Goal: Task Accomplishment & Management: Use online tool/utility

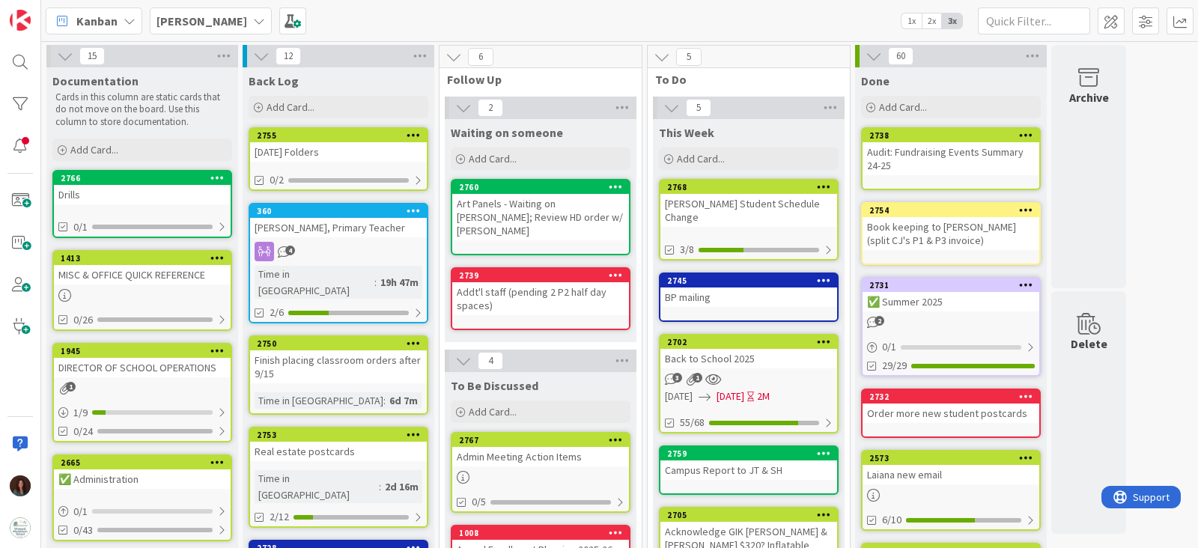
scroll to position [93, 0]
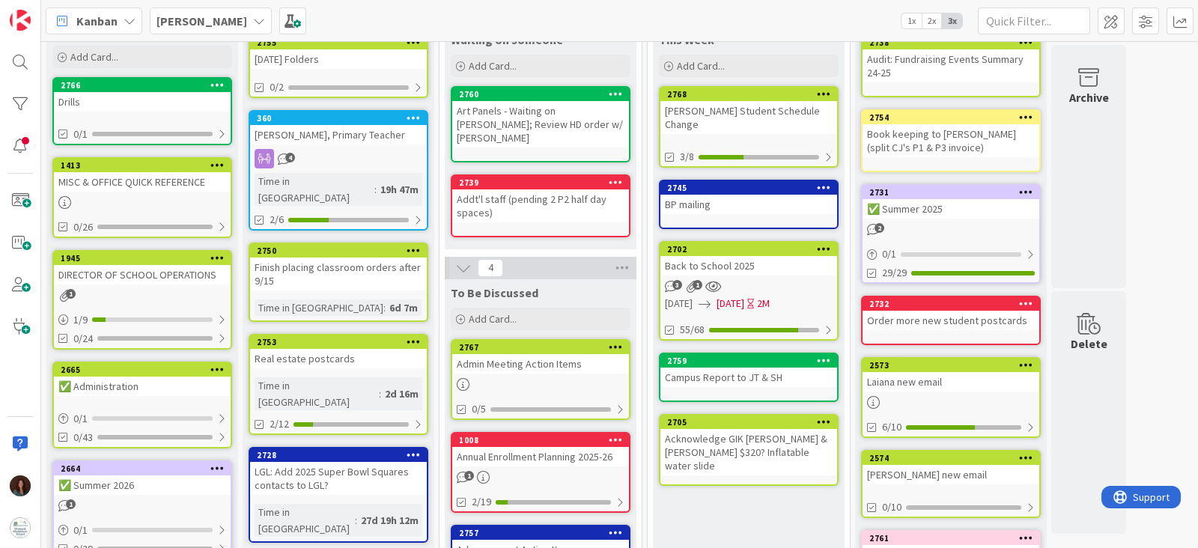
click at [170, 21] on b "[PERSON_NAME]" at bounding box center [202, 20] width 91 height 15
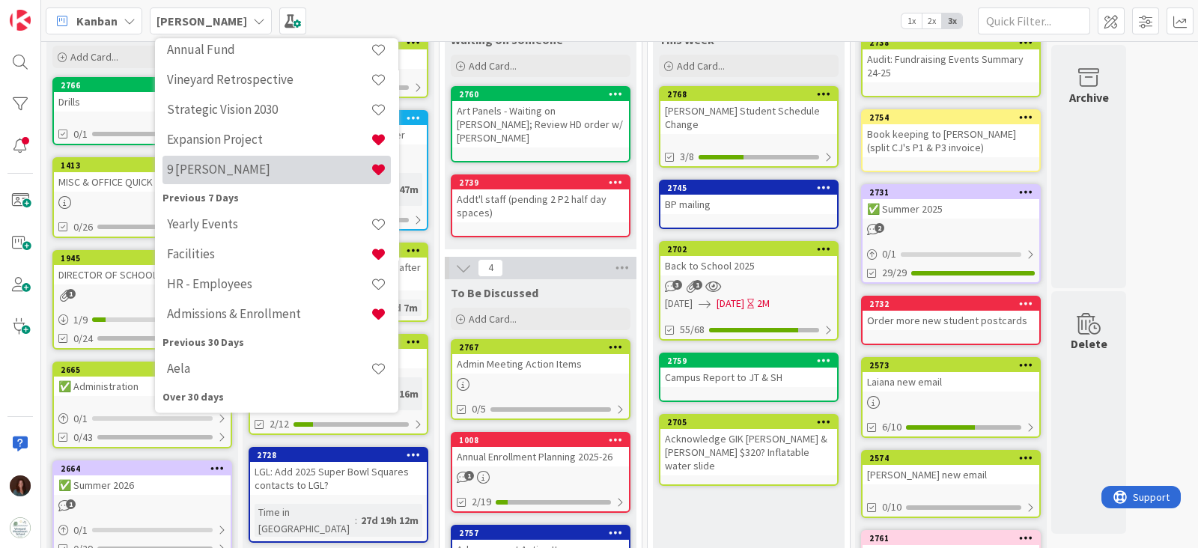
scroll to position [186, 0]
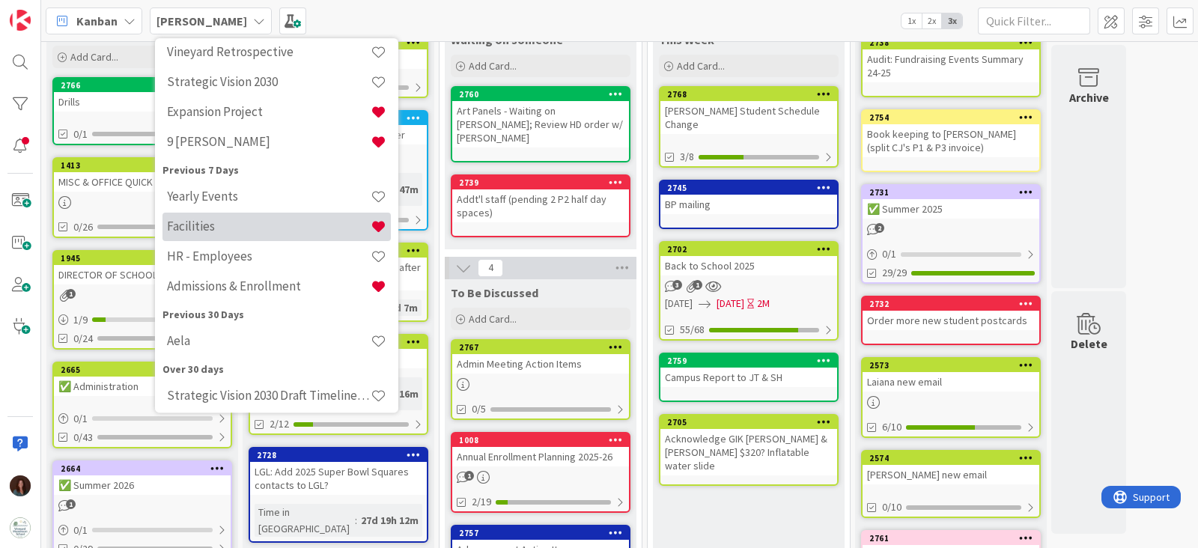
click at [211, 225] on h4 "Facilities" at bounding box center [269, 226] width 204 height 15
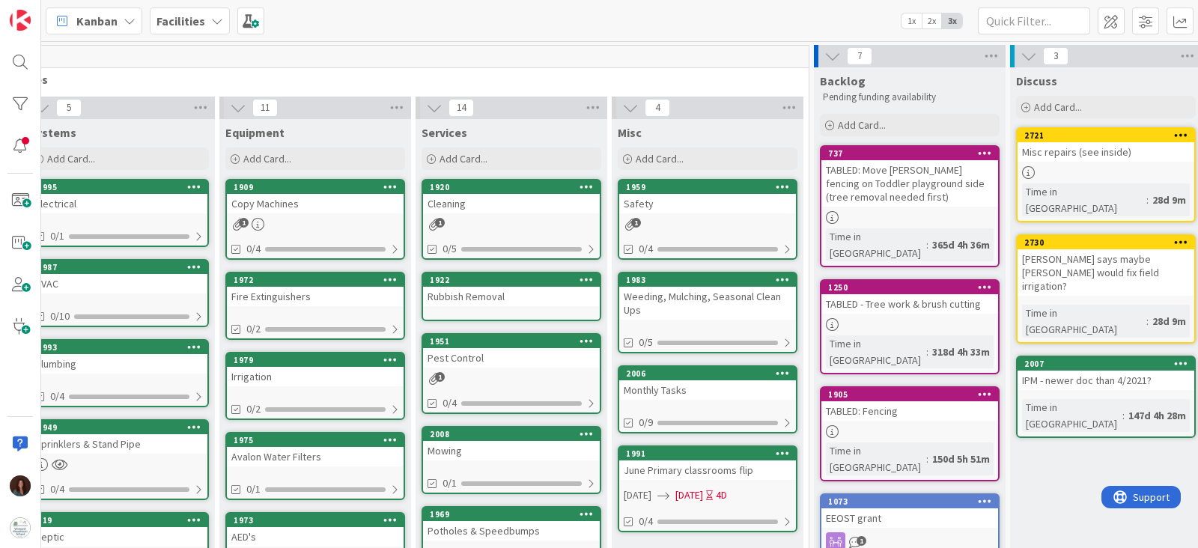
scroll to position [0, 416]
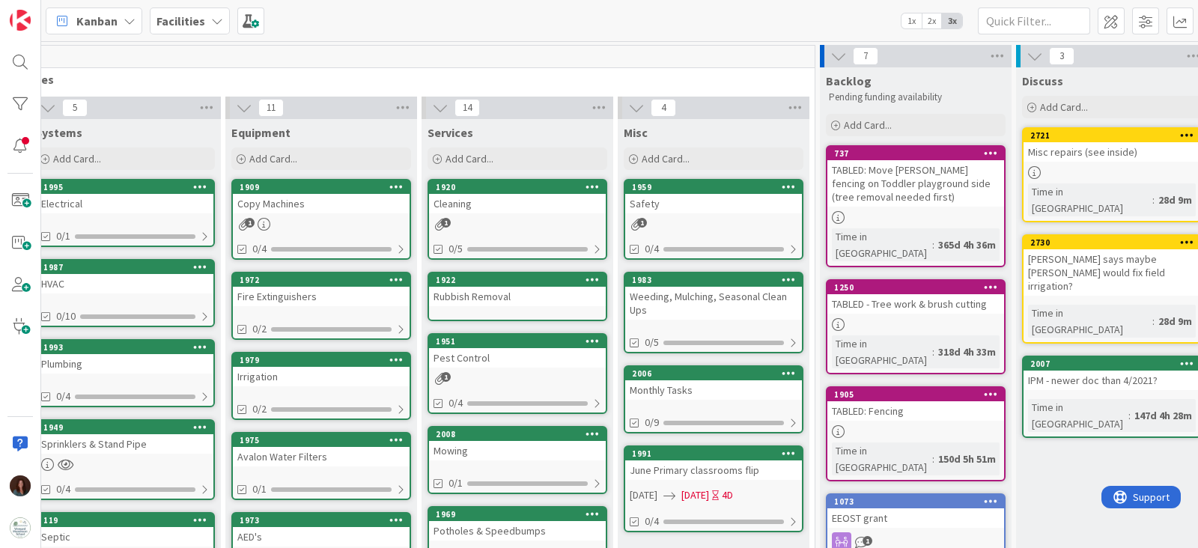
click at [723, 204] on div "Safety" at bounding box center [713, 203] width 177 height 19
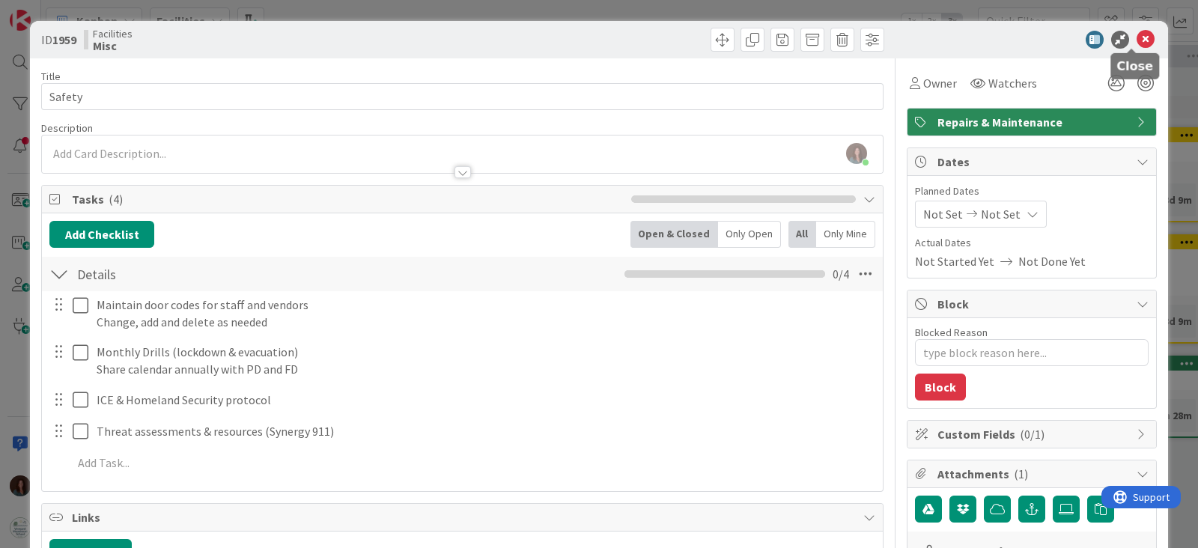
click at [1137, 37] on icon at bounding box center [1146, 40] width 18 height 18
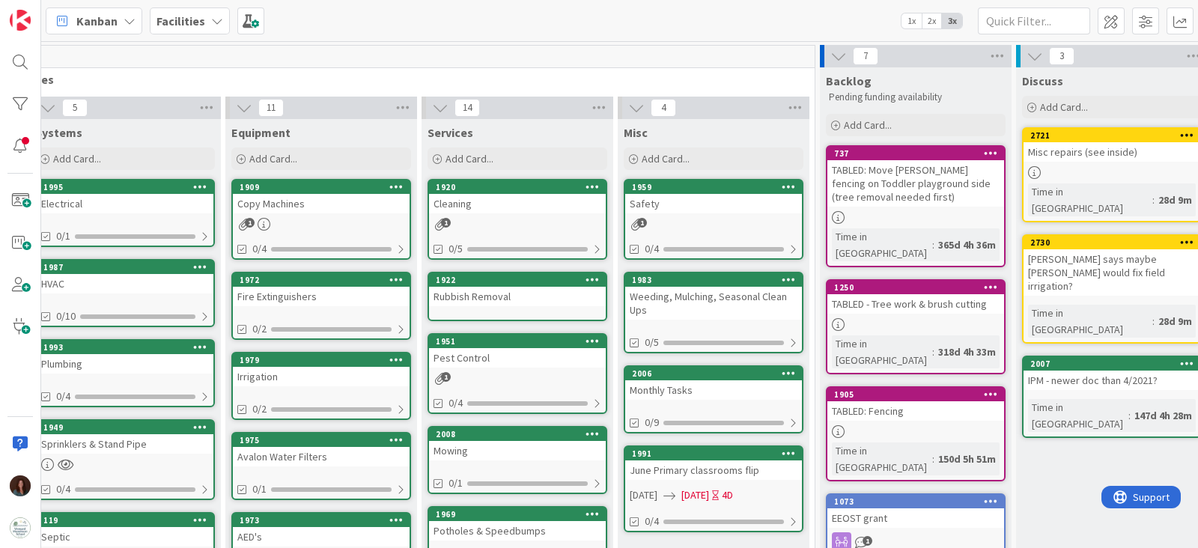
click at [712, 299] on div "Weeding, Mulching, Seasonal Clean Ups" at bounding box center [713, 303] width 177 height 33
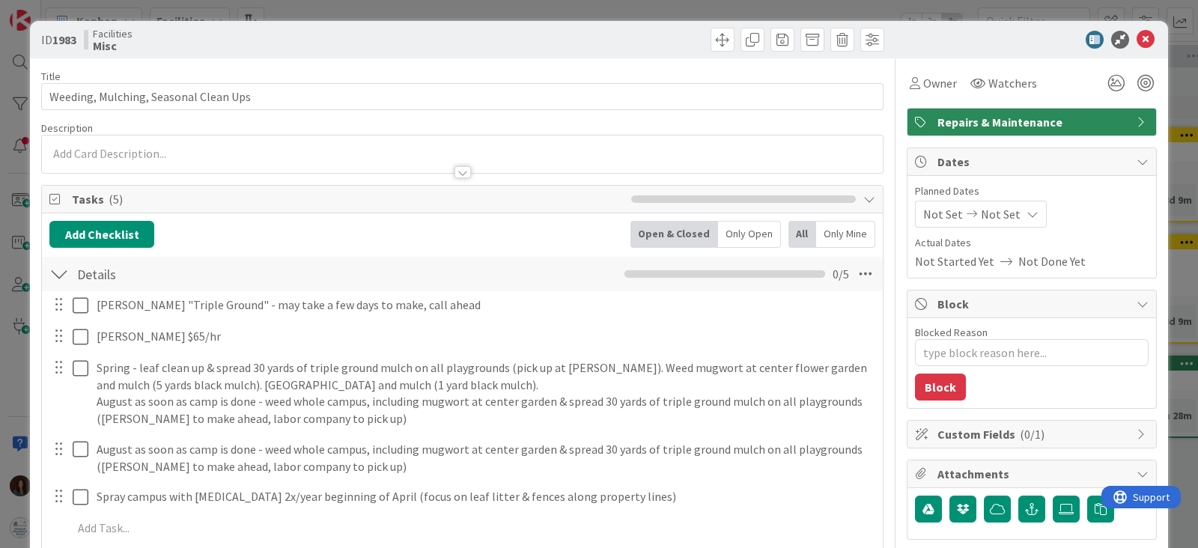
type textarea "x"
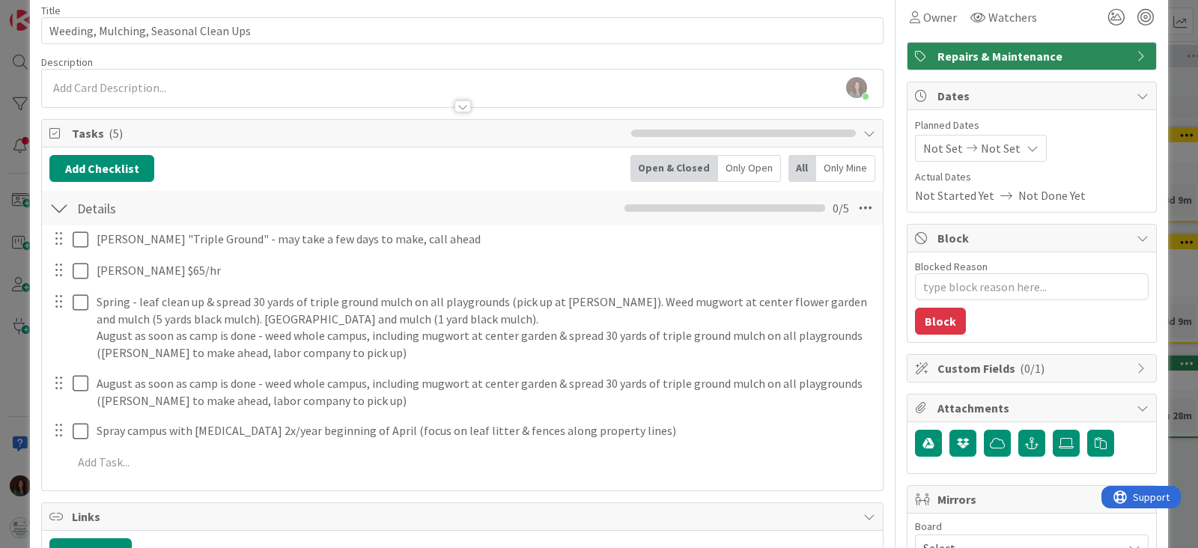
scroll to position [93, 0]
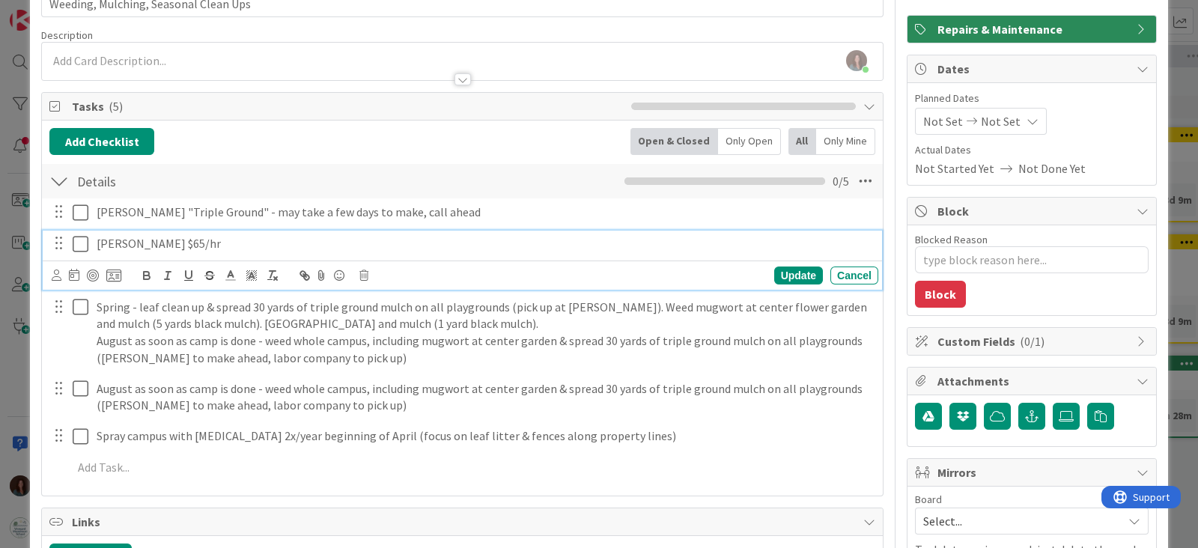
click at [166, 241] on p "[PERSON_NAME] $65/hr" at bounding box center [485, 243] width 776 height 17
click at [226, 245] on p "[PERSON_NAME] $65/hr" at bounding box center [485, 243] width 776 height 17
click at [792, 276] on div "Update" at bounding box center [798, 276] width 49 height 18
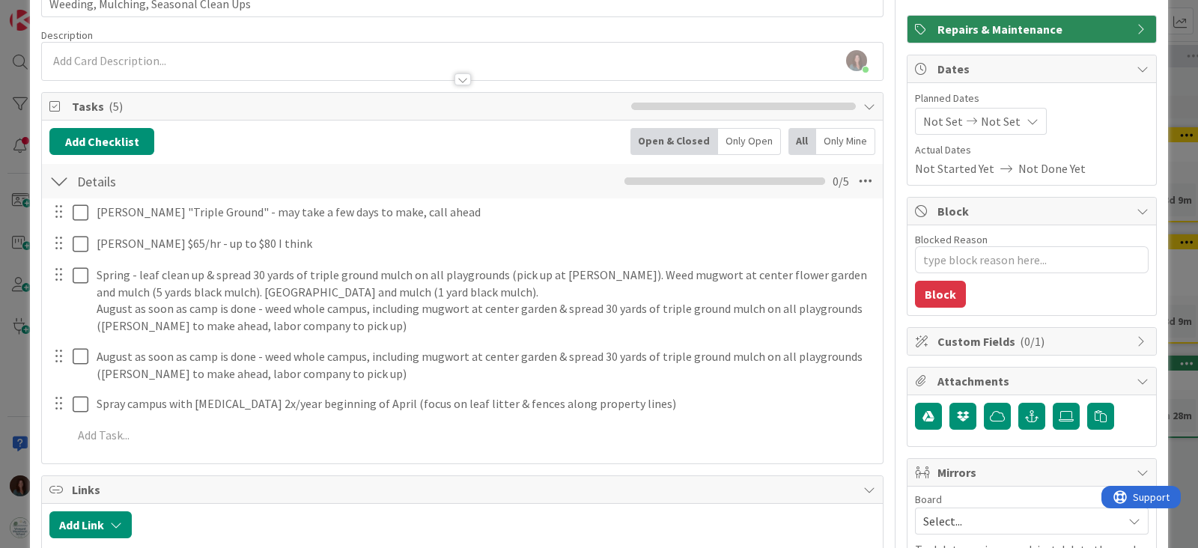
type textarea "x"
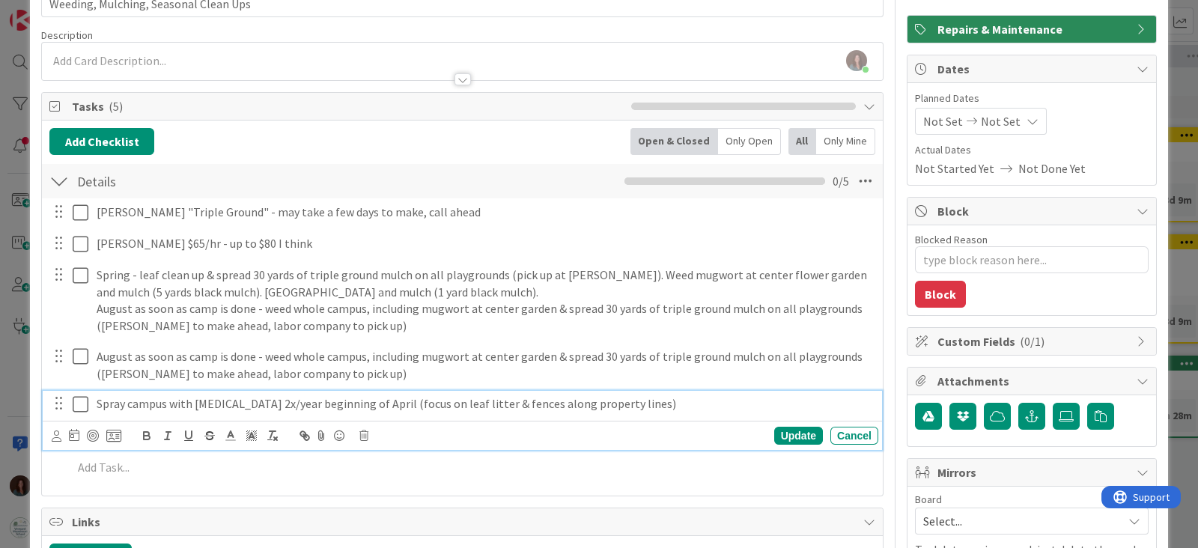
click at [652, 404] on p "Spray campus with [MEDICAL_DATA] 2x/year beginning of April (focus on leaf litt…" at bounding box center [485, 403] width 776 height 17
click at [191, 396] on p "Spray campus with [MEDICAL_DATA] 2x/year beginning of April (focus on leaf litt…" at bounding box center [485, 403] width 776 height 17
click at [664, 402] on p "Spray campus with [MEDICAL_DATA] 2x/year beginning of April (focus on leaf litt…" at bounding box center [485, 403] width 776 height 17
click at [368, 407] on p "Spray campus with [MEDICAL_DATA] 2x/year beginning of April (focus on leaf litt…" at bounding box center [485, 403] width 776 height 17
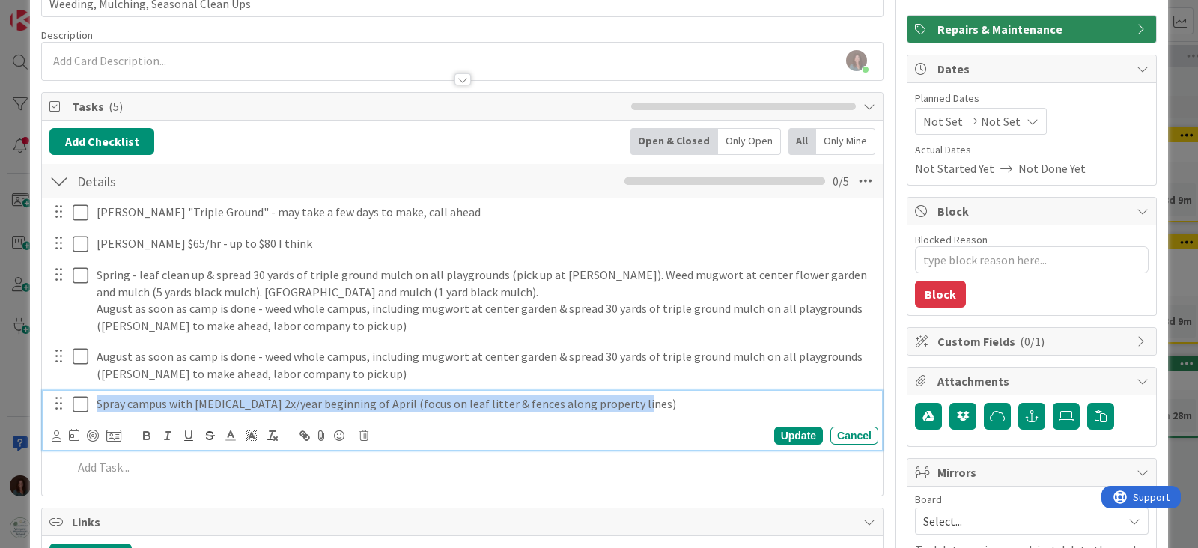
click at [368, 407] on p "Spray campus with [MEDICAL_DATA] 2x/year beginning of April (focus on leaf litt…" at bounding box center [485, 403] width 776 height 17
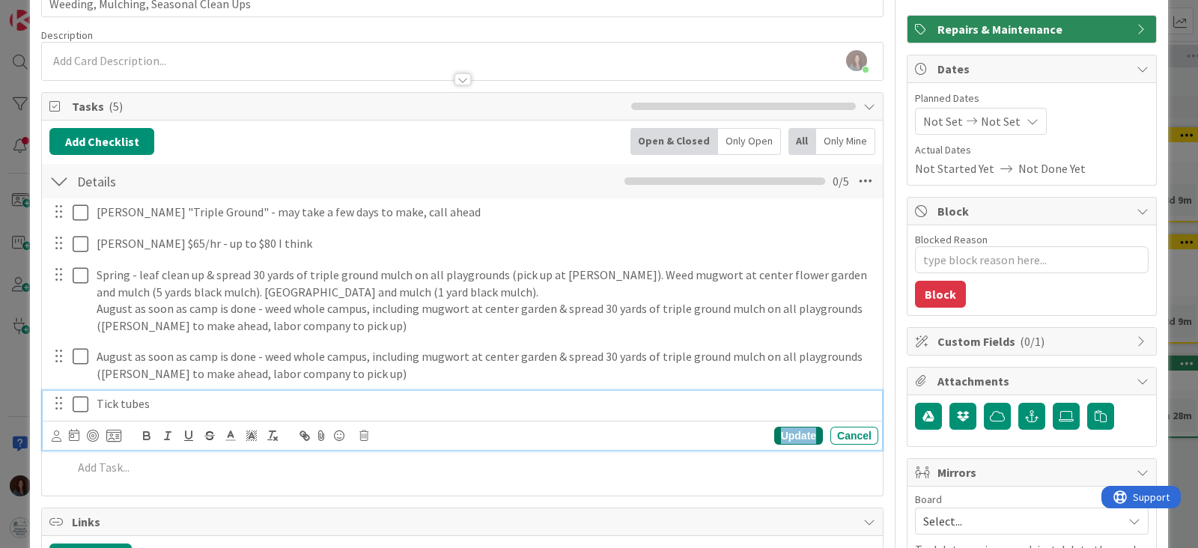
click at [783, 431] on div "Update" at bounding box center [798, 436] width 49 height 18
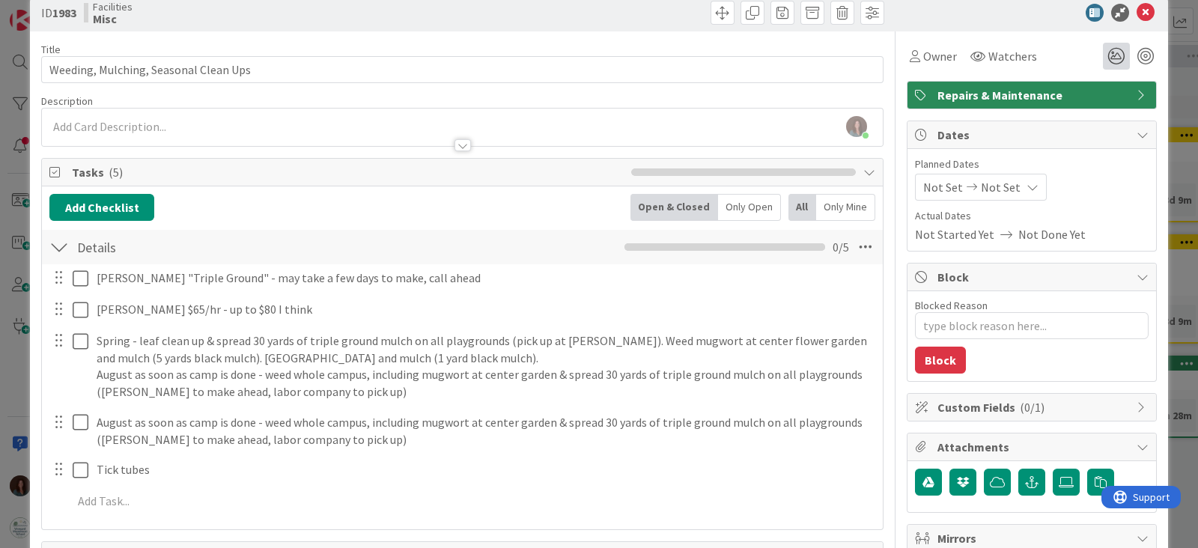
scroll to position [0, 0]
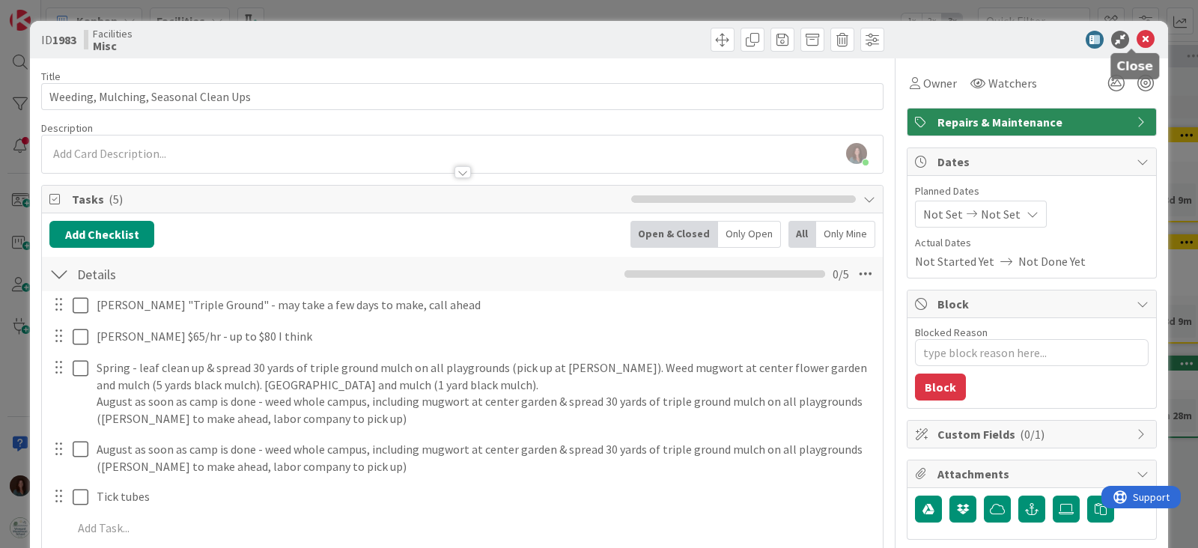
click at [1137, 34] on icon at bounding box center [1146, 40] width 18 height 18
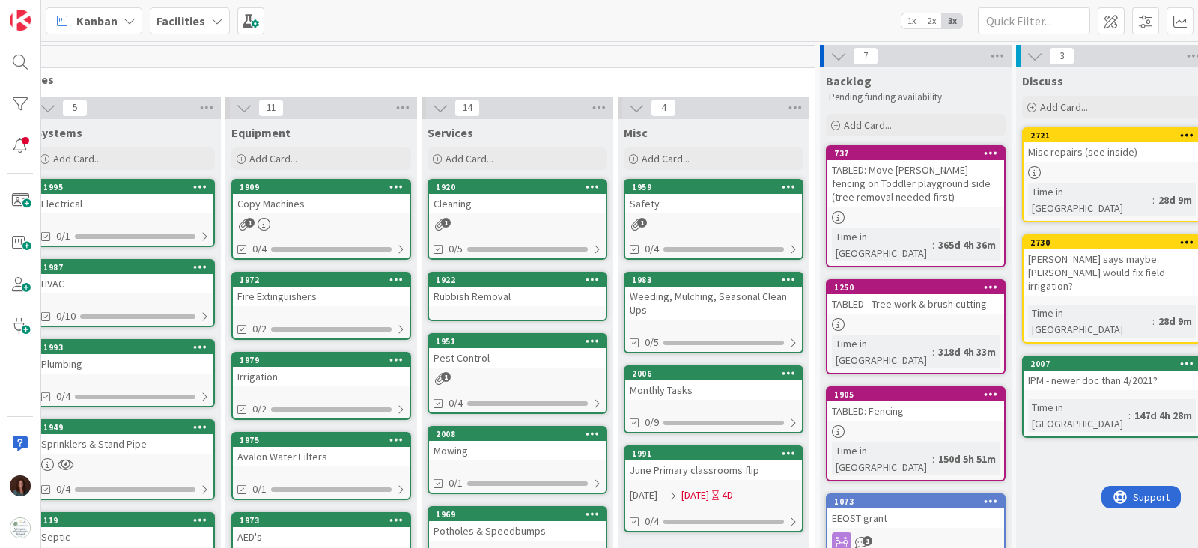
click at [720, 380] on div "Monthly Tasks" at bounding box center [713, 389] width 177 height 19
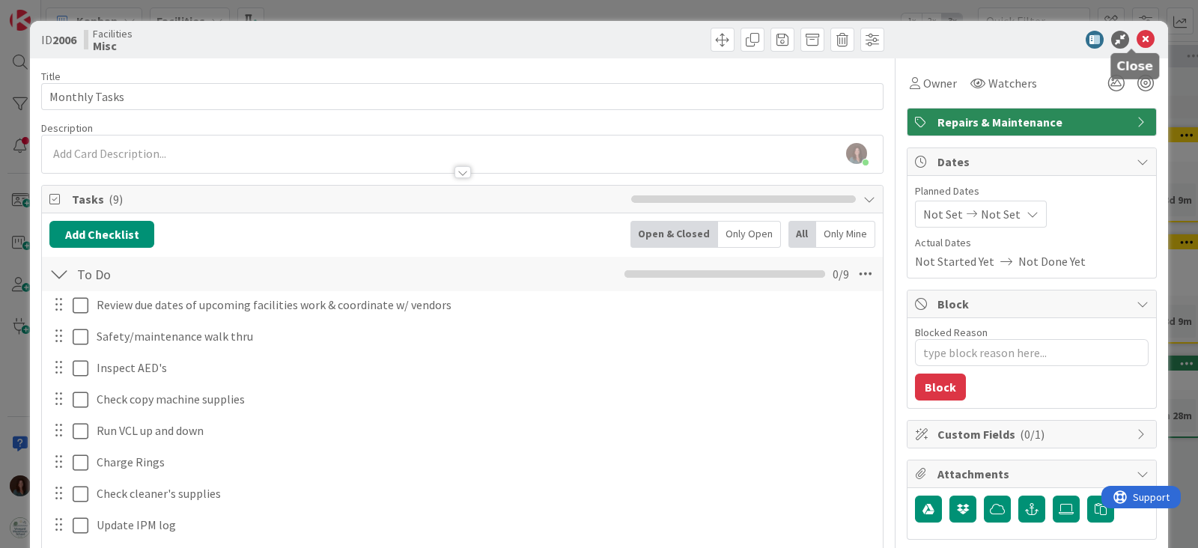
click at [1137, 37] on icon at bounding box center [1146, 40] width 18 height 18
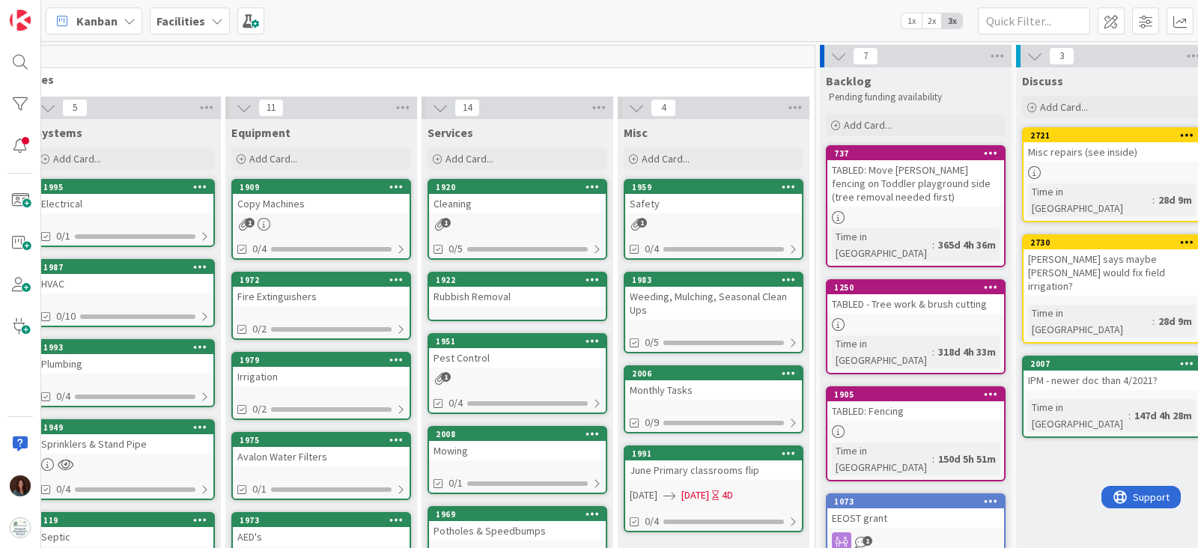
click at [742, 462] on div "June Primary classrooms flip" at bounding box center [713, 470] width 177 height 19
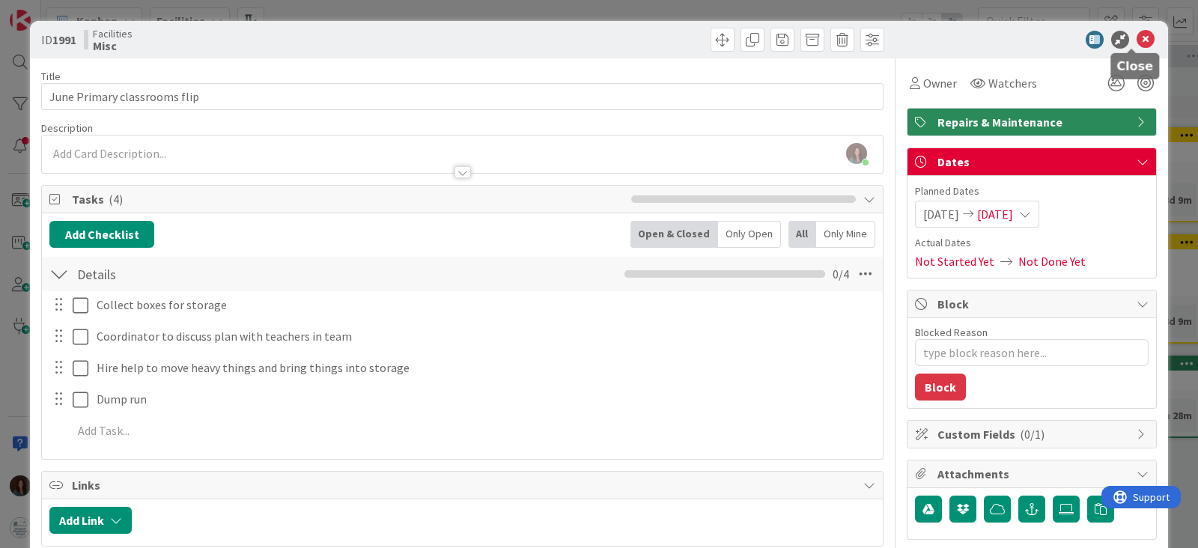
drag, startPoint x: 1133, startPoint y: 41, endPoint x: 1088, endPoint y: 104, distance: 77.3
click at [1137, 42] on icon at bounding box center [1146, 40] width 18 height 18
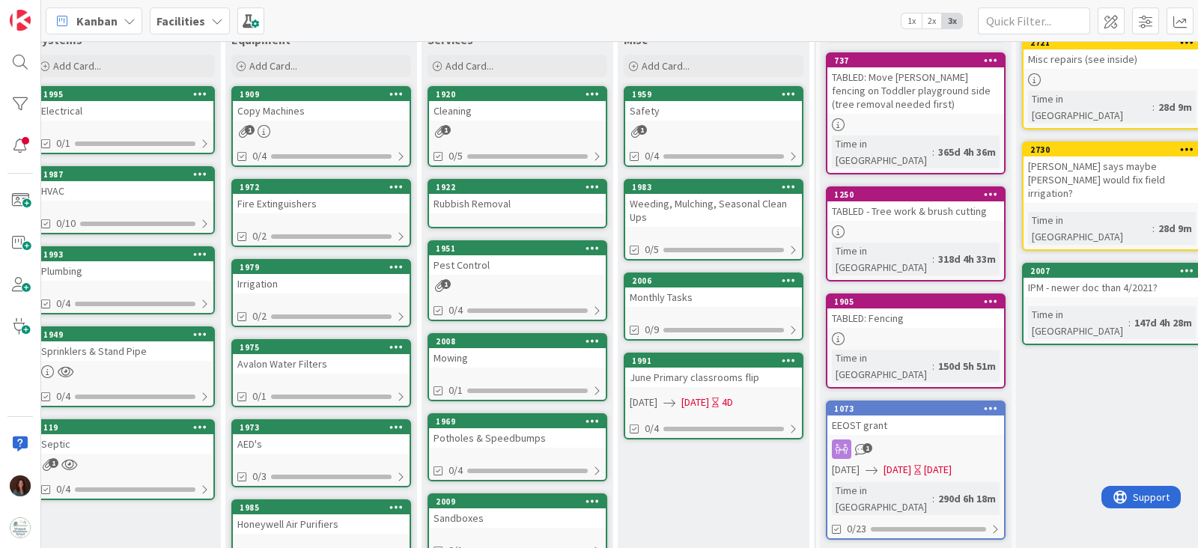
click at [503, 110] on div "Cleaning" at bounding box center [517, 110] width 177 height 19
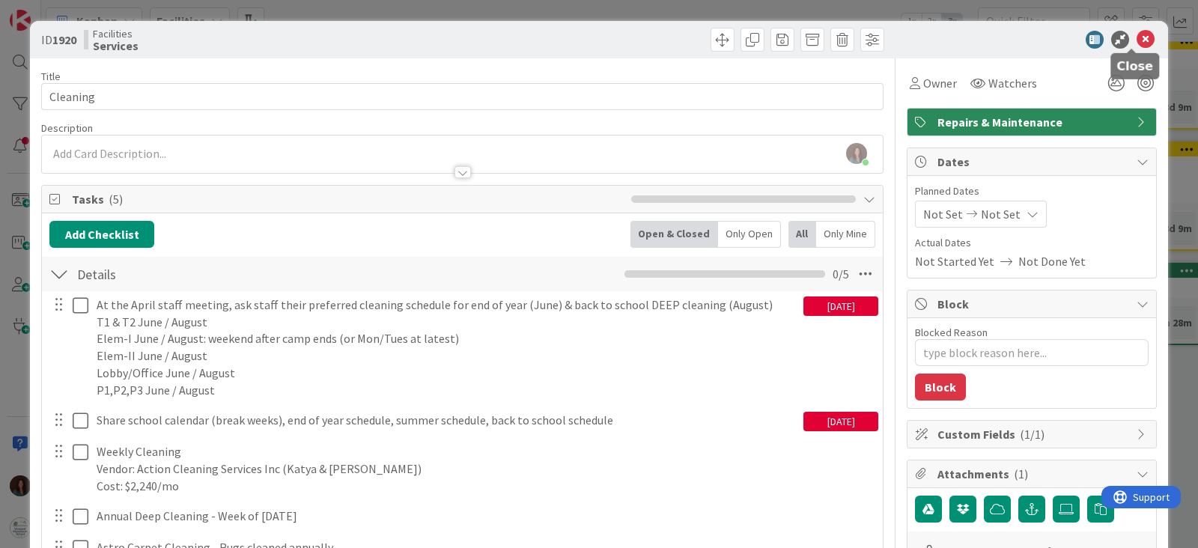
click at [1137, 35] on icon at bounding box center [1146, 40] width 18 height 18
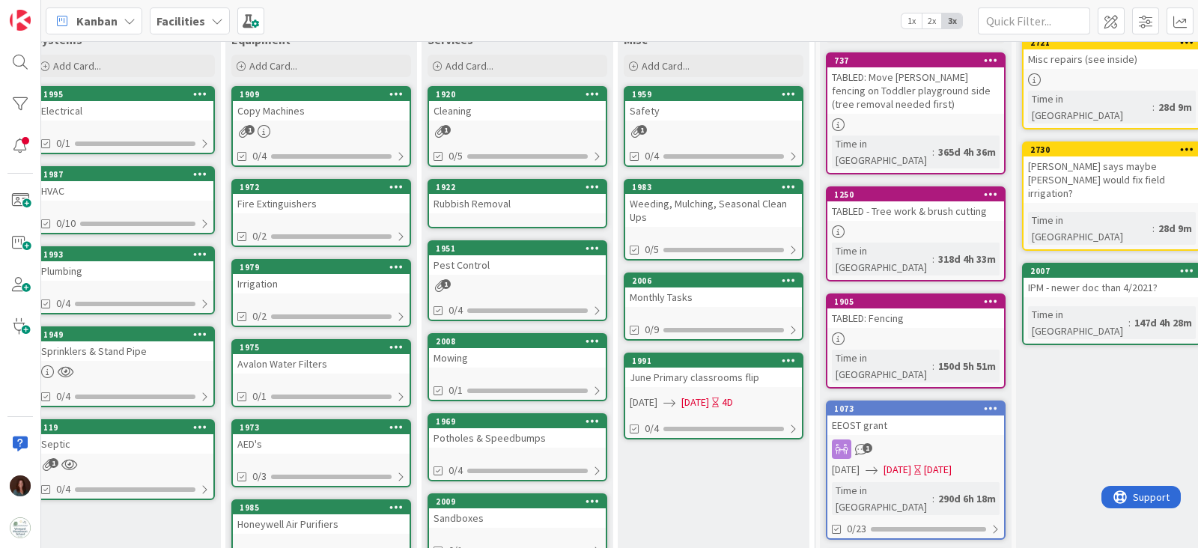
click at [513, 260] on div "Pest Control" at bounding box center [517, 264] width 177 height 19
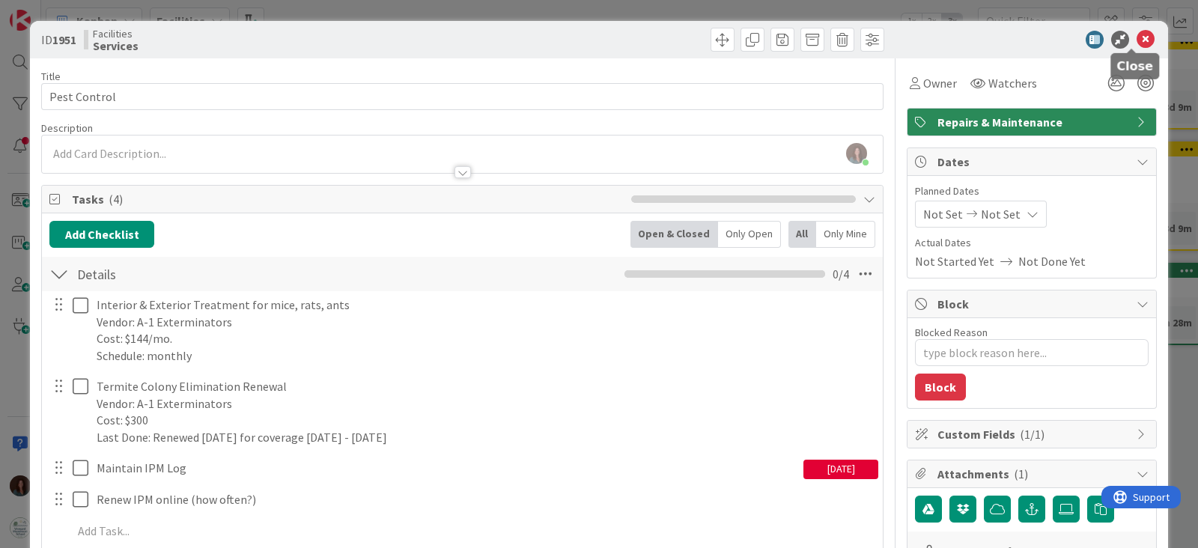
click at [1137, 35] on icon at bounding box center [1146, 40] width 18 height 18
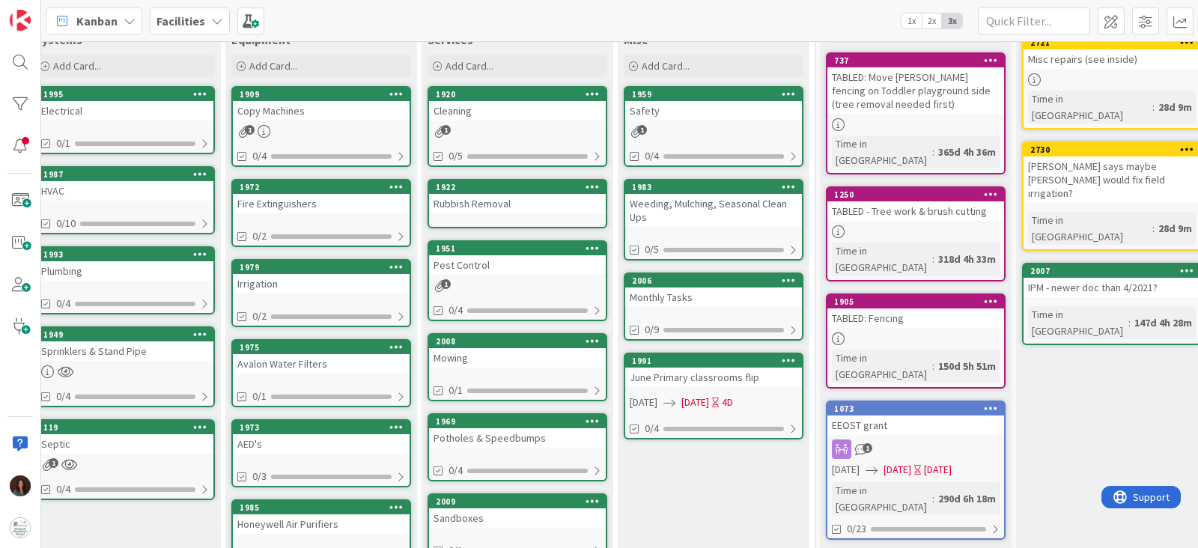
click at [532, 348] on div "Mowing" at bounding box center [517, 357] width 177 height 19
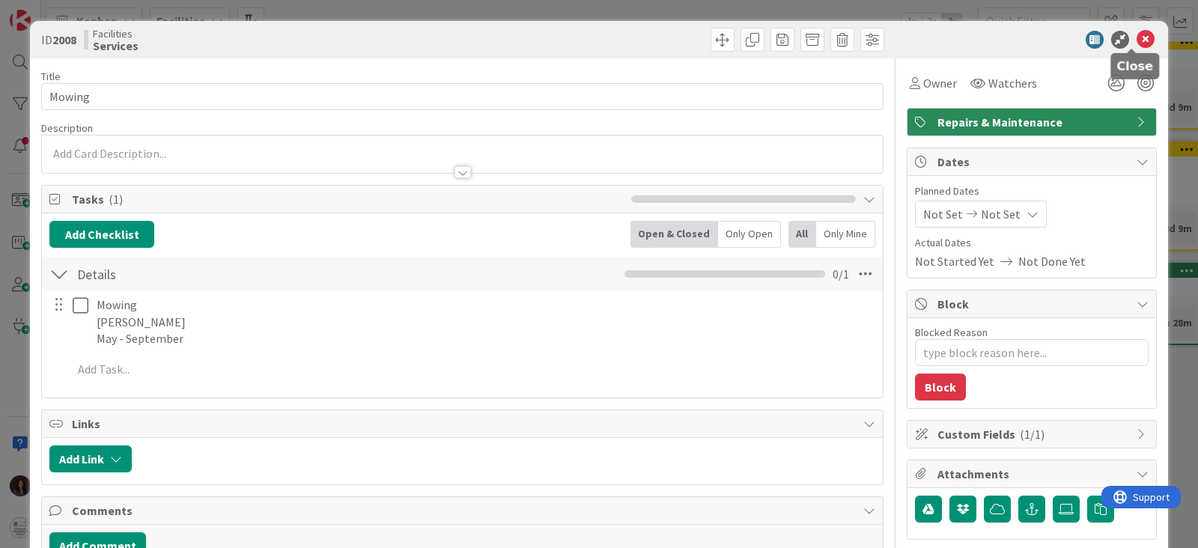
click at [1137, 40] on icon at bounding box center [1146, 40] width 18 height 18
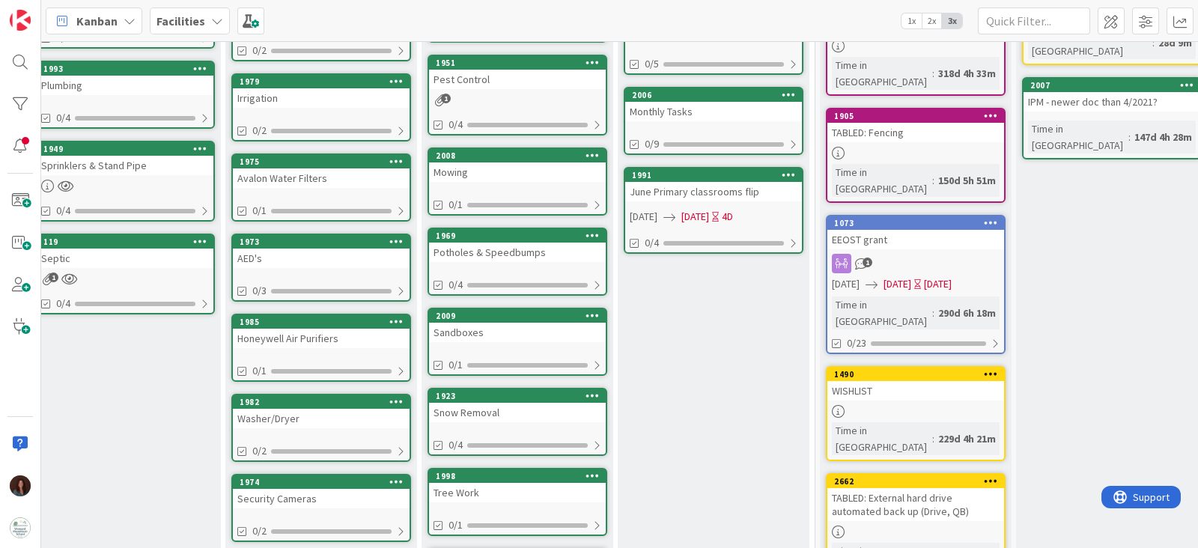
scroll to position [281, 416]
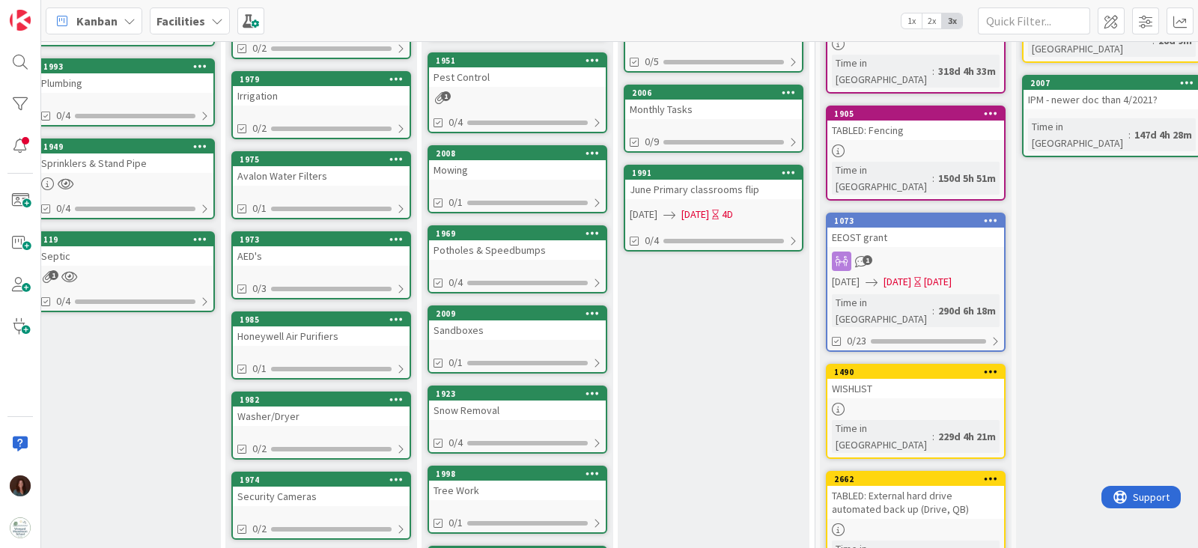
click at [521, 240] on div "Potholes & Speedbumps" at bounding box center [517, 249] width 177 height 19
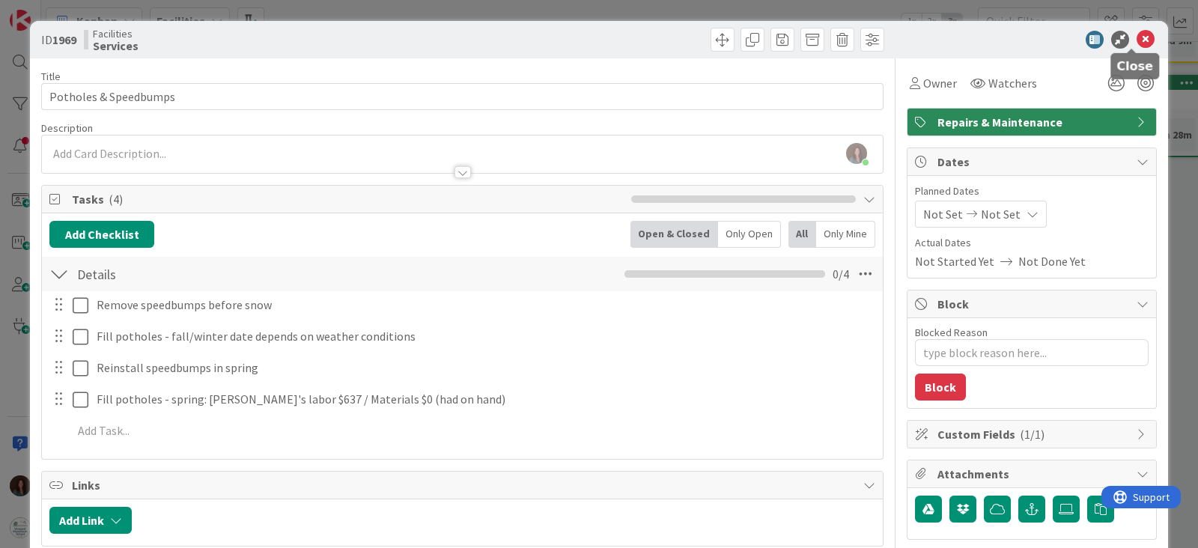
drag, startPoint x: 1131, startPoint y: 36, endPoint x: 1138, endPoint y: 35, distance: 7.5
click at [1137, 36] on icon at bounding box center [1146, 40] width 18 height 18
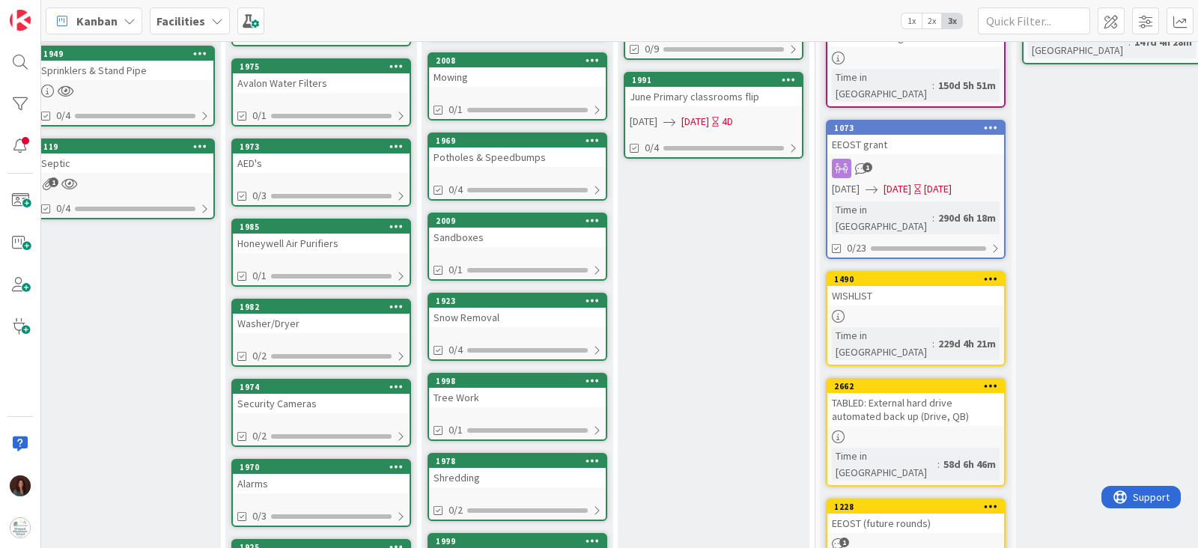
click at [546, 230] on div "Sandboxes" at bounding box center [517, 237] width 177 height 19
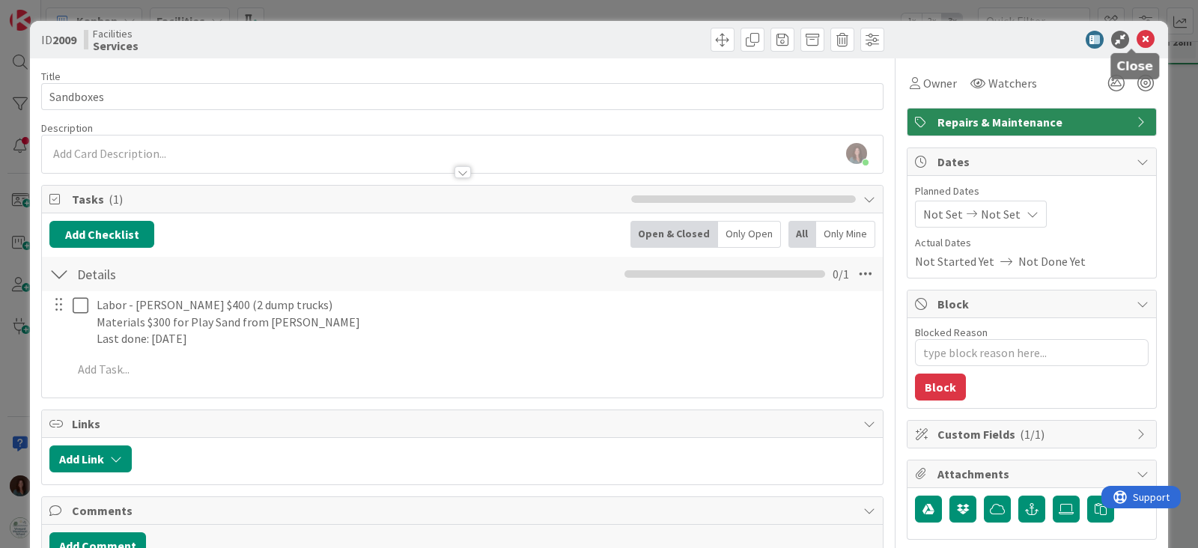
click at [1137, 38] on icon at bounding box center [1146, 40] width 18 height 18
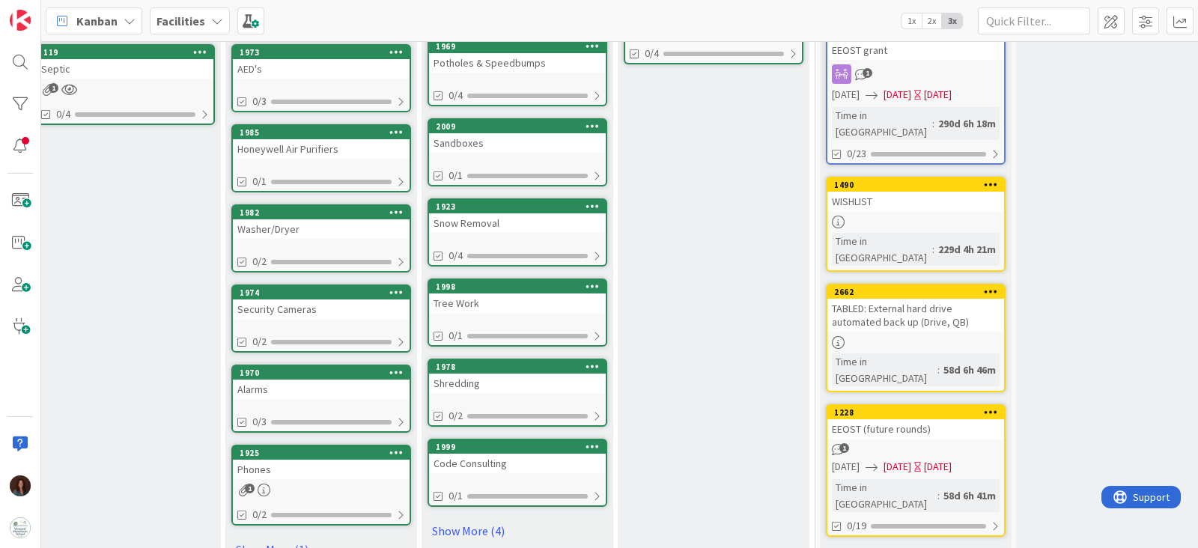
click at [525, 224] on div "Snow Removal" at bounding box center [517, 222] width 177 height 19
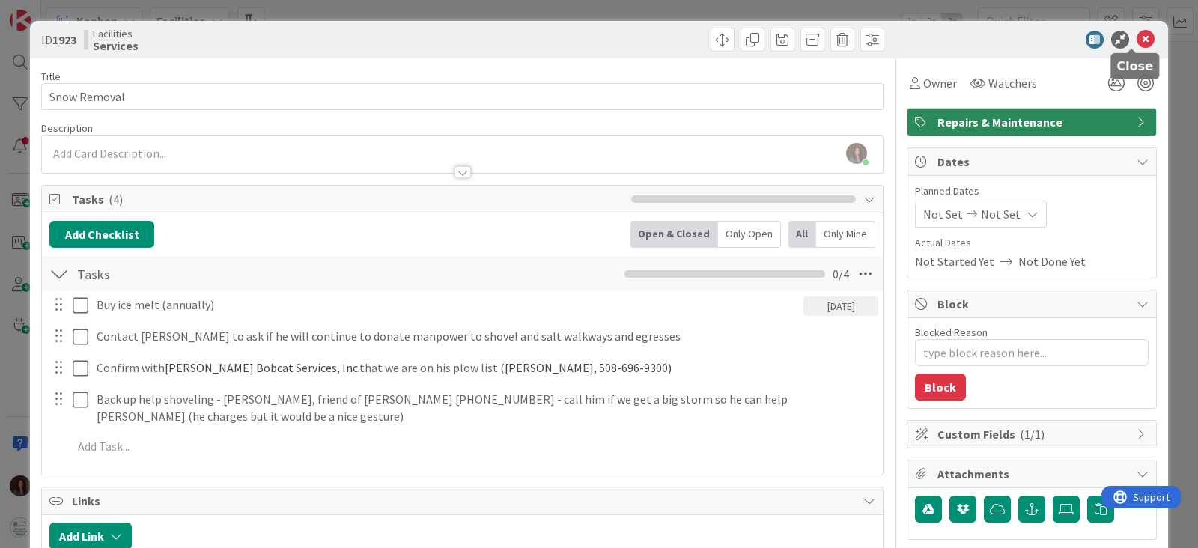
click at [1137, 42] on icon at bounding box center [1146, 40] width 18 height 18
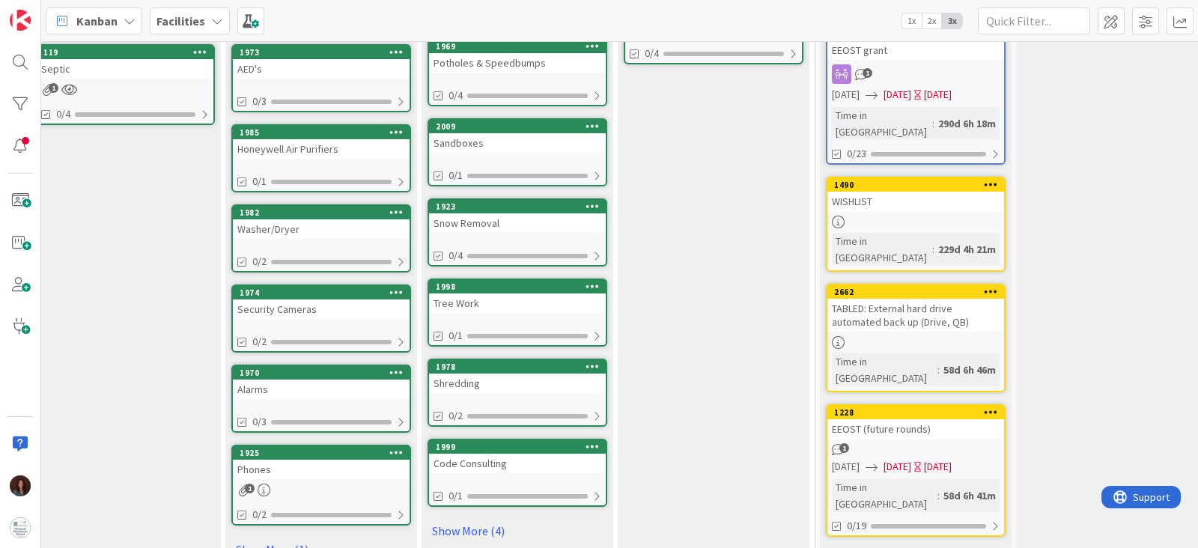
click at [546, 297] on div "Tree Work" at bounding box center [517, 303] width 177 height 19
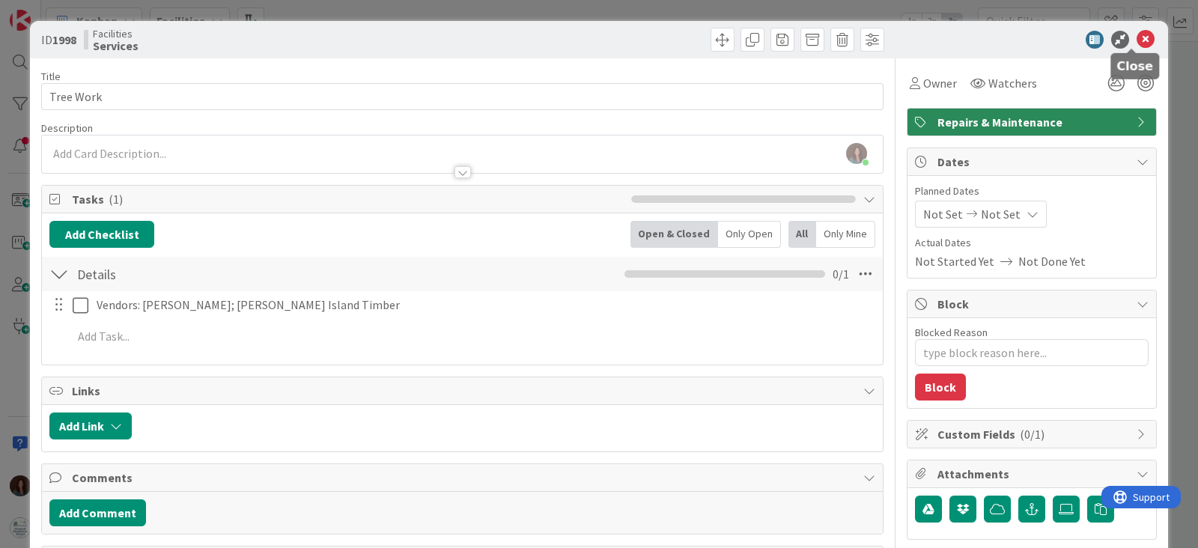
click at [1137, 37] on icon at bounding box center [1146, 40] width 18 height 18
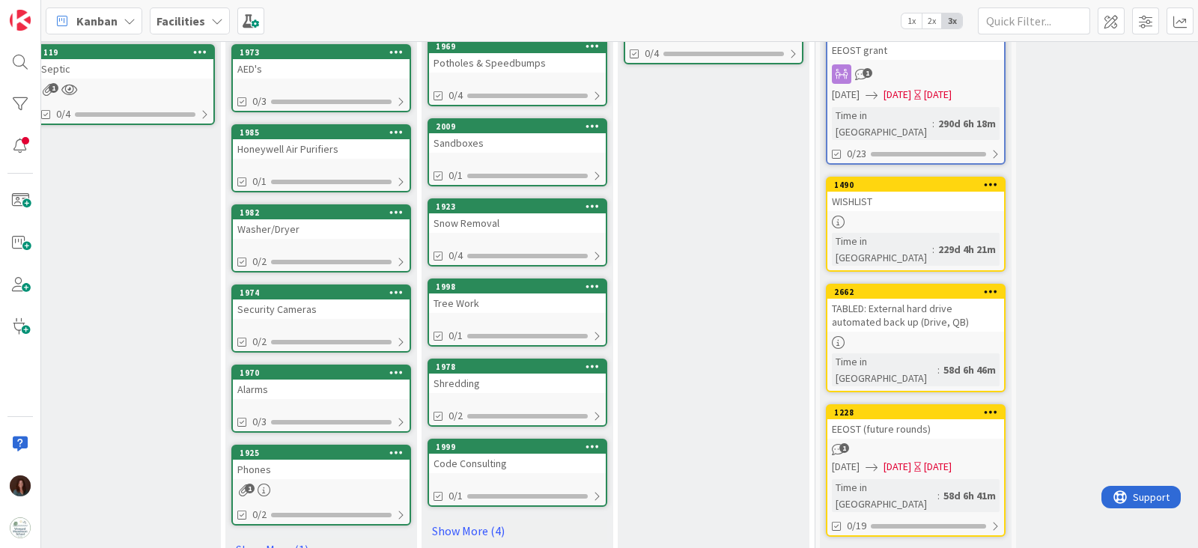
click at [510, 381] on div "Shredding" at bounding box center [517, 383] width 177 height 19
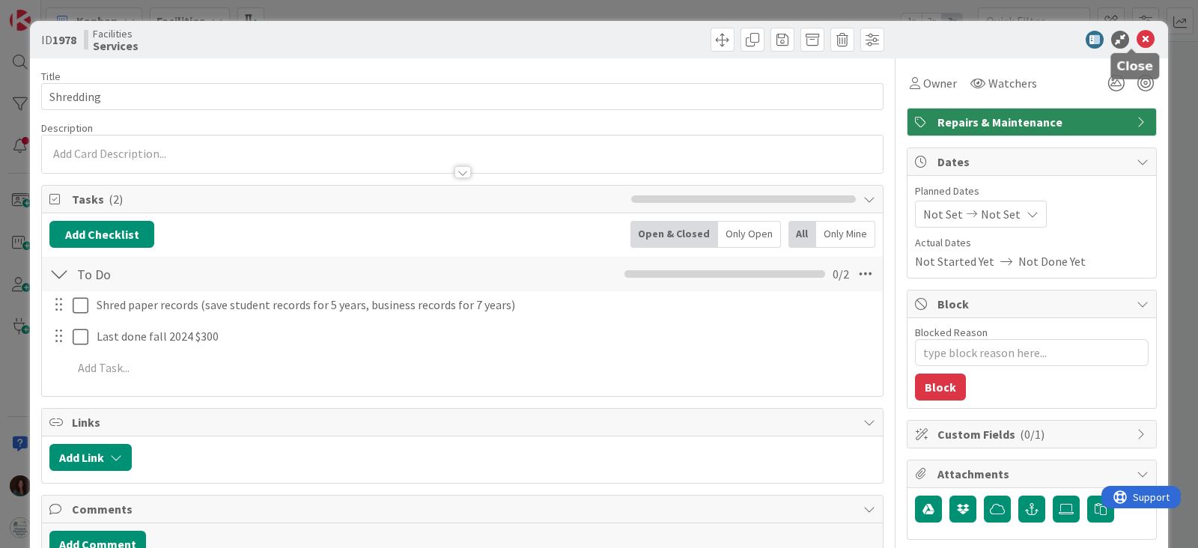
click at [1137, 37] on icon at bounding box center [1146, 40] width 18 height 18
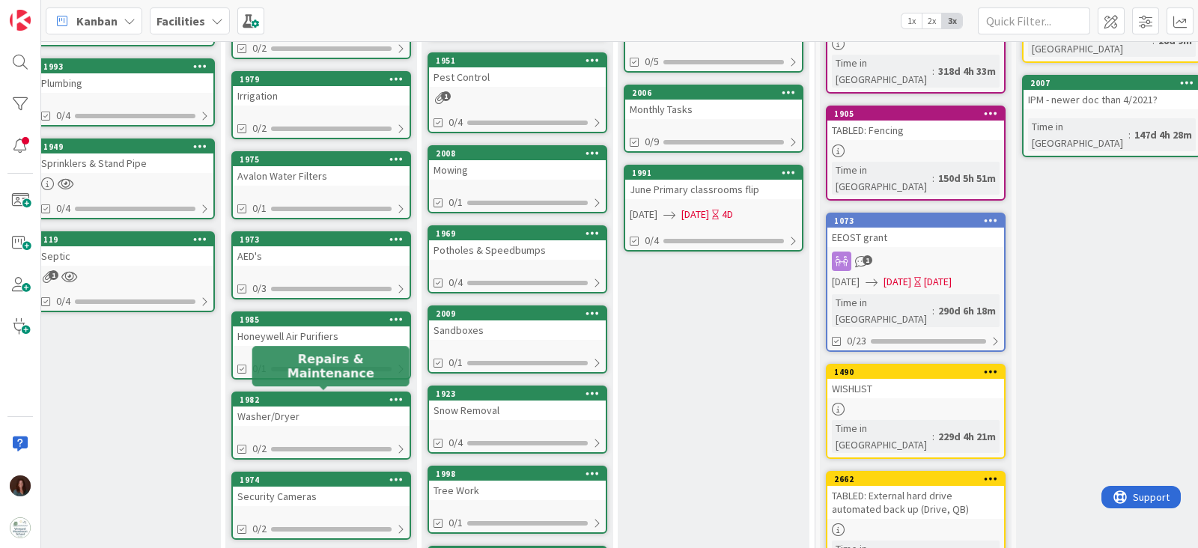
scroll to position [186, 416]
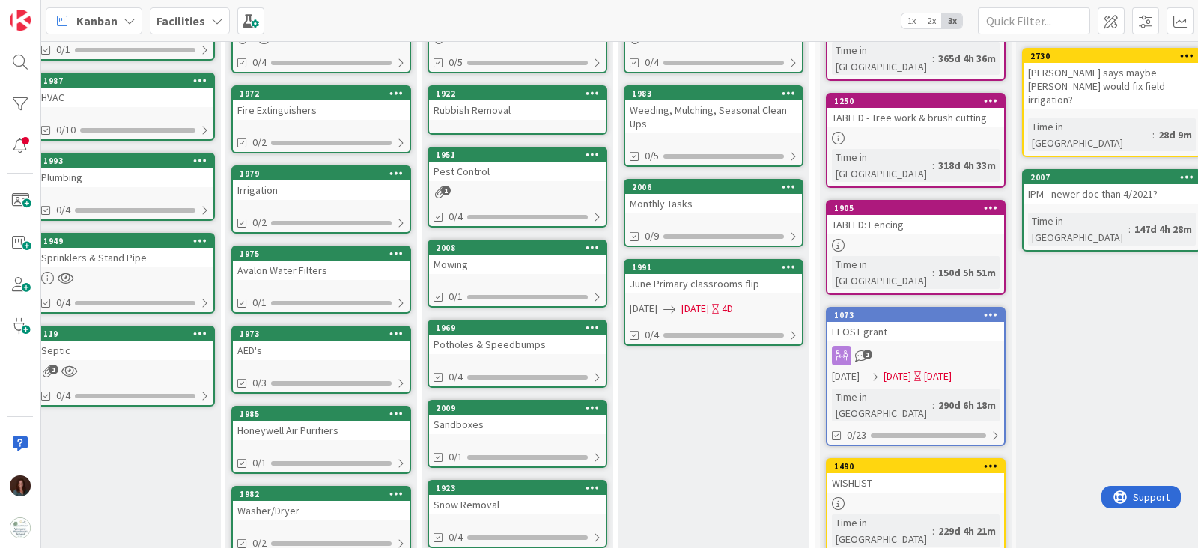
click at [316, 341] on div "AED's" at bounding box center [321, 350] width 177 height 19
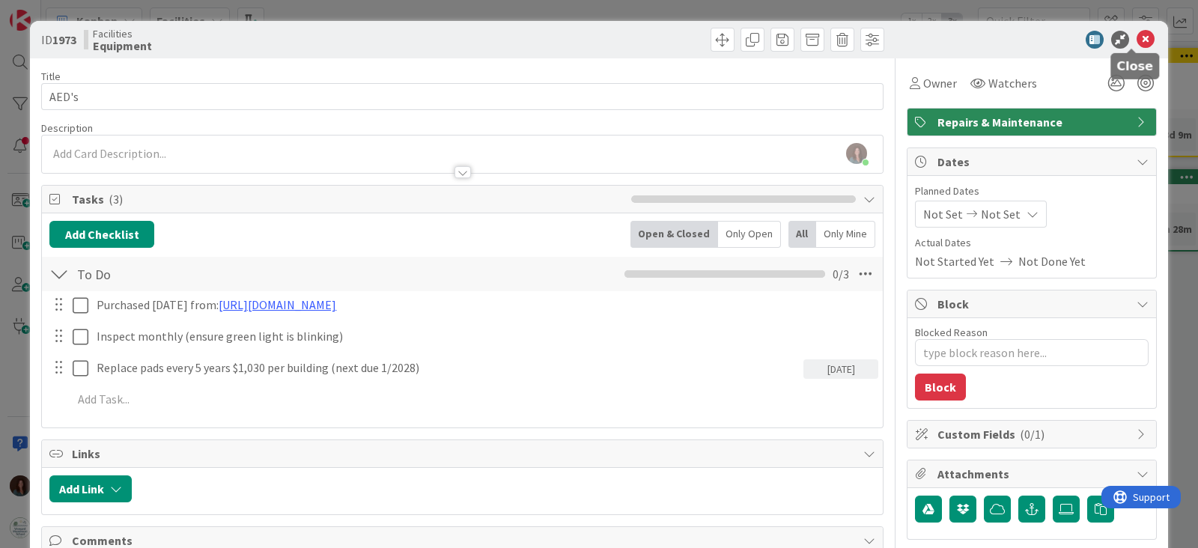
click at [1137, 34] on icon at bounding box center [1146, 40] width 18 height 18
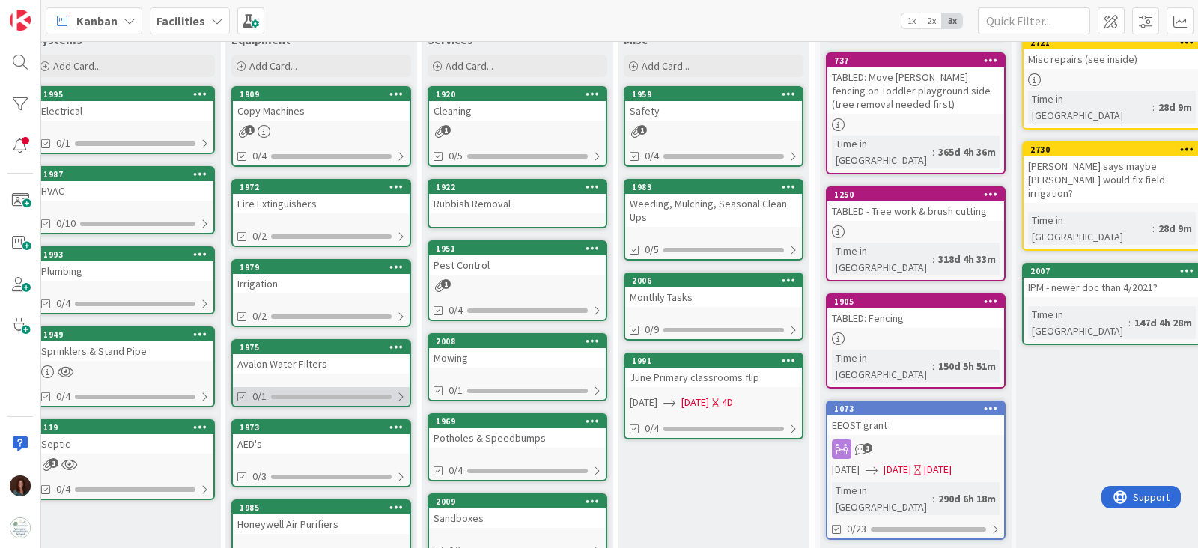
scroll to position [0, 416]
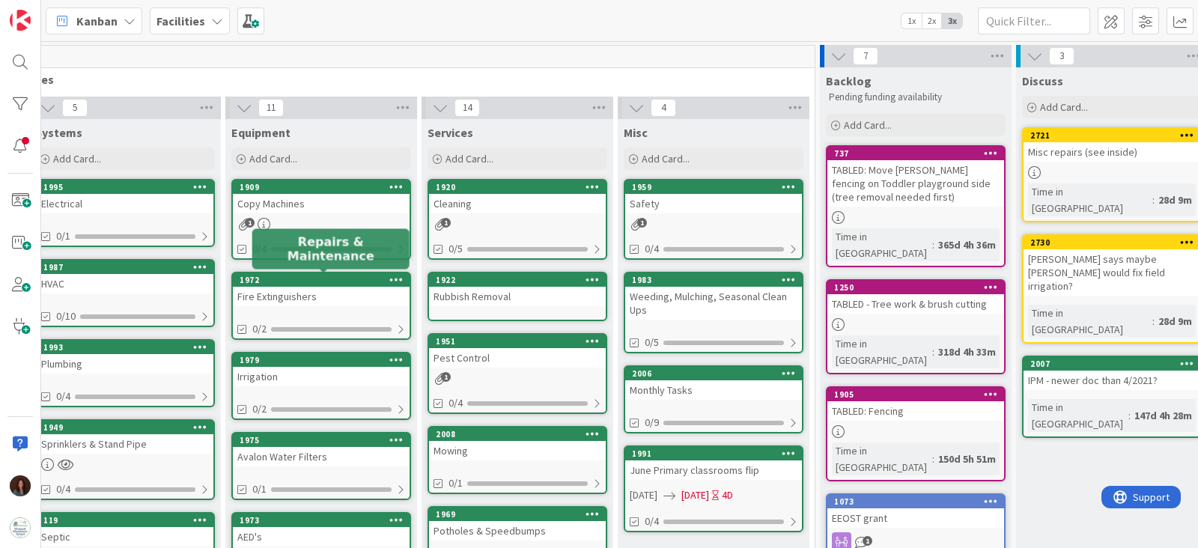
click at [335, 288] on div "Fire Extinguishers" at bounding box center [321, 296] width 177 height 19
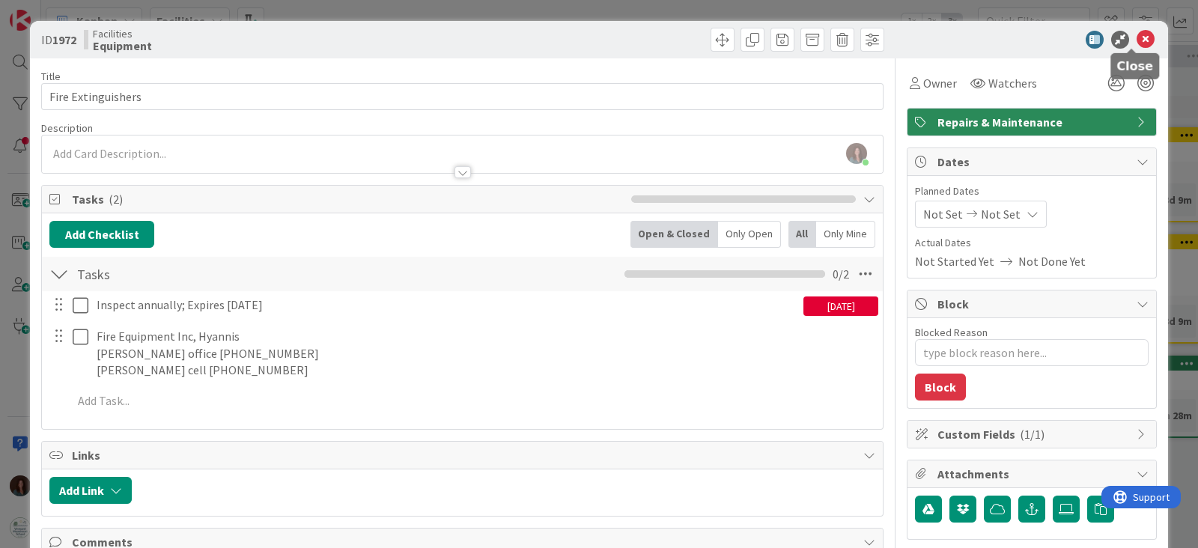
click at [1137, 37] on icon at bounding box center [1146, 40] width 18 height 18
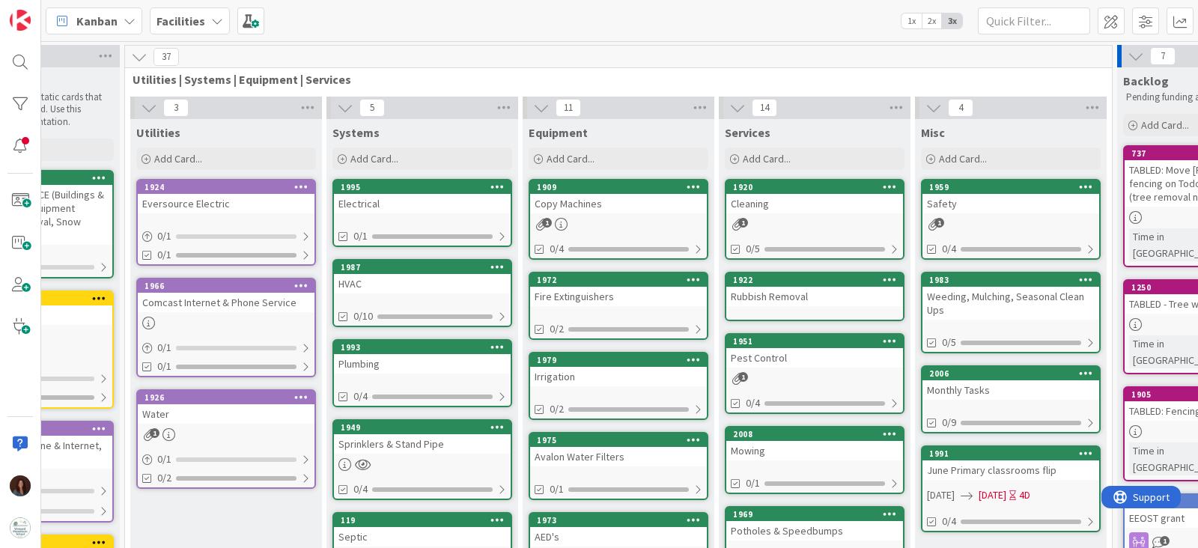
scroll to position [0, 116]
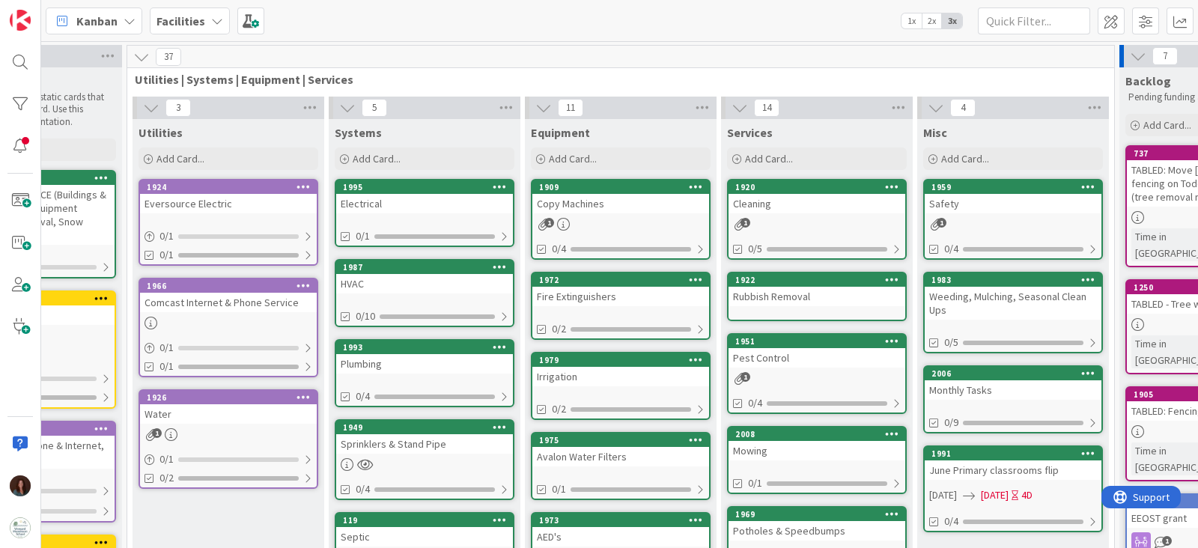
click at [444, 290] on div "HVAC" at bounding box center [424, 283] width 177 height 19
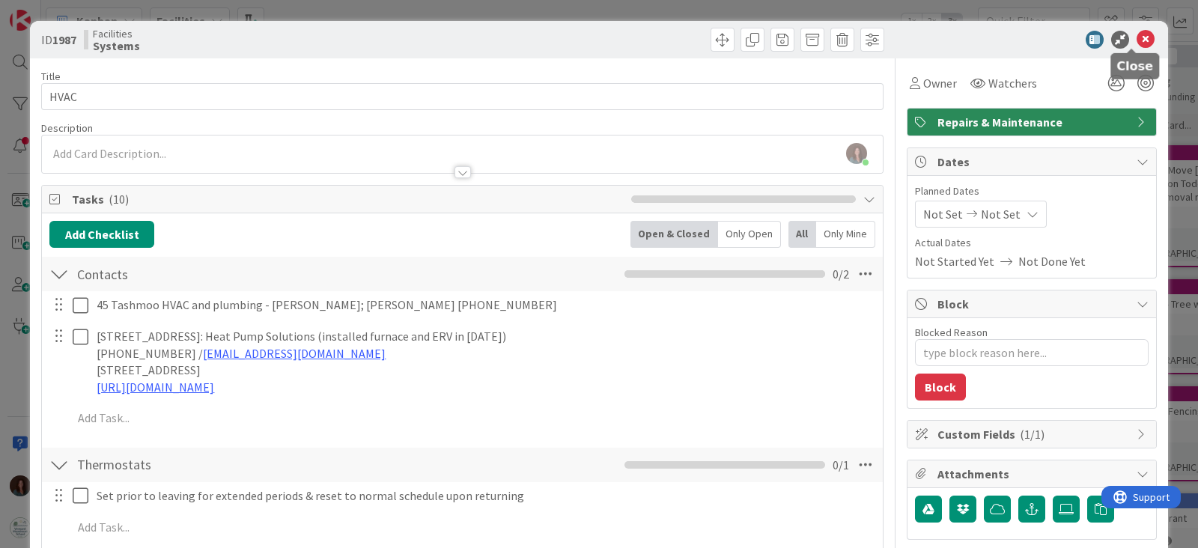
drag, startPoint x: 1131, startPoint y: 38, endPoint x: 1101, endPoint y: 1, distance: 48.0
click at [1137, 39] on icon at bounding box center [1146, 40] width 18 height 18
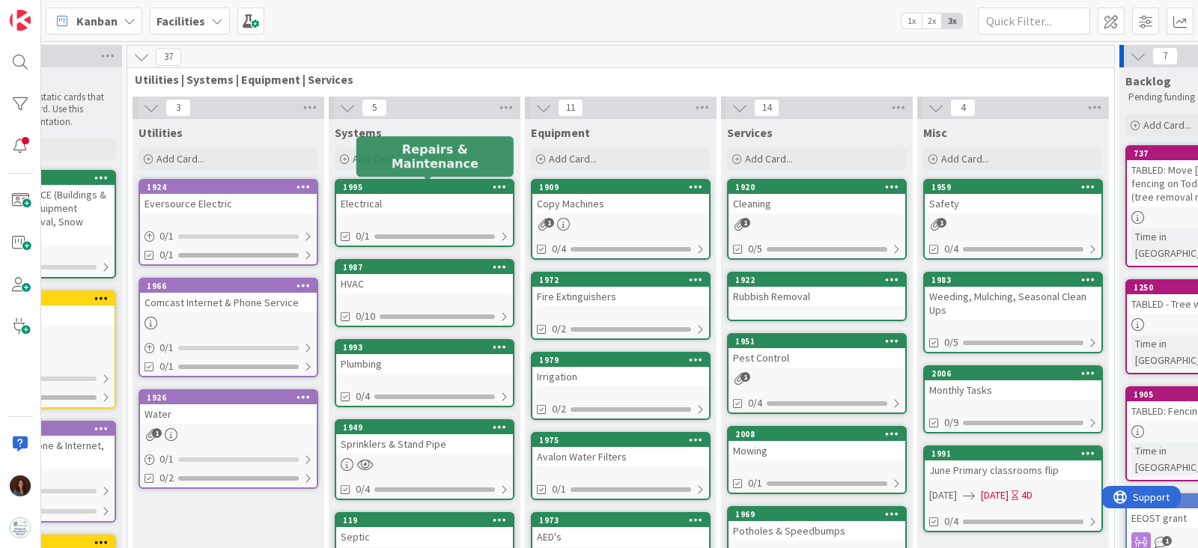
click at [404, 192] on div "1995" at bounding box center [428, 187] width 170 height 10
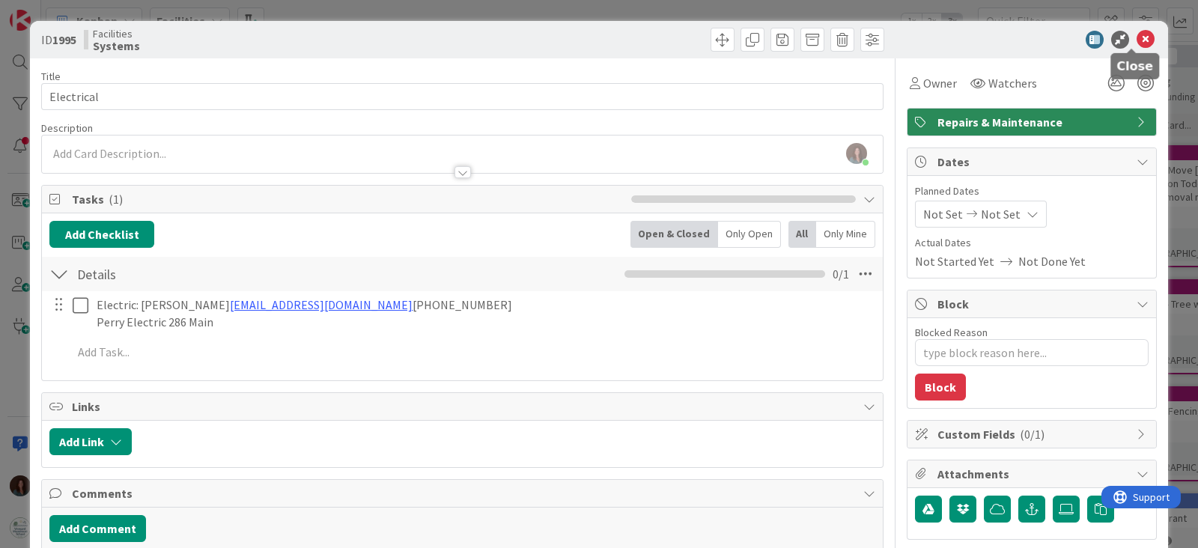
click at [1137, 37] on icon at bounding box center [1146, 40] width 18 height 18
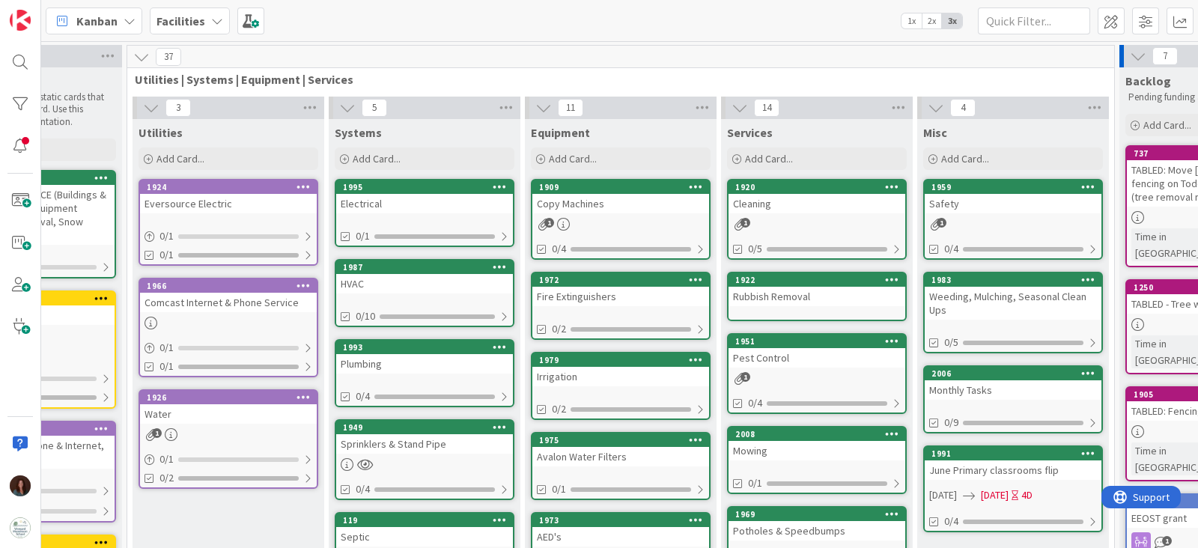
click at [207, 205] on div "Eversource Electric" at bounding box center [228, 203] width 177 height 19
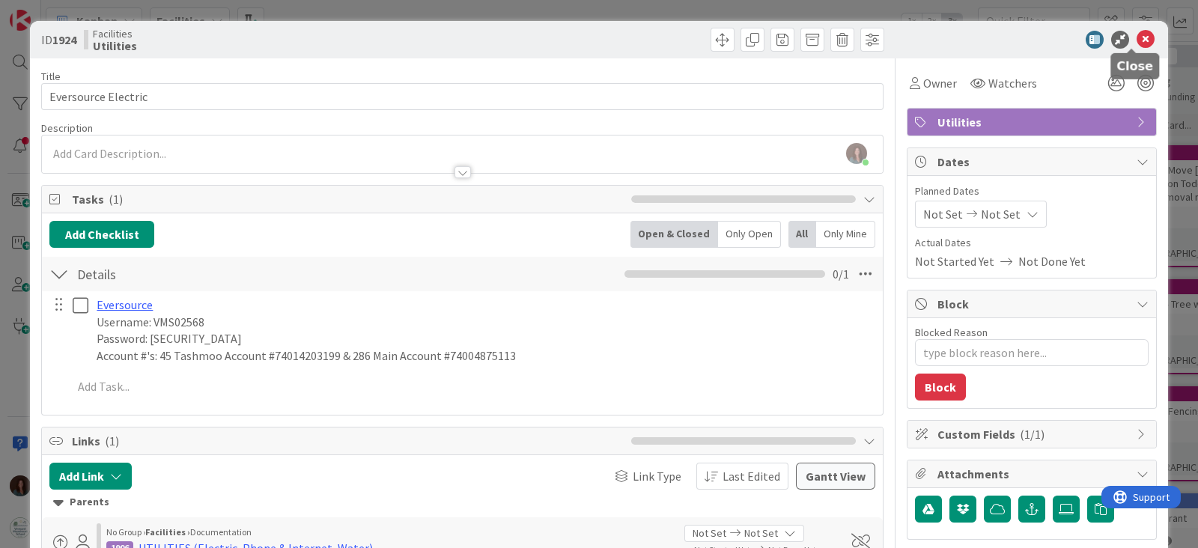
drag, startPoint x: 1135, startPoint y: 39, endPoint x: 1073, endPoint y: 222, distance: 193.5
click at [1137, 39] on icon at bounding box center [1146, 40] width 18 height 18
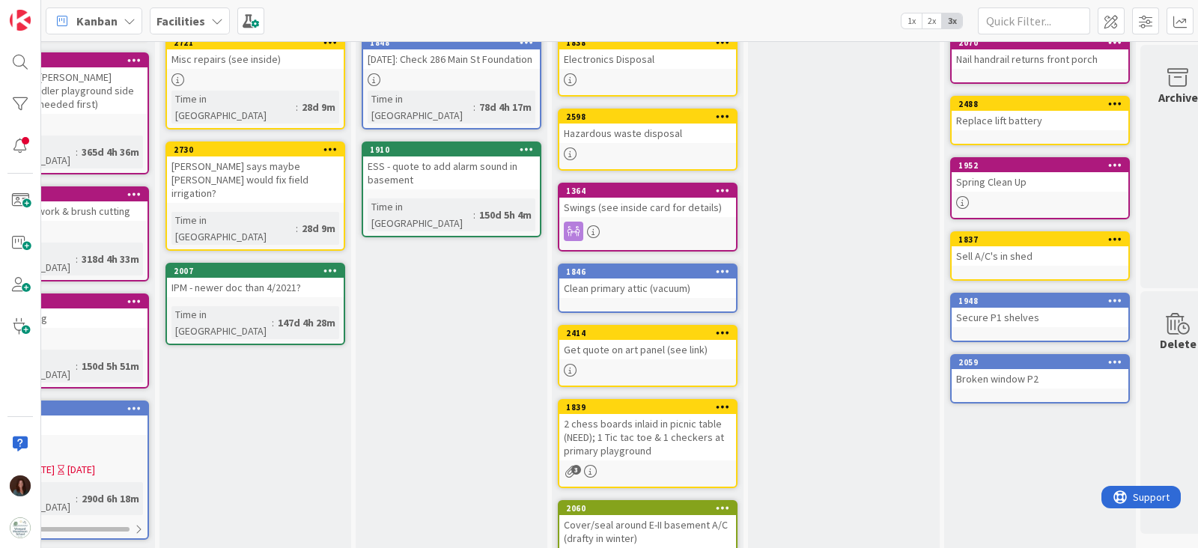
scroll to position [186, 1273]
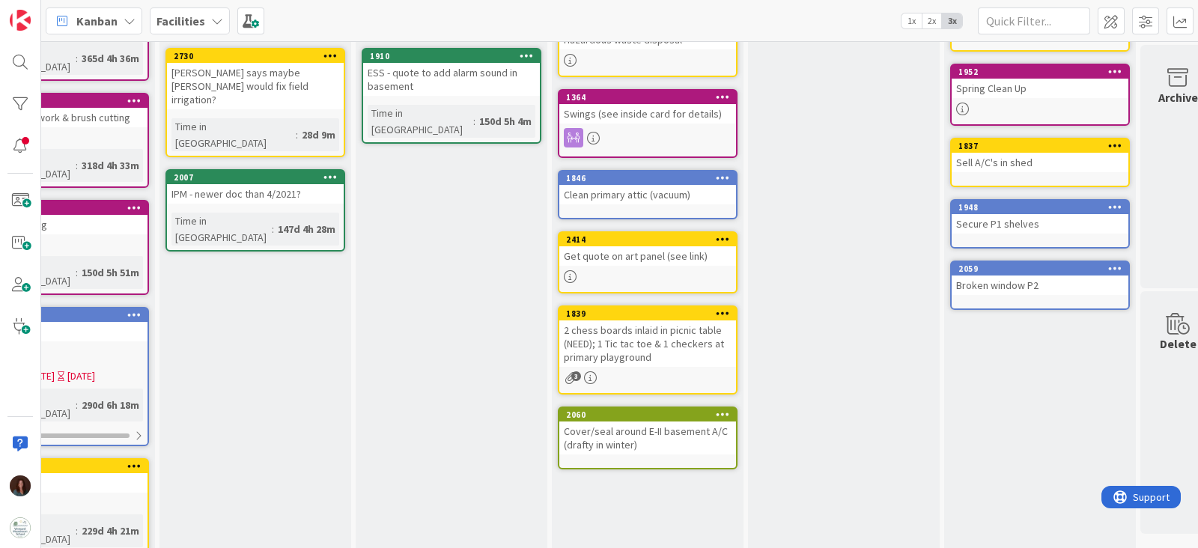
click at [726, 237] on icon at bounding box center [723, 239] width 14 height 10
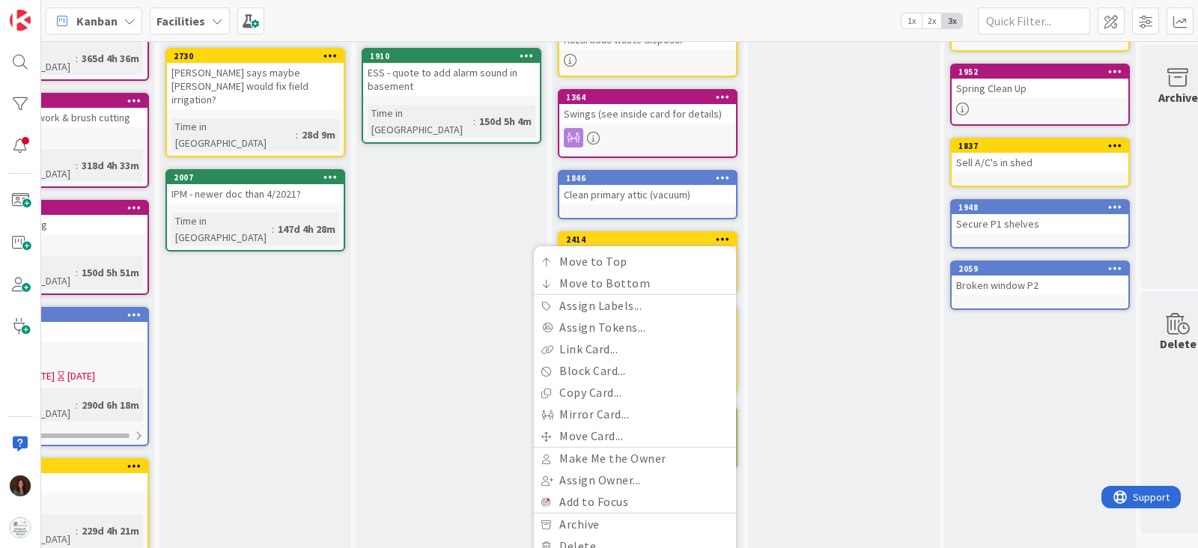
click at [786, 304] on div "Scheduled Add Card..." at bounding box center [844, 372] width 192 height 983
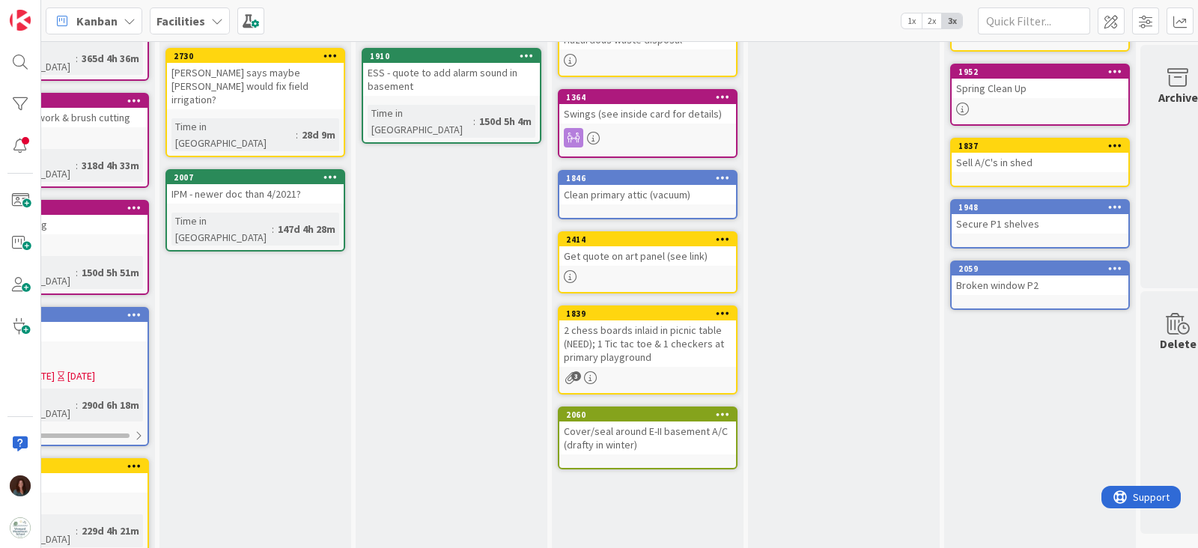
scroll to position [0, 1273]
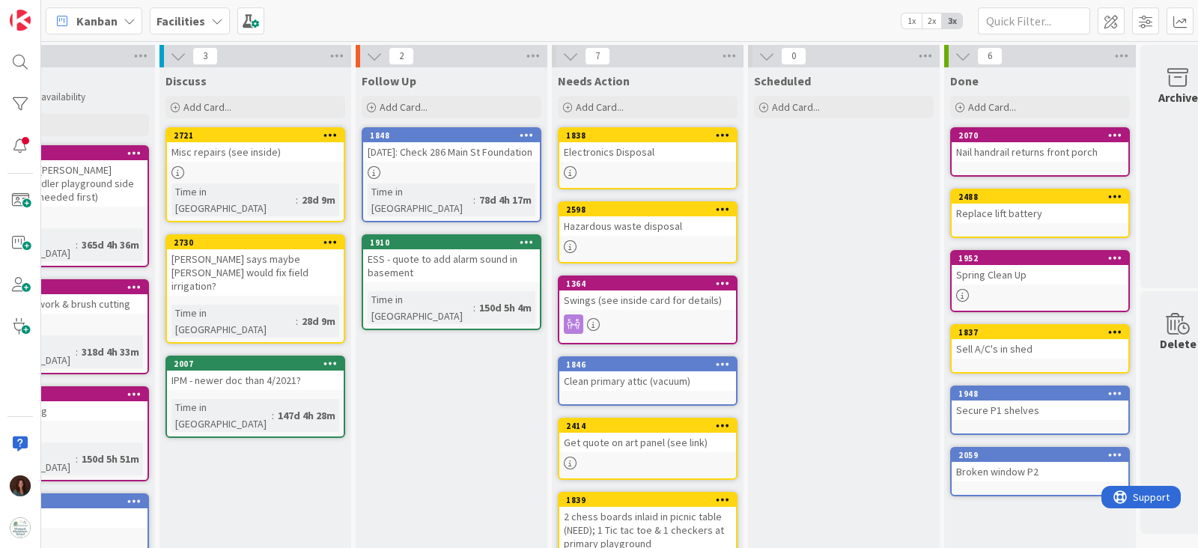
click at [223, 152] on div "Misc repairs (see inside)" at bounding box center [255, 151] width 177 height 19
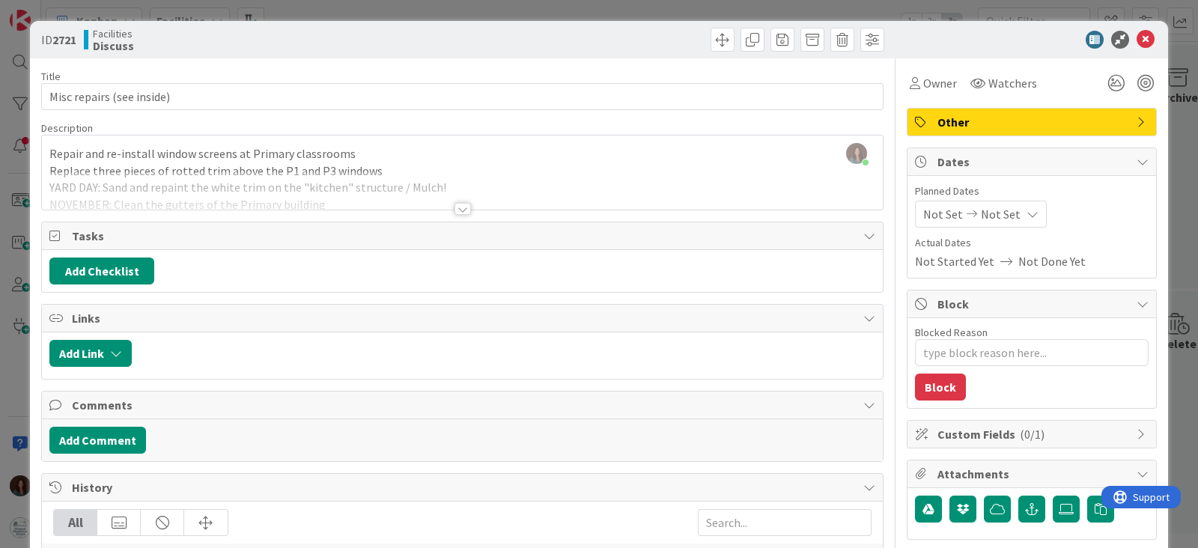
click at [455, 205] on div at bounding box center [463, 209] width 16 height 12
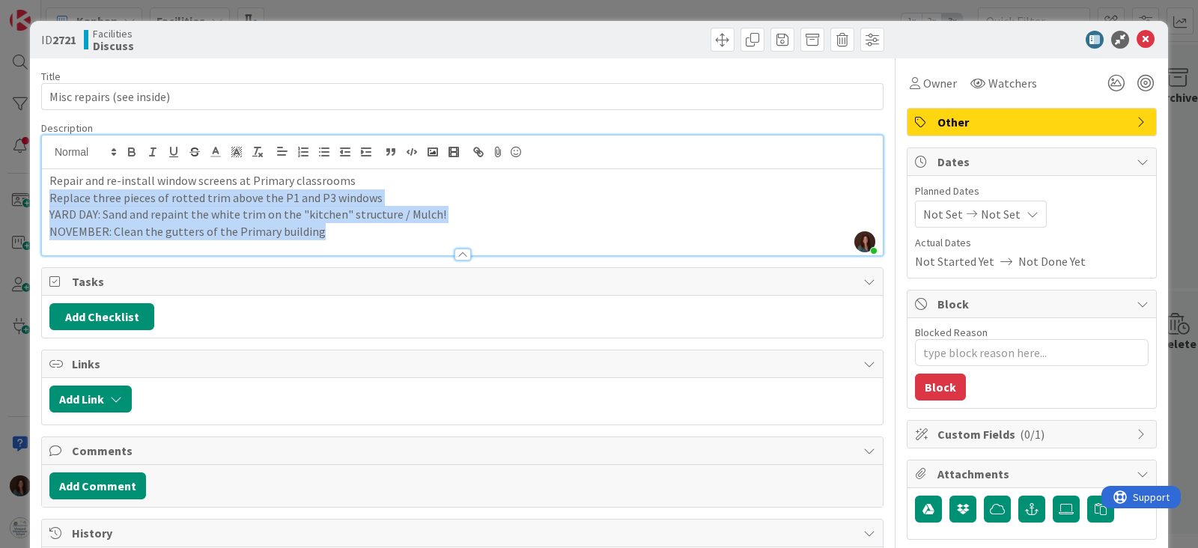
drag, startPoint x: 342, startPoint y: 230, endPoint x: 26, endPoint y: 194, distance: 317.4
click at [26, 194] on div "ID 2721 Facilities Discuss Title 25 / 128 Misc repairs (see inside) Description…" at bounding box center [599, 274] width 1198 height 548
copy div "Replace three pieces of rotted trim above the P1 and P3 windows YARD DAY: Sand …"
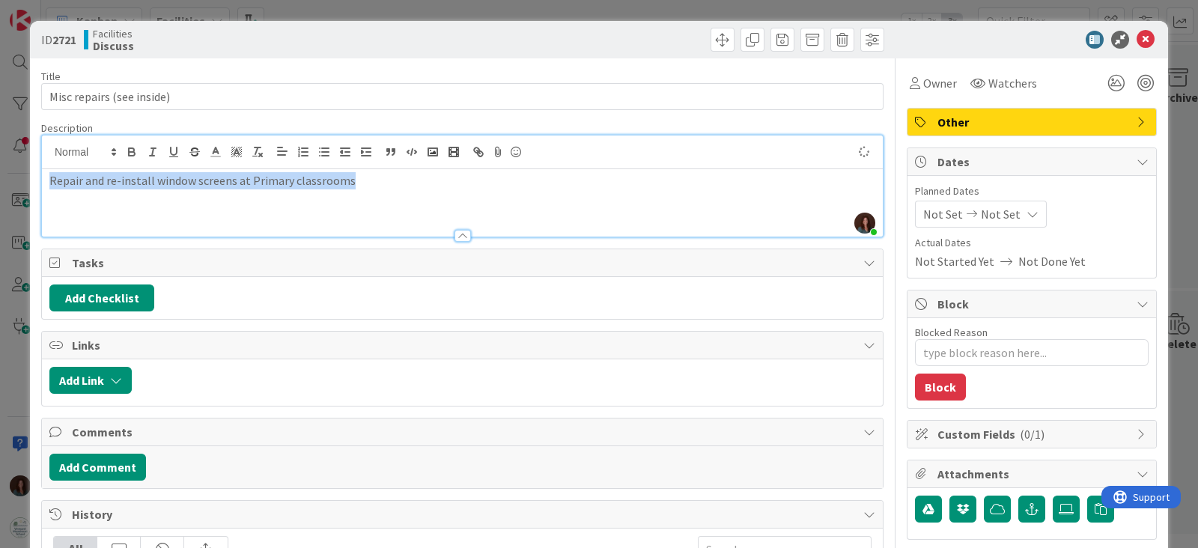
drag, startPoint x: 369, startPoint y: 175, endPoint x: 0, endPoint y: 174, distance: 369.3
click at [0, 174] on div "ID 2721 Facilities Discuss Title 25 / 128 Misc repairs (see inside) Description…" at bounding box center [599, 274] width 1198 height 548
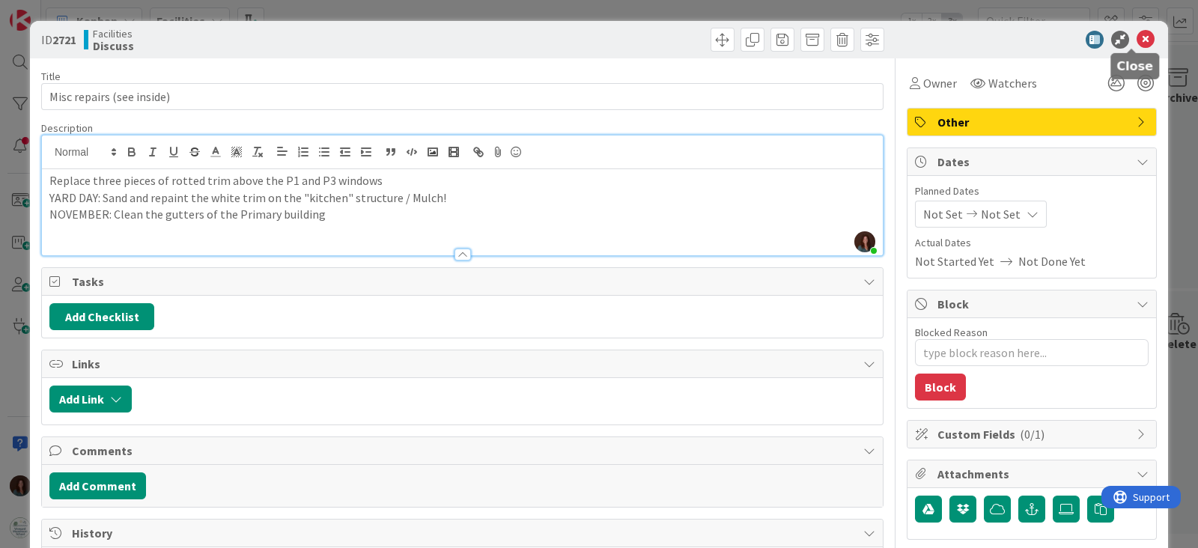
click at [1137, 40] on icon at bounding box center [1146, 40] width 18 height 18
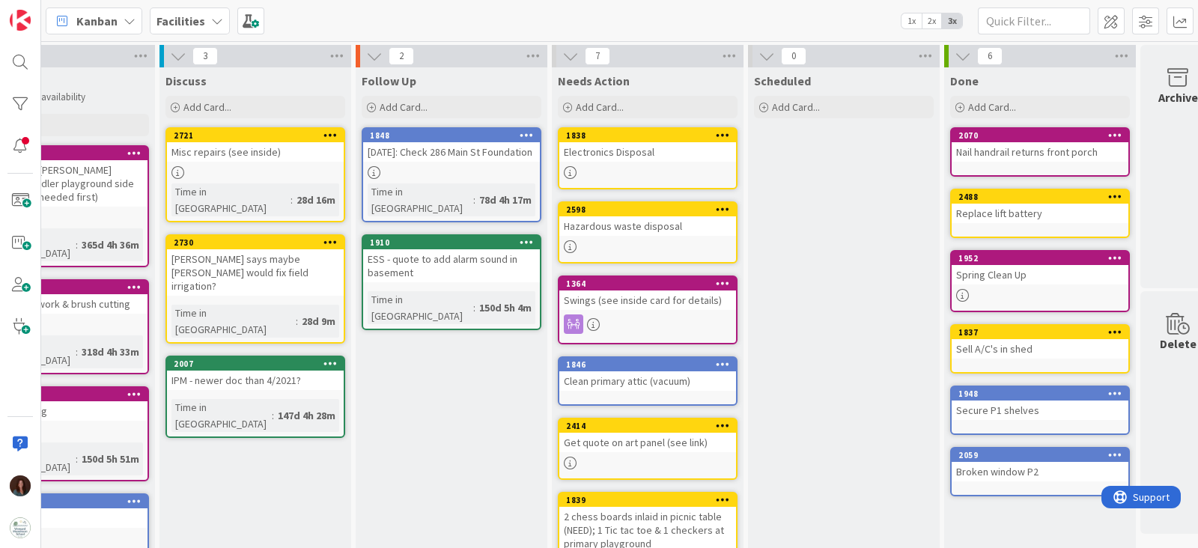
click at [202, 20] on div "Facilities" at bounding box center [190, 20] width 80 height 27
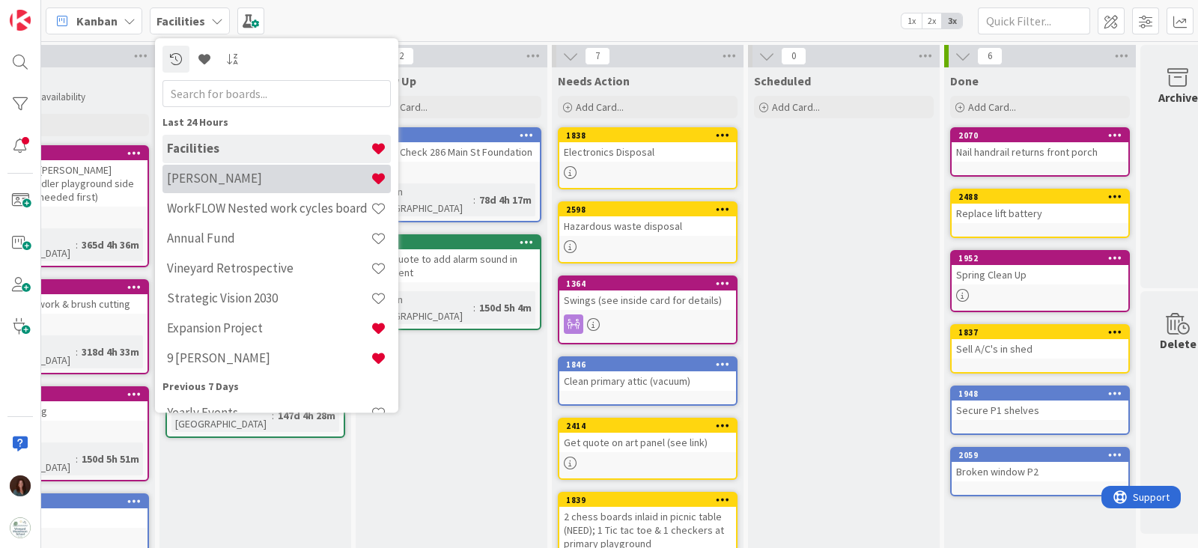
click at [252, 175] on h4 "[PERSON_NAME]" at bounding box center [269, 179] width 204 height 15
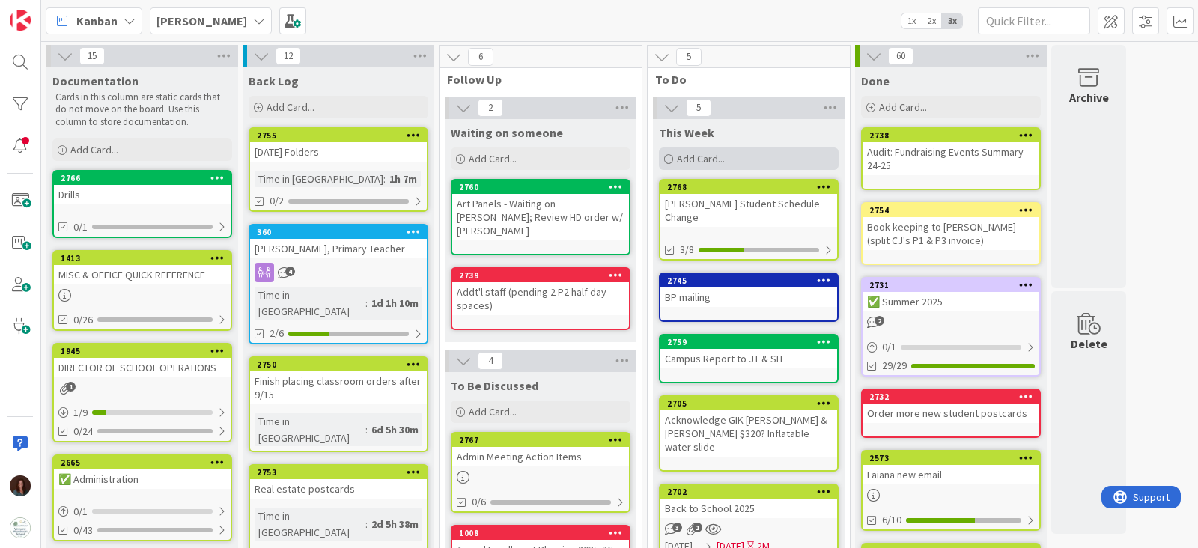
click at [790, 161] on div "Add Card..." at bounding box center [749, 159] width 180 height 22
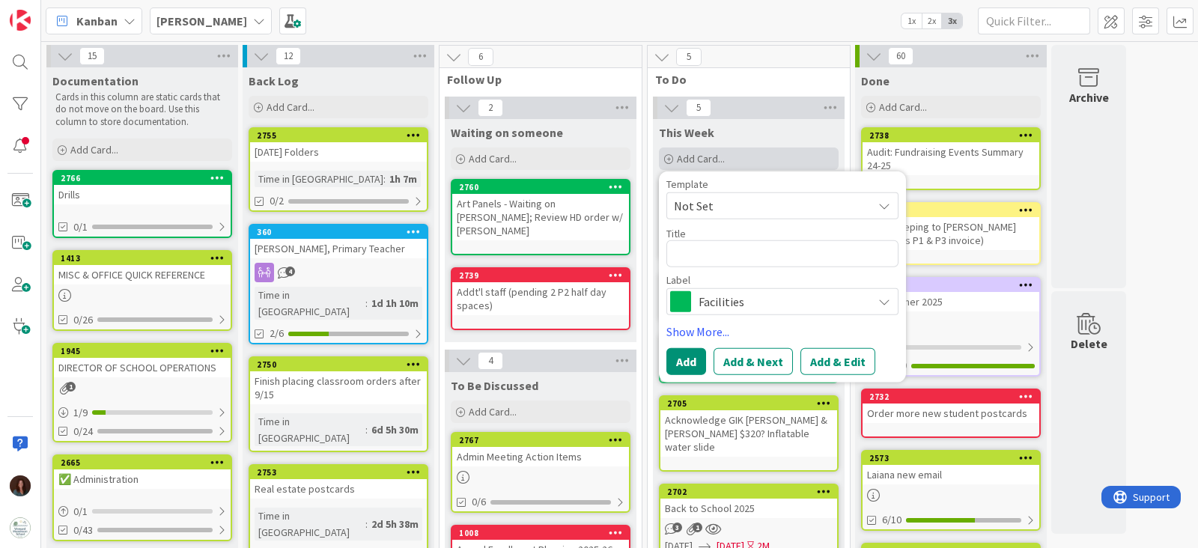
type textarea "x"
type textarea "F"
type textarea "x"
type textarea "Fa"
type textarea "x"
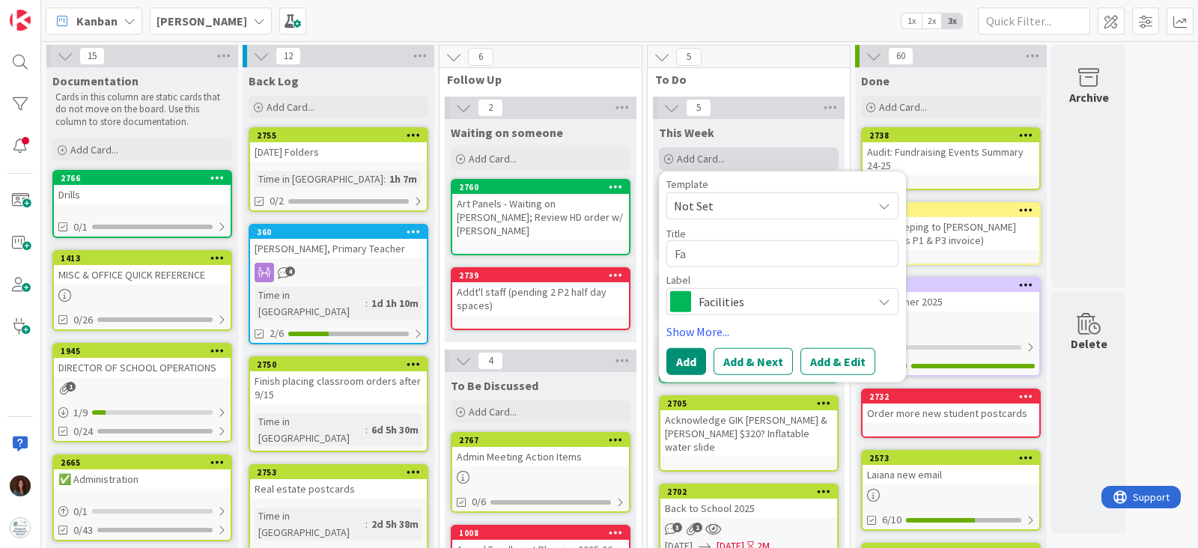
type textarea "Fac"
type textarea "x"
type textarea "Faci"
type textarea "x"
type textarea "Facil"
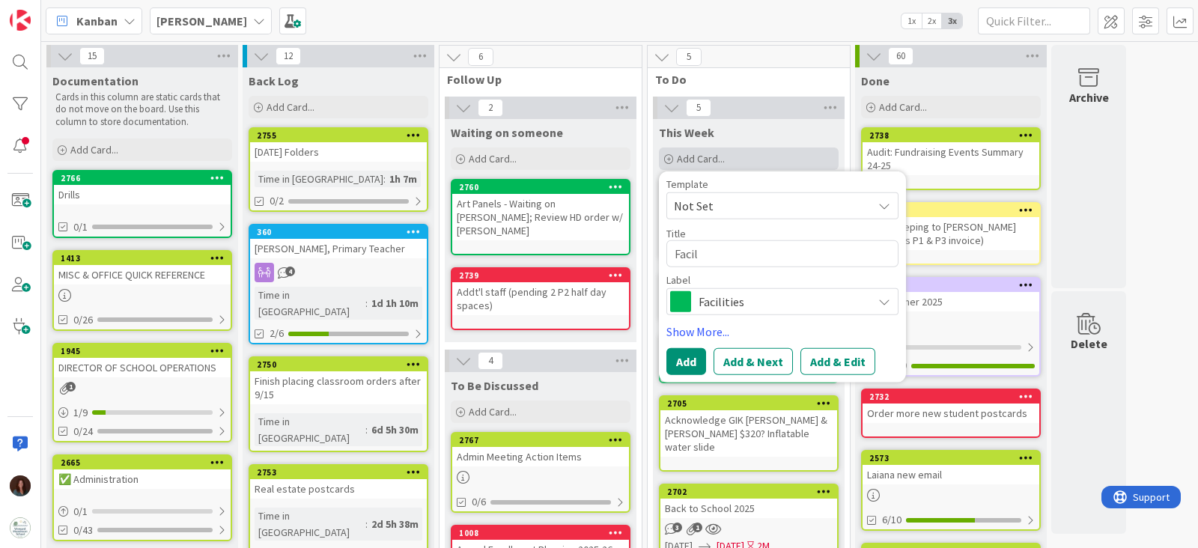
type textarea "x"
type textarea "Facilt"
type textarea "x"
type textarea "Facilti"
type textarea "x"
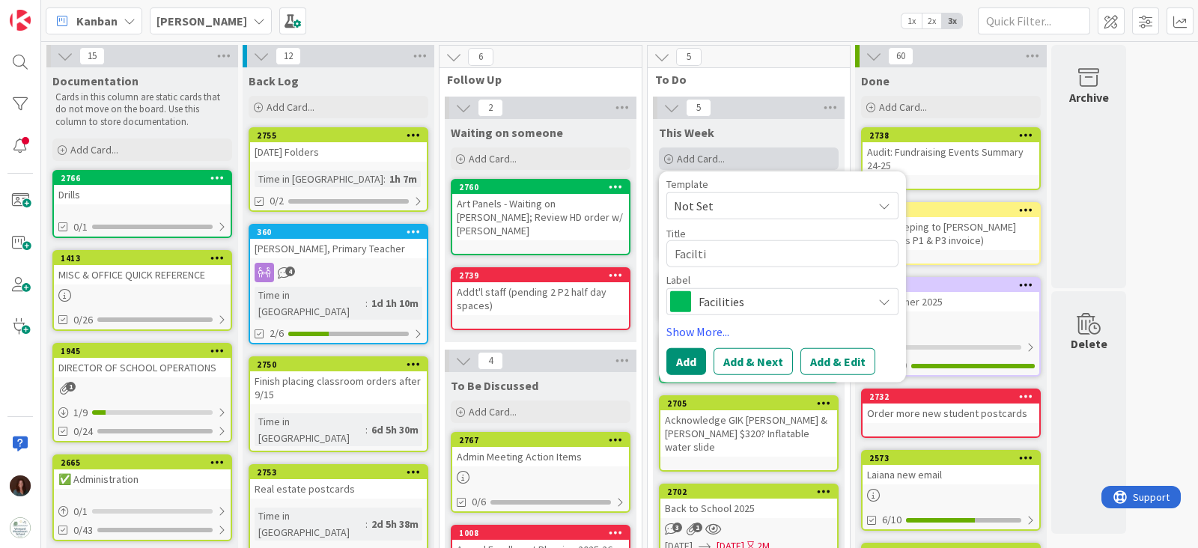
type textarea "Faciltii"
type textarea "x"
type textarea "Faciltiie"
type textarea "x"
type textarea "Faciltiies"
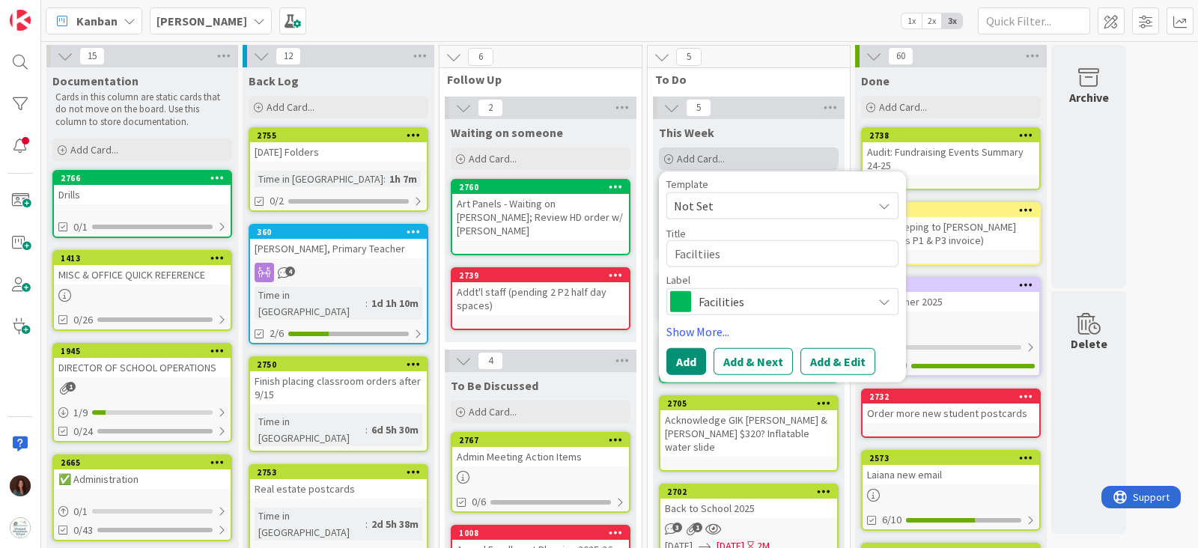
type textarea "x"
type textarea "Faciltiies"
type textarea "x"
type textarea "Faciltiies A"
type textarea "x"
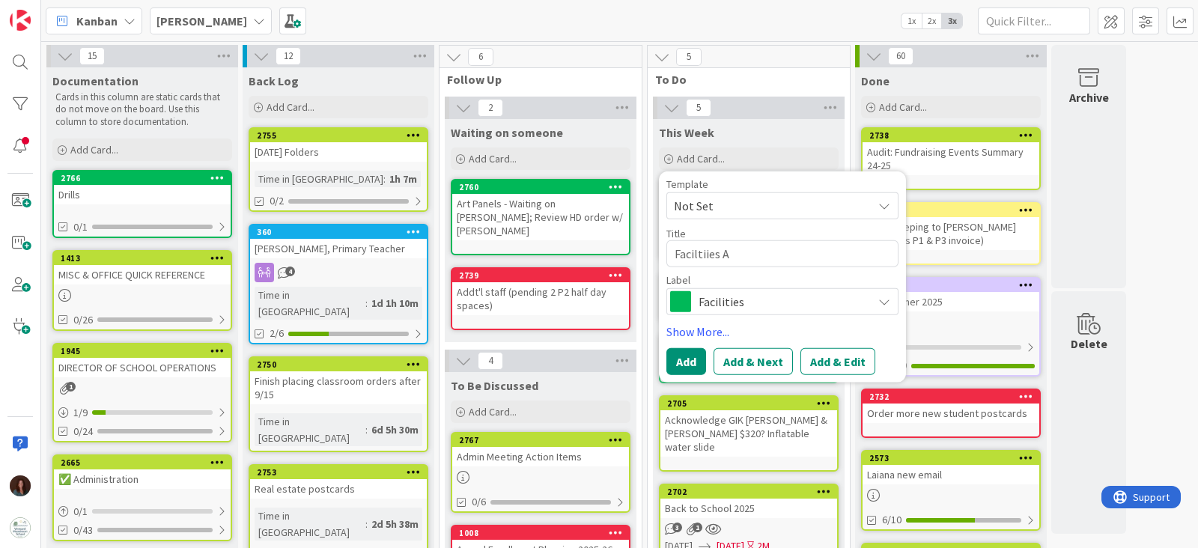
type textarea "Faciltiies Ac"
type textarea "x"
type textarea "Faciltiies Act"
type textarea "x"
type textarea "Faciltiies Acti"
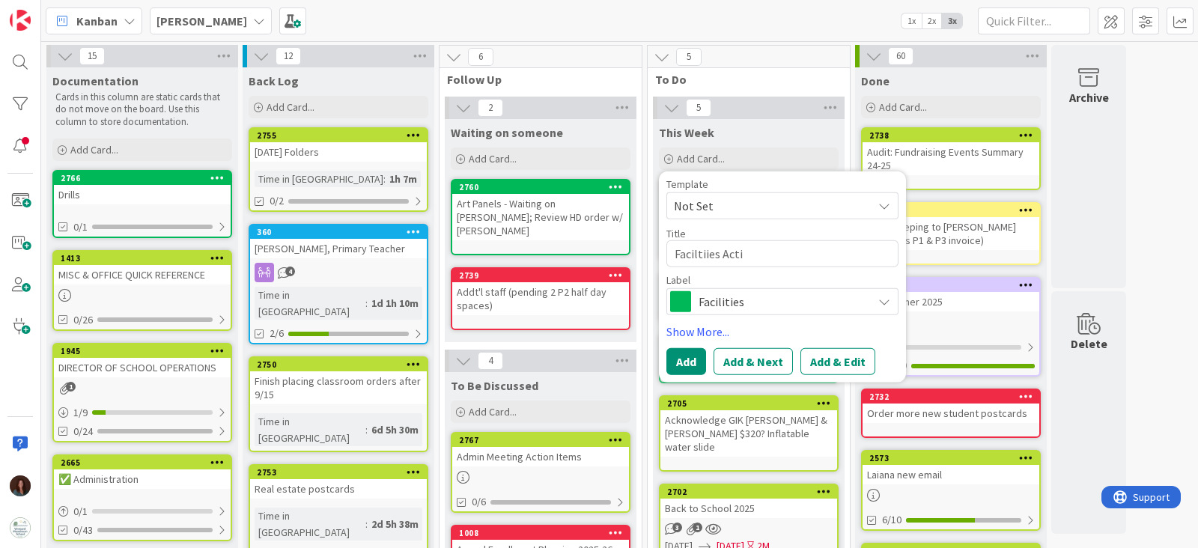
type textarea "x"
type textarea "Faciltiies Actin"
type textarea "x"
type textarea "Faciltiies Acti"
type textarea "x"
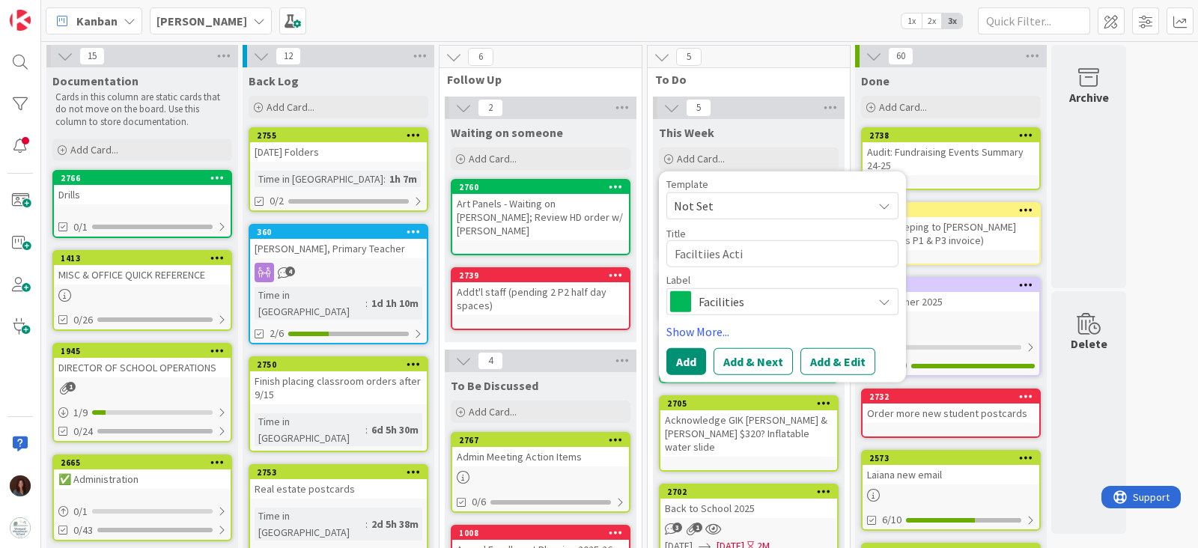
type textarea "Faciltiies Actio"
type textarea "x"
type textarea "Faciltiies Action"
type textarea "x"
type textarea "Faciltiies Action"
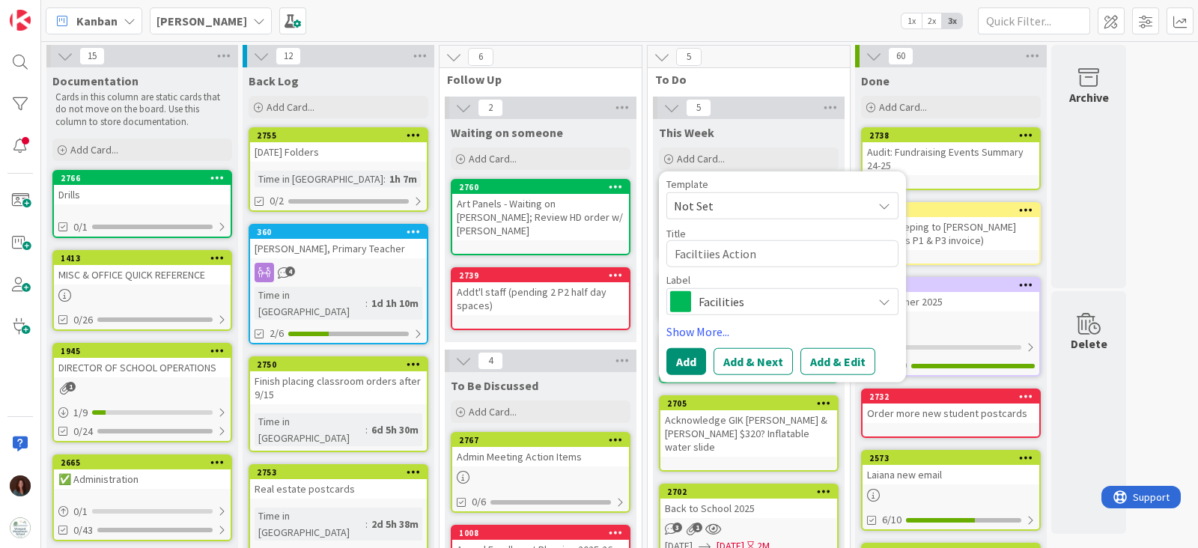
type textarea "x"
type textarea "Faciltiies Action I"
type textarea "x"
type textarea "Faciltiies Action It"
type textarea "x"
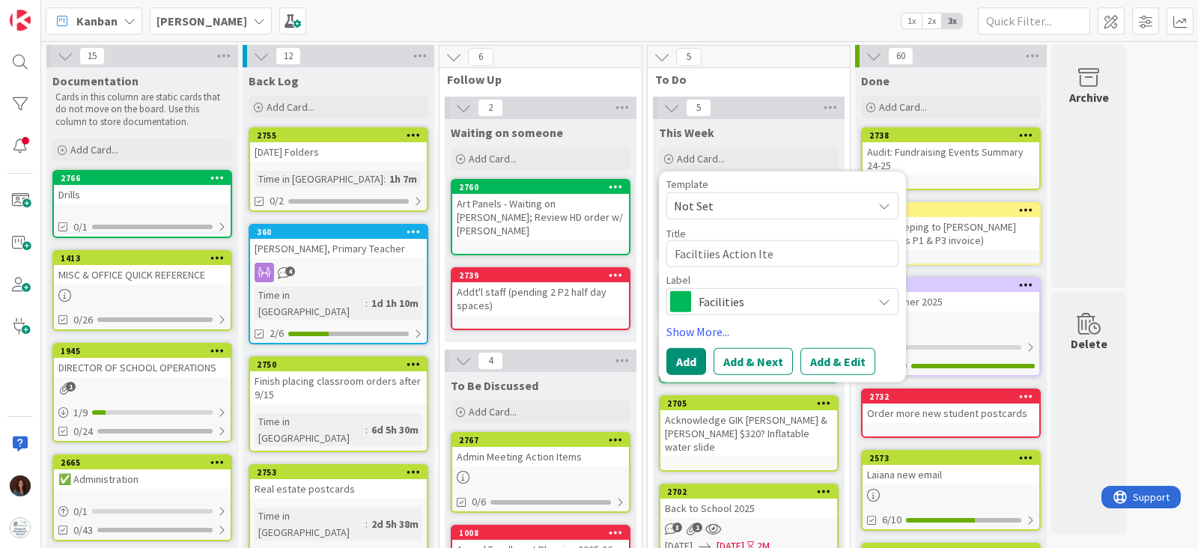
type textarea "Faciltiies Action Item"
type textarea "x"
type textarea "Faciltiies Action Items"
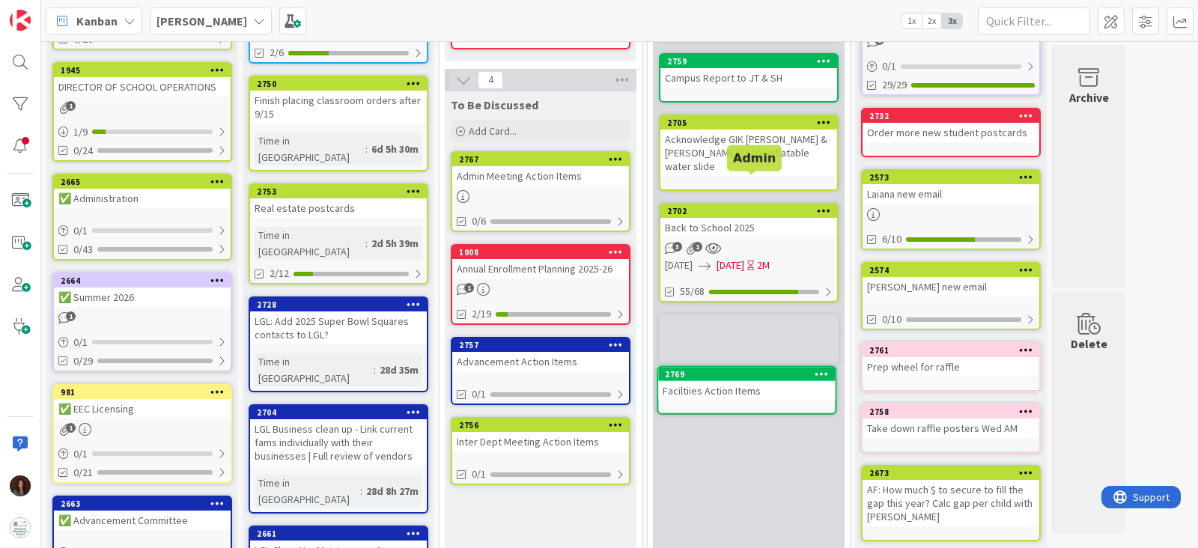
scroll to position [289, 0]
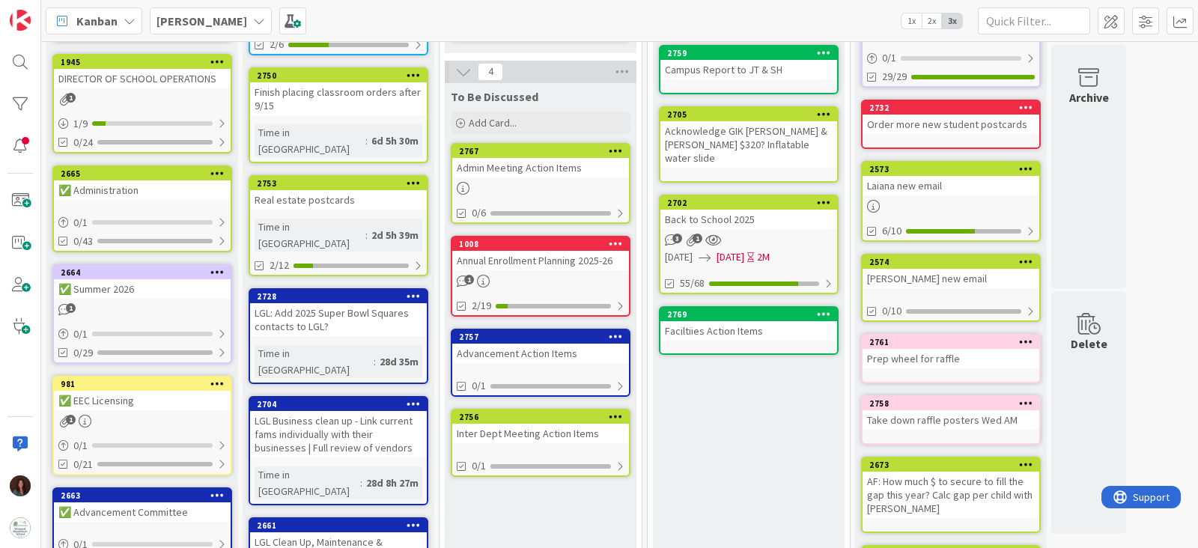
click at [747, 321] on div "Faciltiies Action Items" at bounding box center [749, 330] width 177 height 19
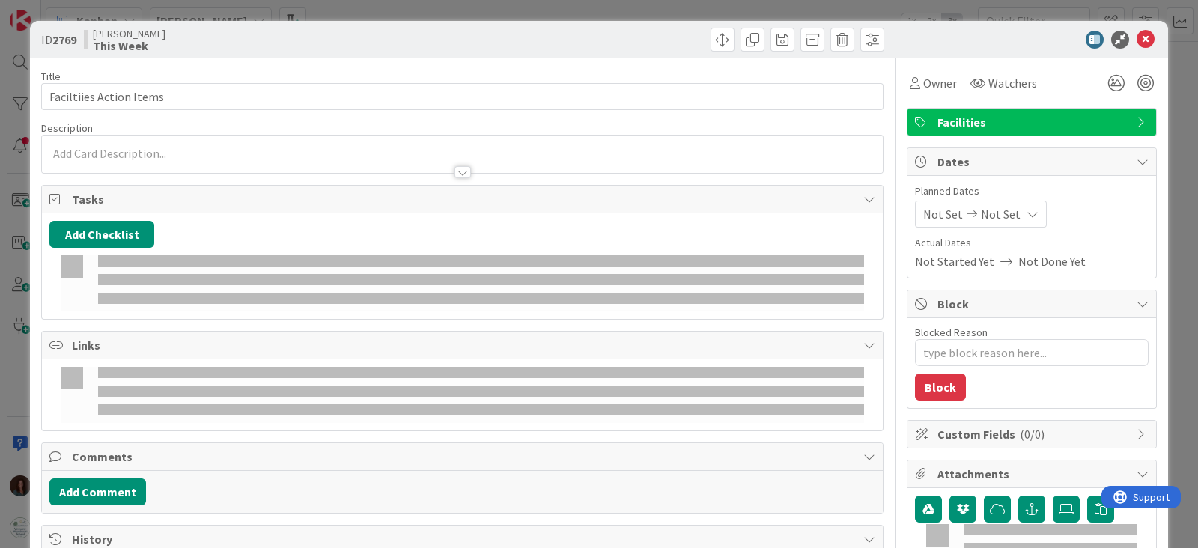
type textarea "x"
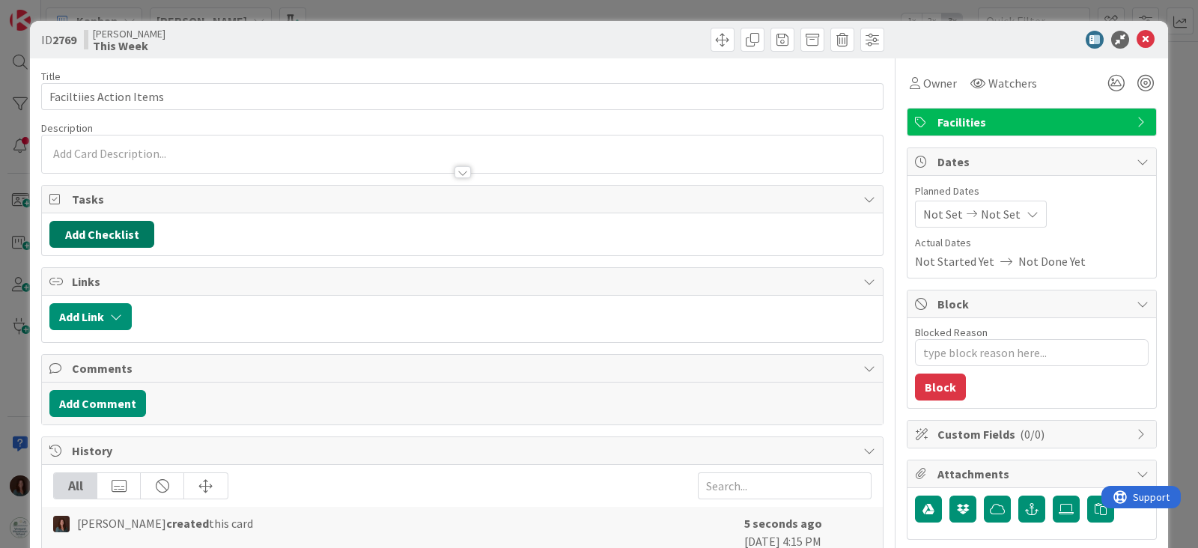
click at [98, 231] on button "Add Checklist" at bounding box center [101, 234] width 105 height 27
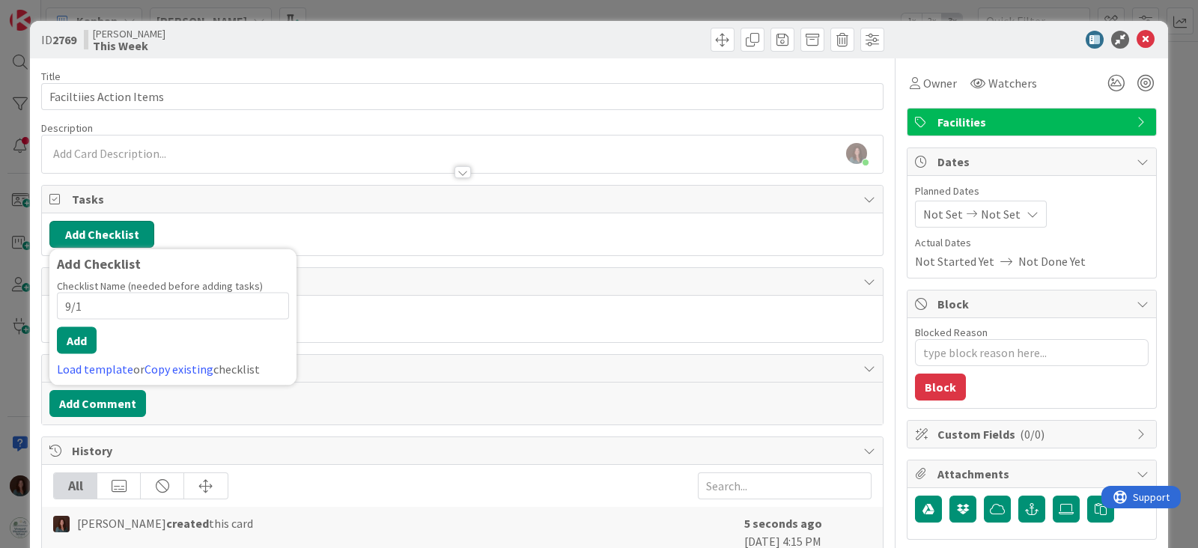
type input "9/12"
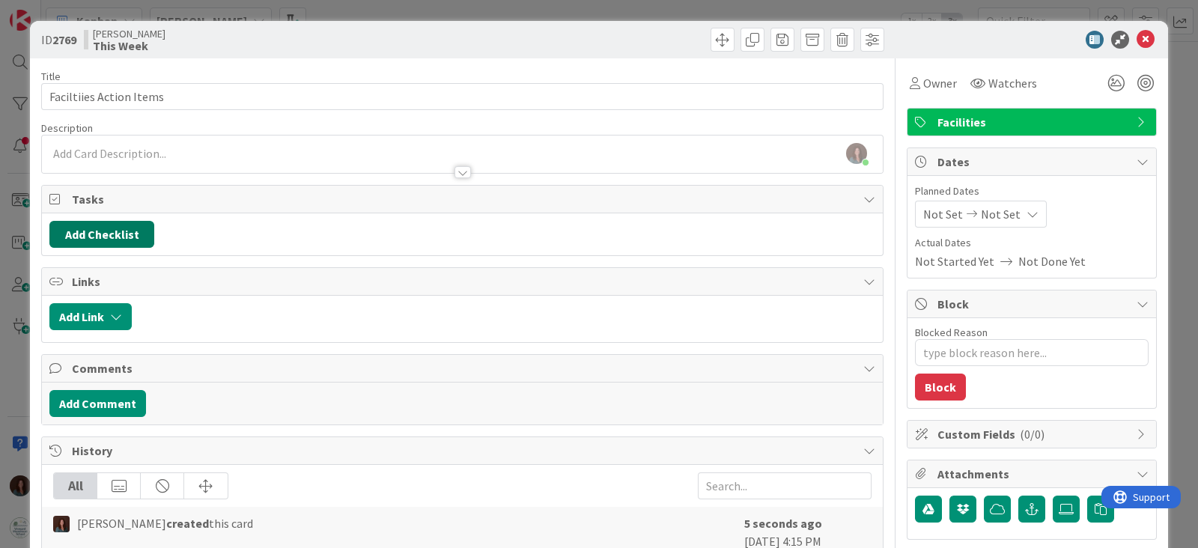
type textarea "x"
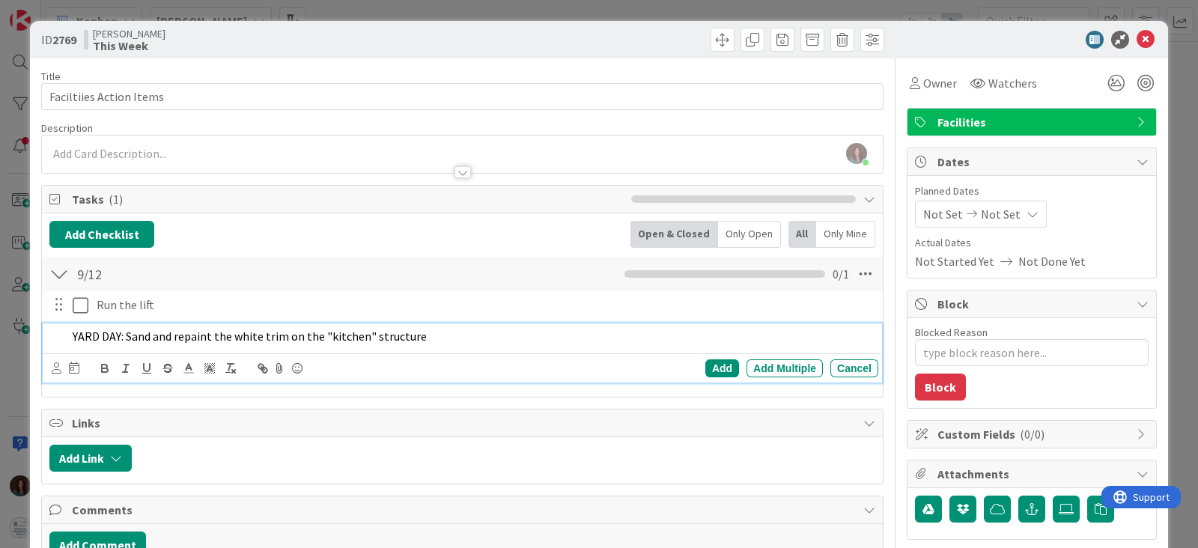
drag, startPoint x: 422, startPoint y: 339, endPoint x: 25, endPoint y: 342, distance: 397.0
click at [25, 342] on div "ID 2769 [PERSON_NAME] This Week Title 23 / 128 Faciltiies Action Items Descript…" at bounding box center [599, 274] width 1198 height 548
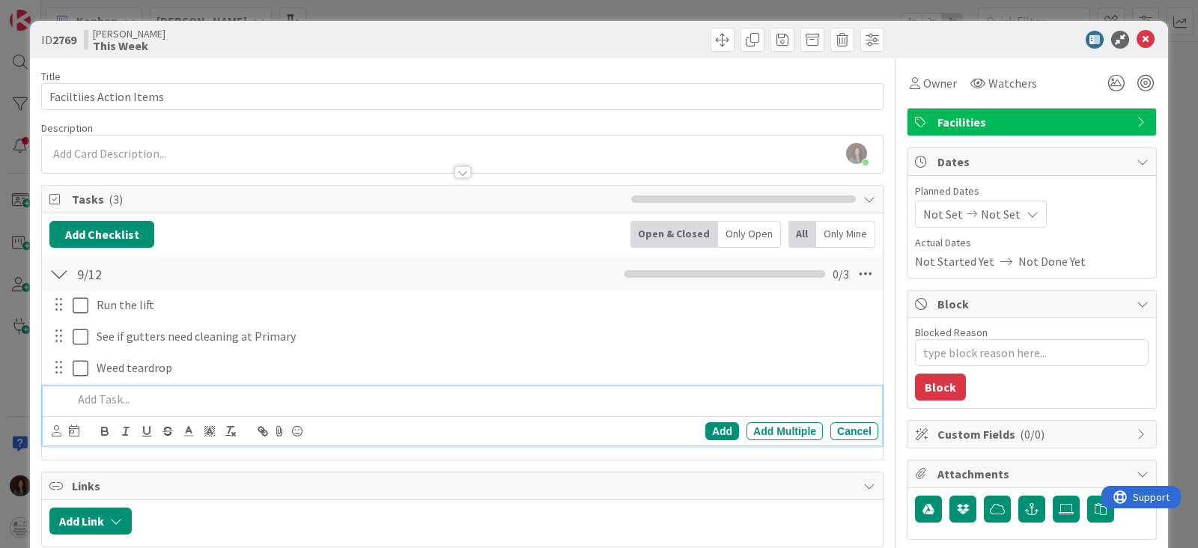
click at [264, 405] on p at bounding box center [473, 399] width 800 height 17
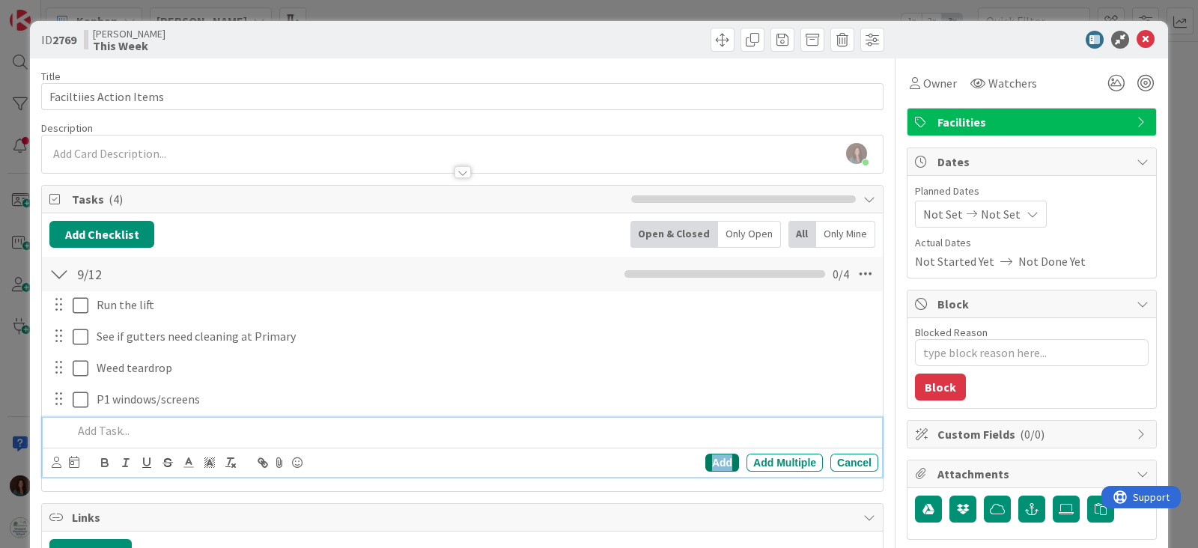
click at [716, 458] on div "Add" at bounding box center [723, 463] width 34 height 18
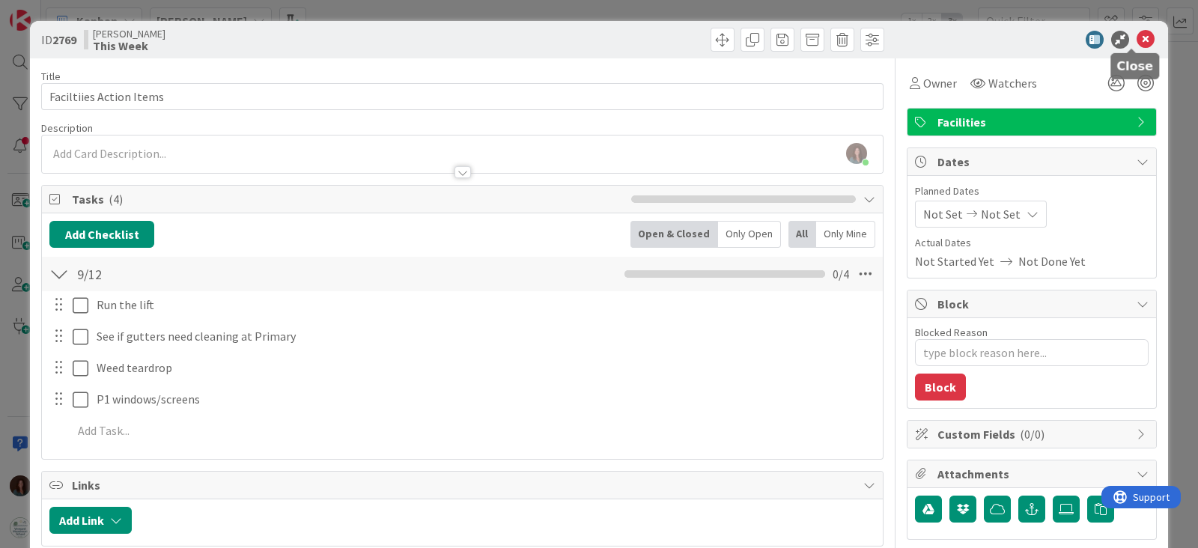
click at [1138, 40] on icon at bounding box center [1146, 40] width 18 height 18
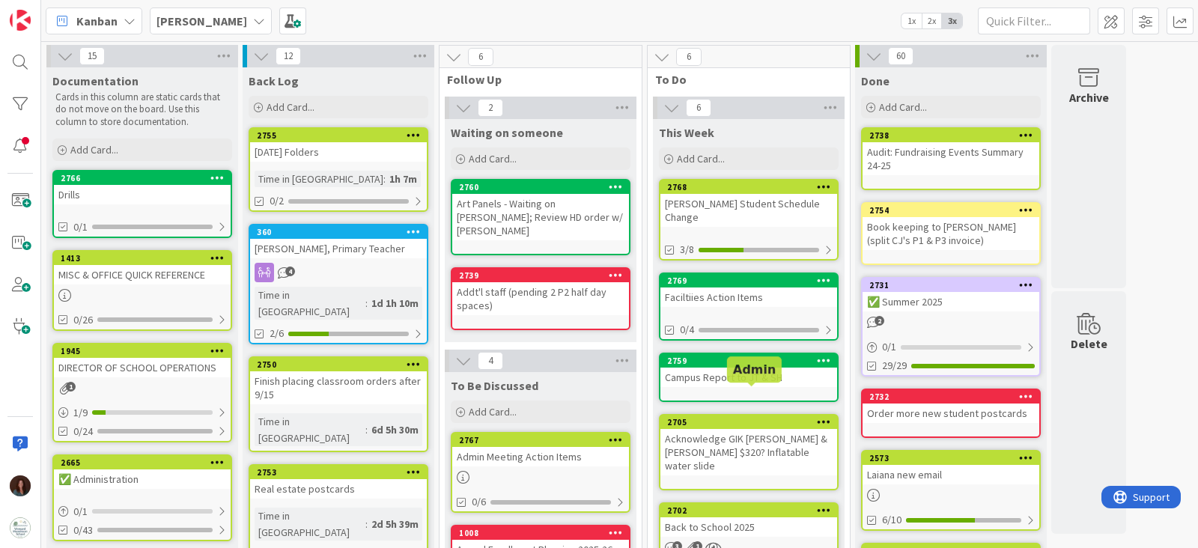
scroll to position [93, 0]
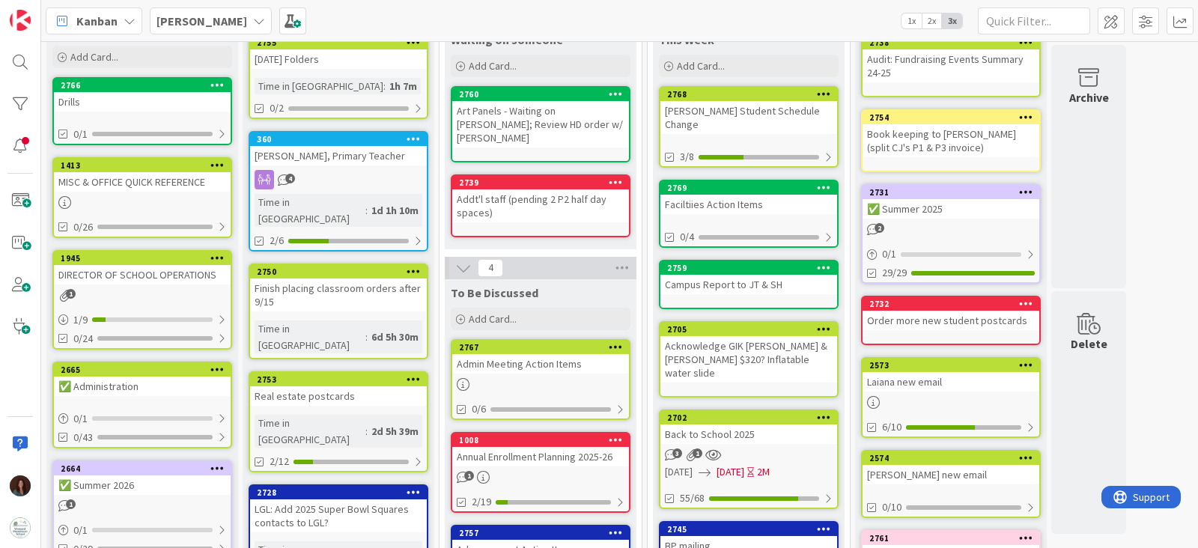
click at [761, 414] on link "2702 Back to School 2025 3 1 [DATE] [DATE] 2M 55/68" at bounding box center [749, 460] width 180 height 100
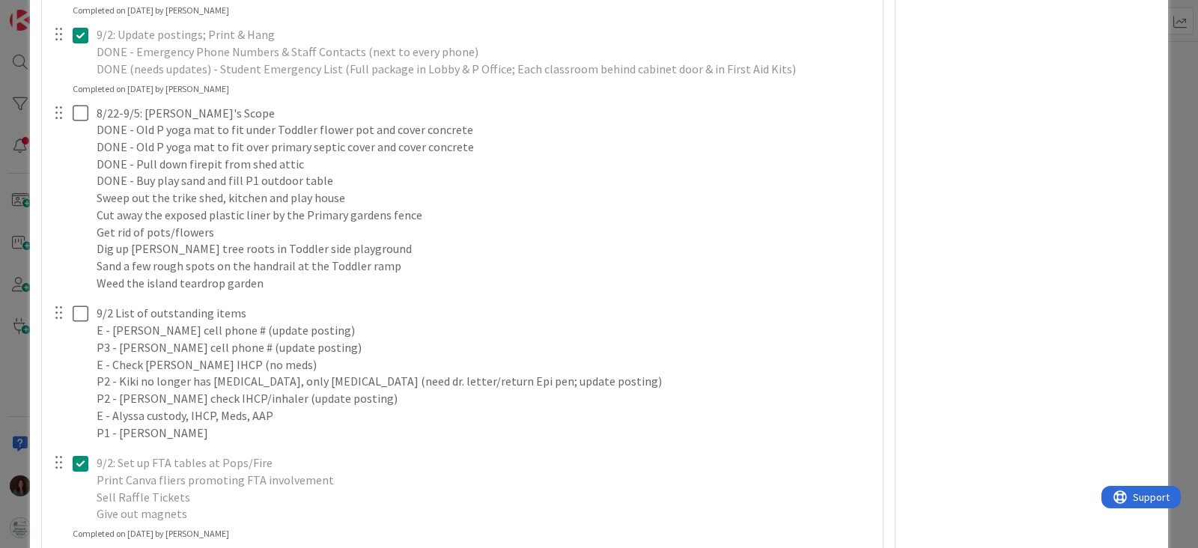
scroll to position [5336, 0]
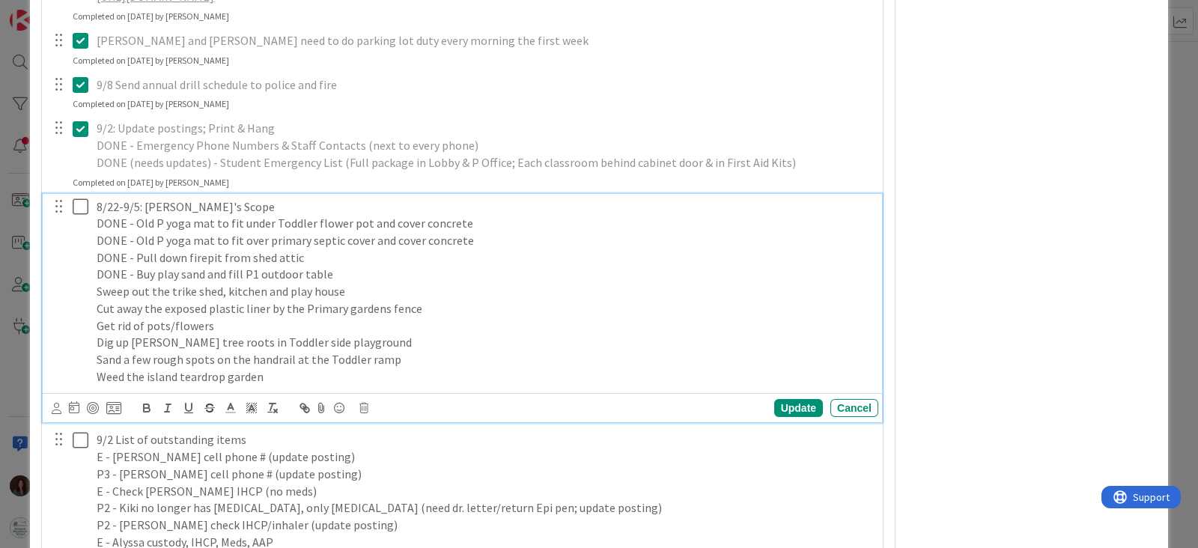
click at [144, 339] on p "Dig up [PERSON_NAME] tree roots in Toddler side playground" at bounding box center [485, 342] width 776 height 17
click at [220, 324] on p "Get rid of pots/flowers" at bounding box center [485, 326] width 776 height 17
drag, startPoint x: 231, startPoint y: 324, endPoint x: 49, endPoint y: 324, distance: 182.8
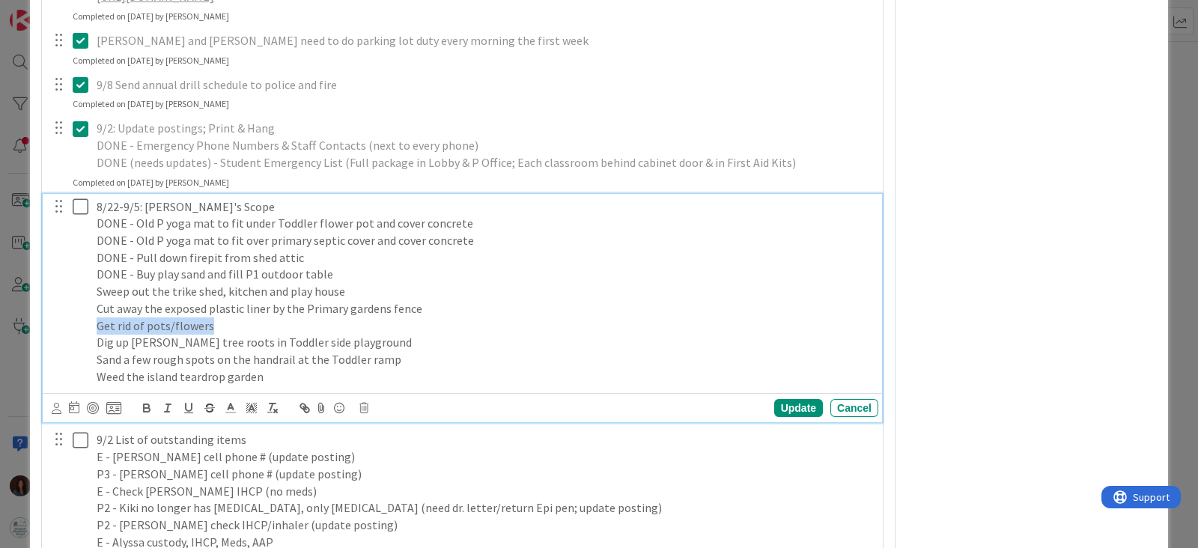
click at [49, 324] on div "8/22-9/5: [PERSON_NAME]'s Scope DONE - Old P yoga mat to fit under Toddler flow…" at bounding box center [464, 292] width 830 height 196
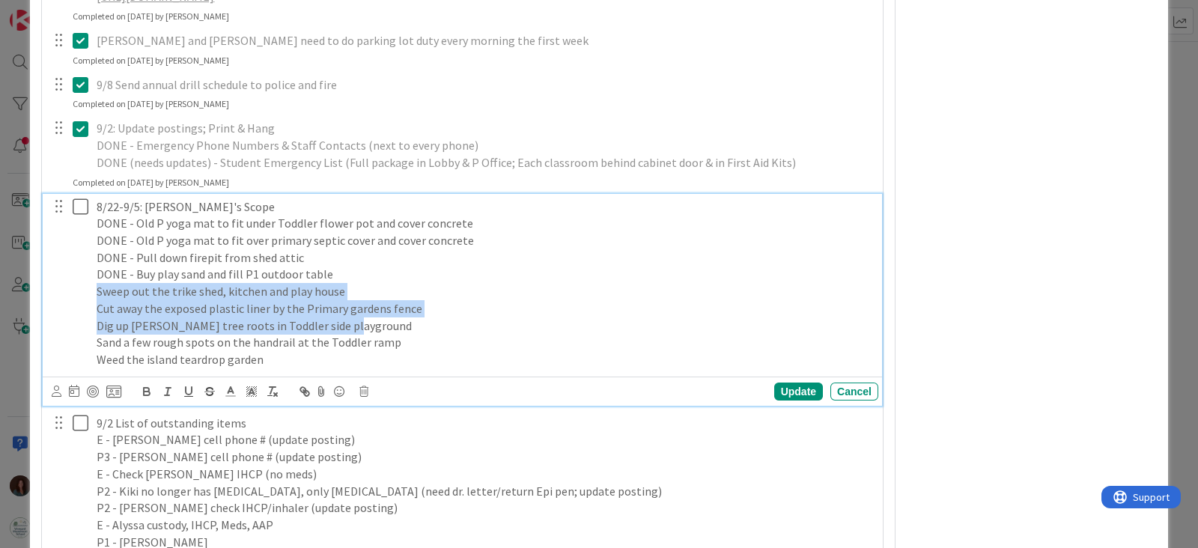
drag, startPoint x: 345, startPoint y: 323, endPoint x: 82, endPoint y: 291, distance: 264.1
click at [82, 291] on div "8/22-9/5: [PERSON_NAME]'s Scope DONE - Old P yoga mat to fit under Toddler flow…" at bounding box center [464, 283] width 830 height 179
copy div "Sweep out the trike shed, kitchen and play house Cut away the exposed plastic l…"
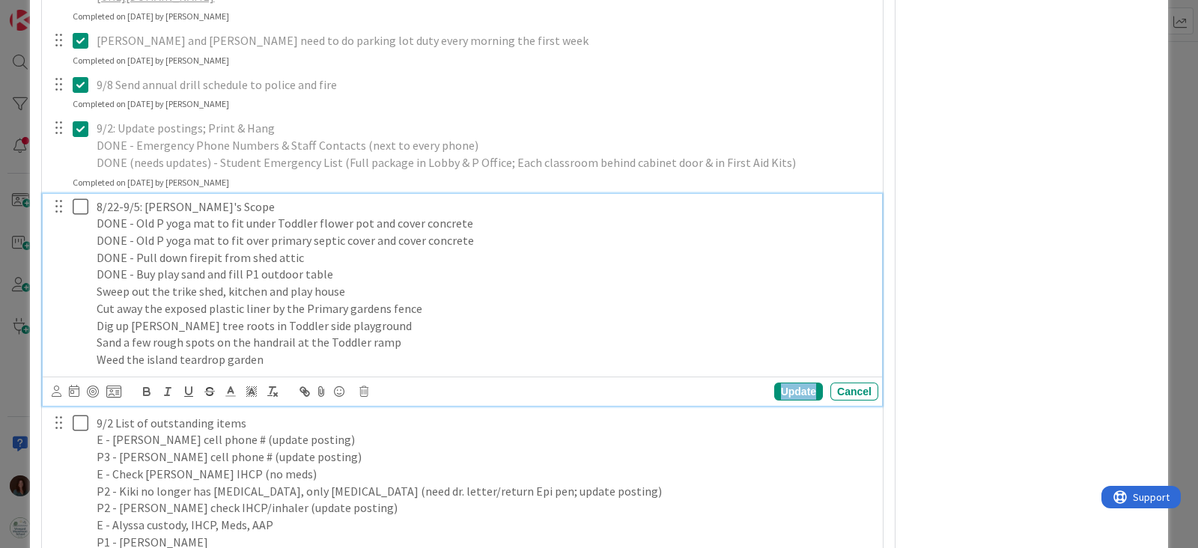
click at [777, 389] on div "Update" at bounding box center [798, 392] width 49 height 18
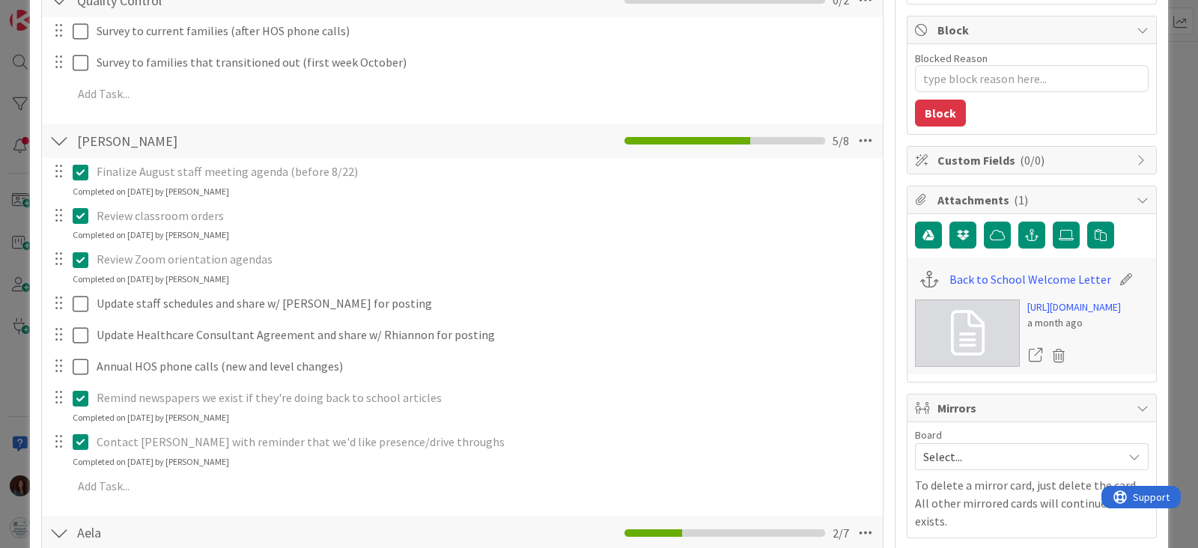
scroll to position [0, 0]
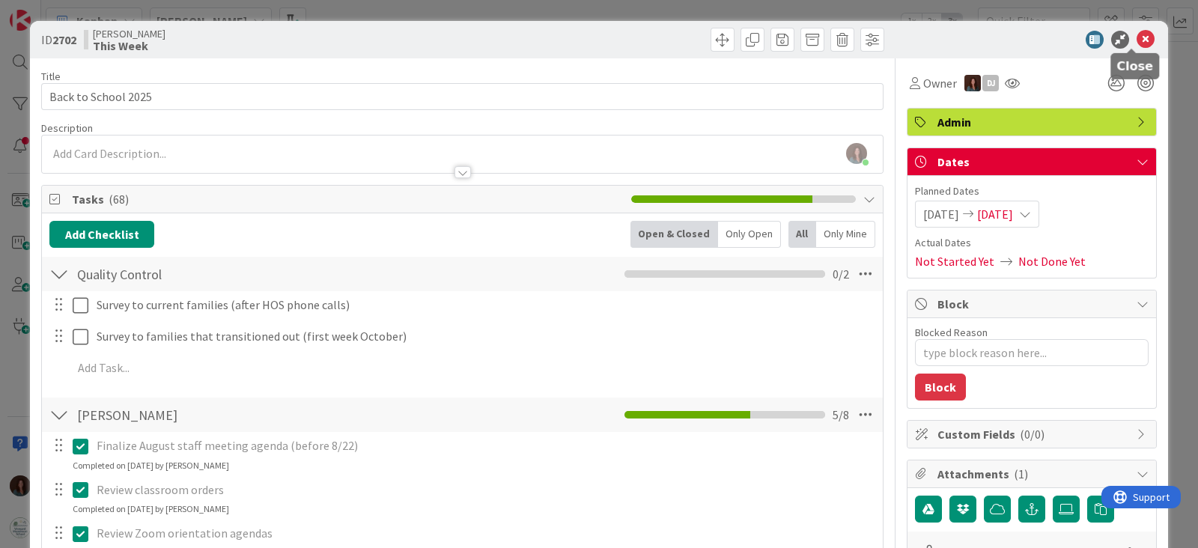
click at [1137, 38] on icon at bounding box center [1146, 40] width 18 height 18
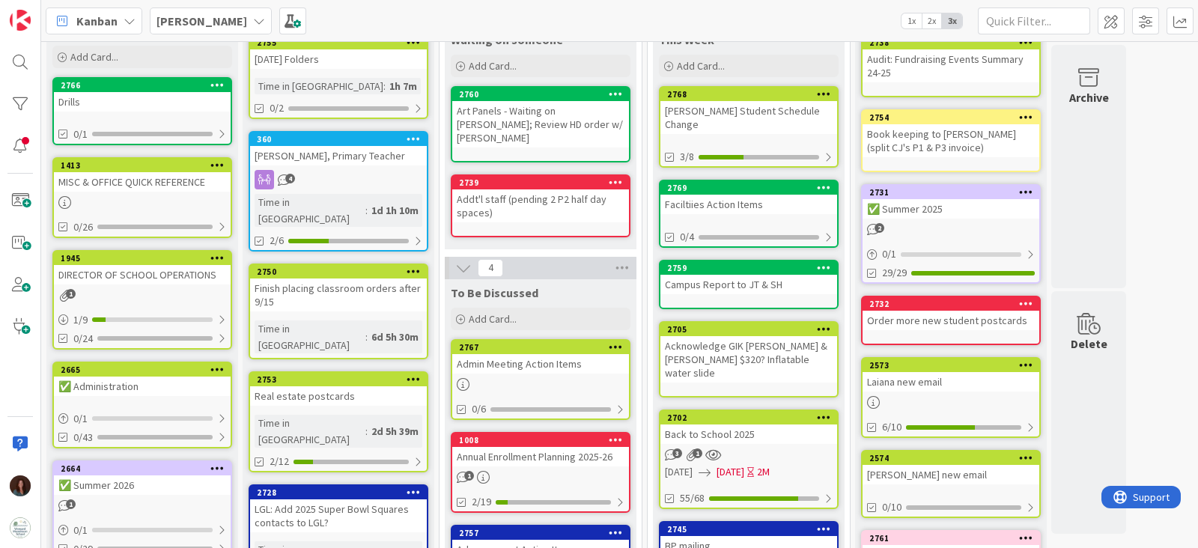
click at [750, 195] on div "Faciltiies Action Items" at bounding box center [749, 204] width 177 height 19
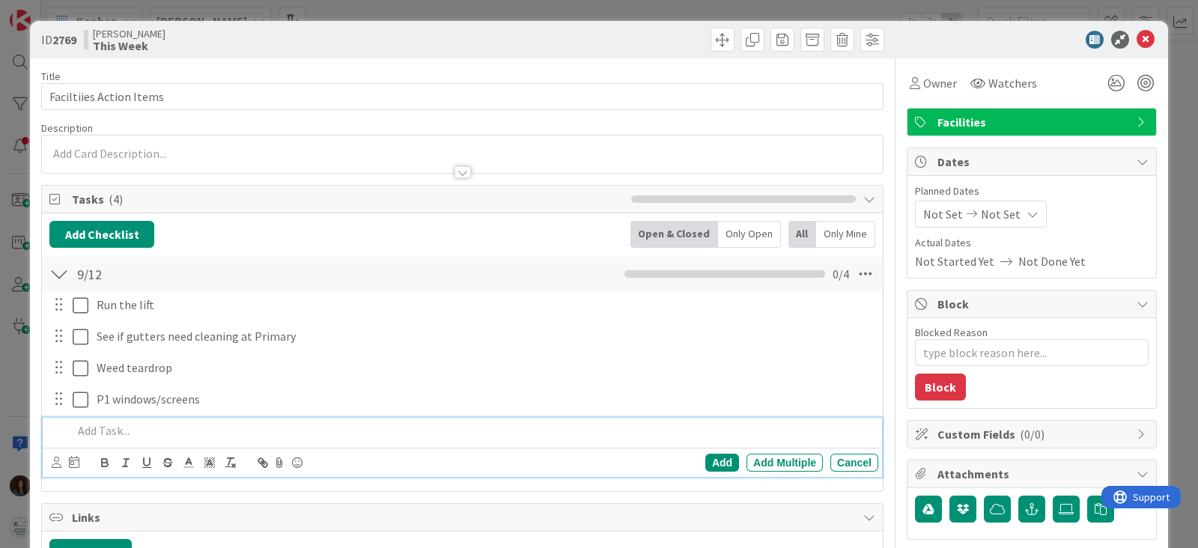
click at [213, 425] on p at bounding box center [473, 430] width 800 height 17
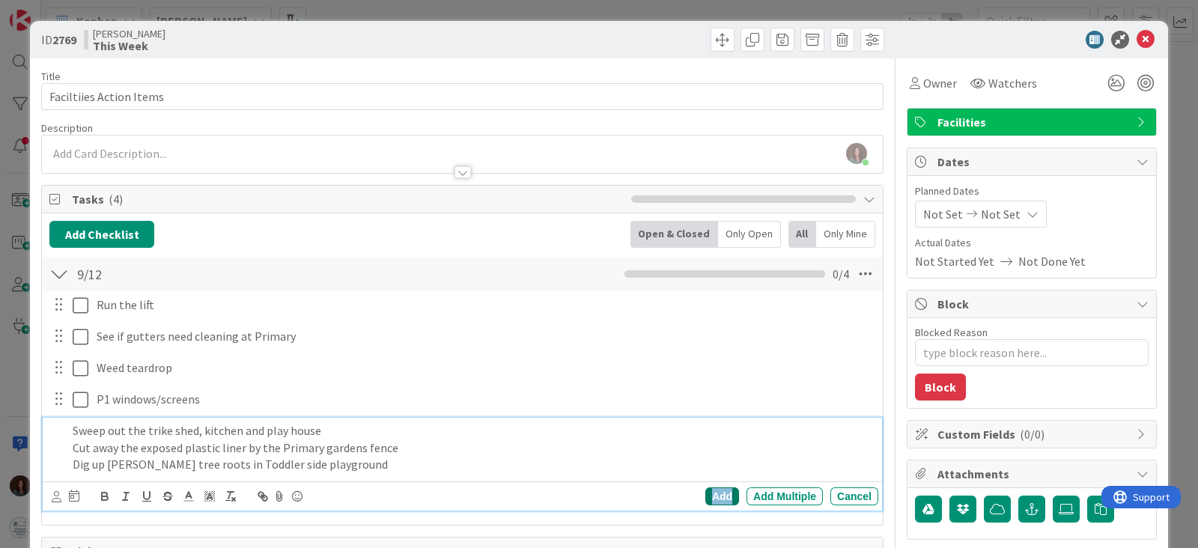
click at [706, 495] on div "Add" at bounding box center [723, 497] width 34 height 18
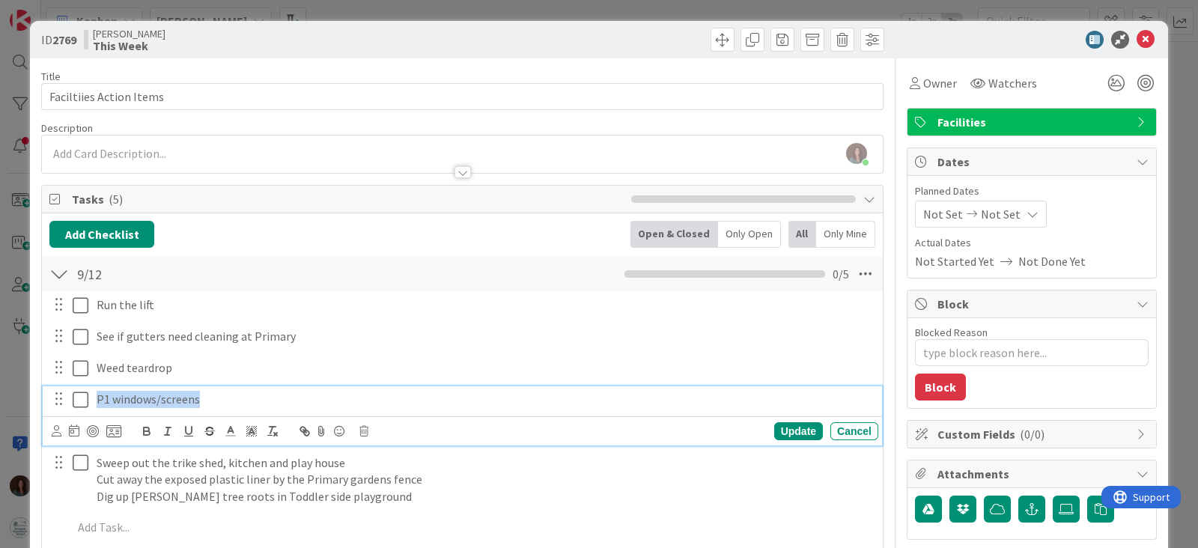
drag, startPoint x: 179, startPoint y: 398, endPoint x: 106, endPoint y: 437, distance: 82.1
click at [87, 399] on div "P1 windows/screens" at bounding box center [464, 399] width 830 height 26
copy p "P1 windows/screens"
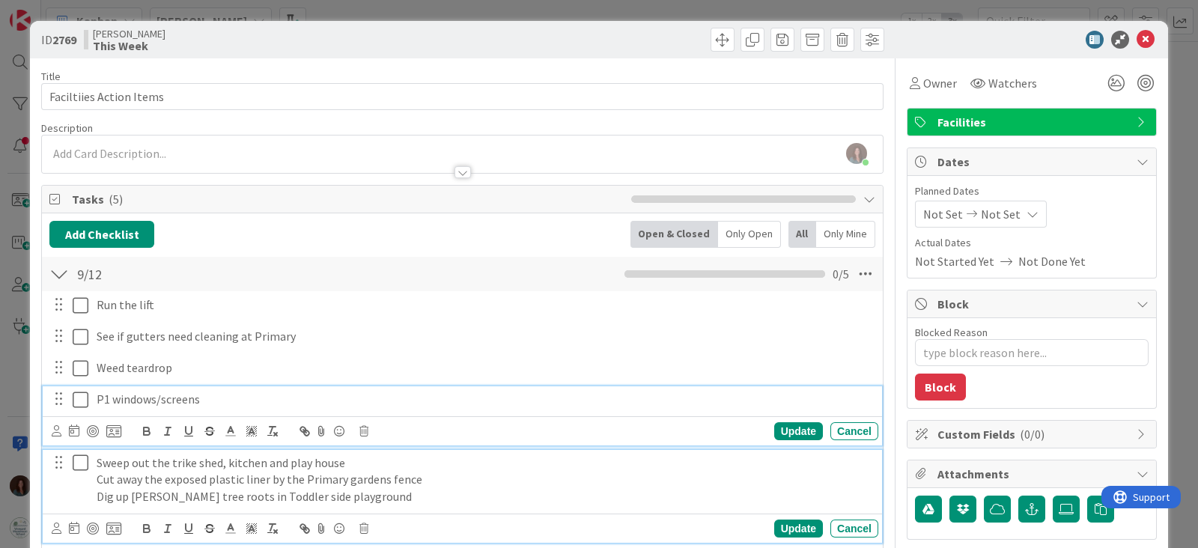
click at [97, 462] on p "Sweep out the trike shed, kitchen and play house" at bounding box center [485, 463] width 776 height 17
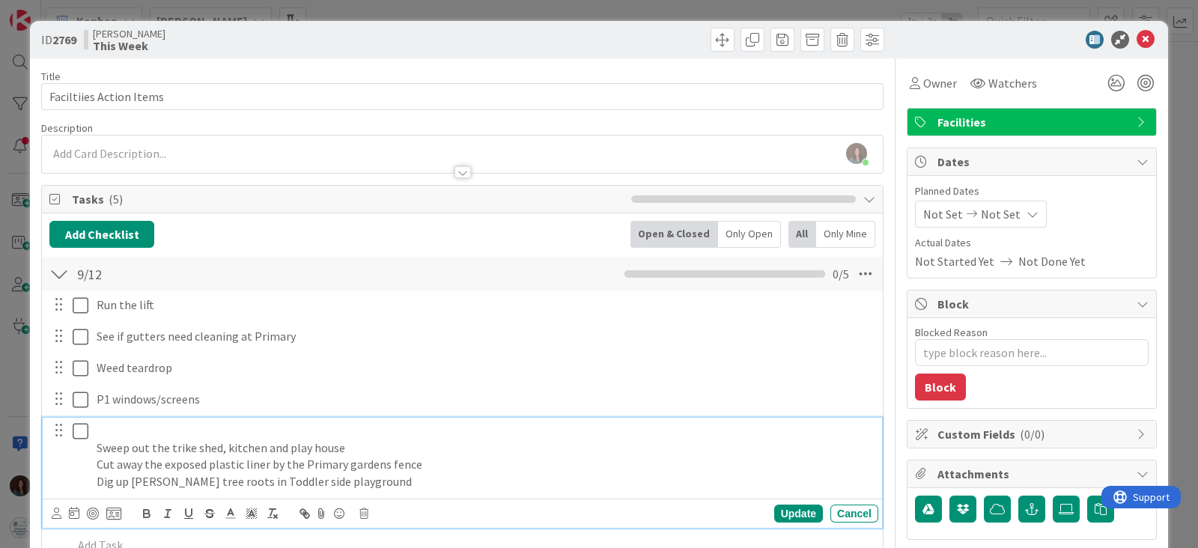
click at [140, 431] on p at bounding box center [485, 430] width 776 height 17
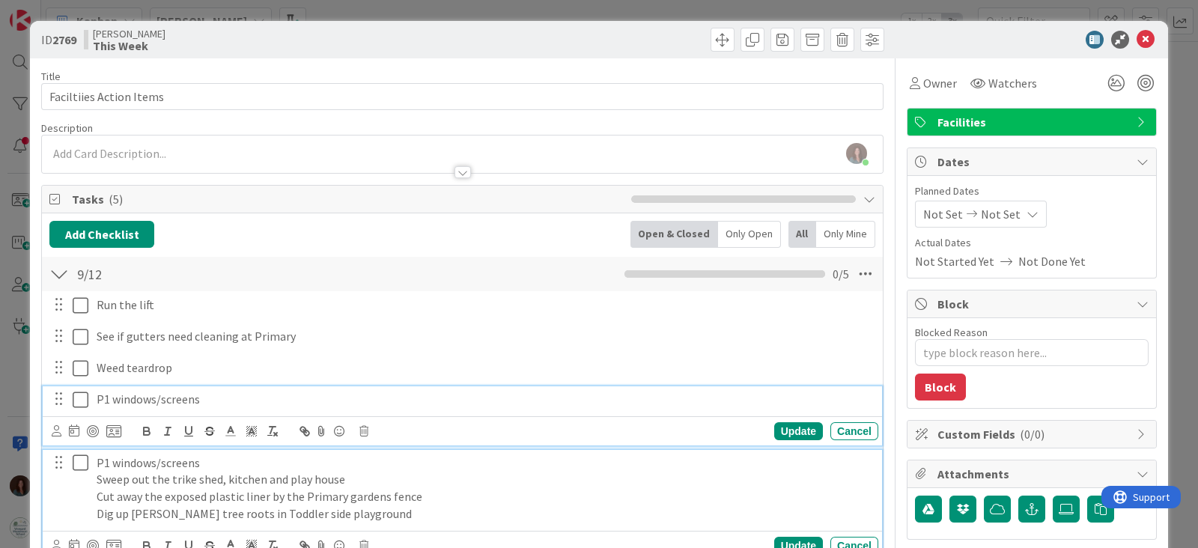
click at [158, 401] on p "P1 windows/screens" at bounding box center [485, 399] width 776 height 17
click at [363, 428] on icon at bounding box center [364, 431] width 9 height 10
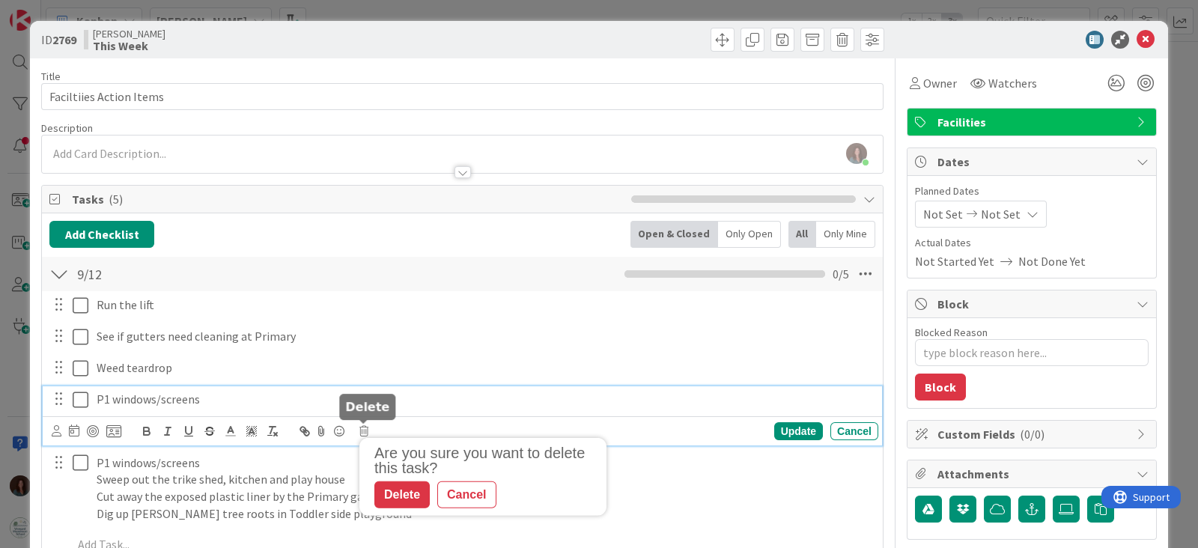
click at [396, 488] on div "Delete" at bounding box center [401, 495] width 55 height 27
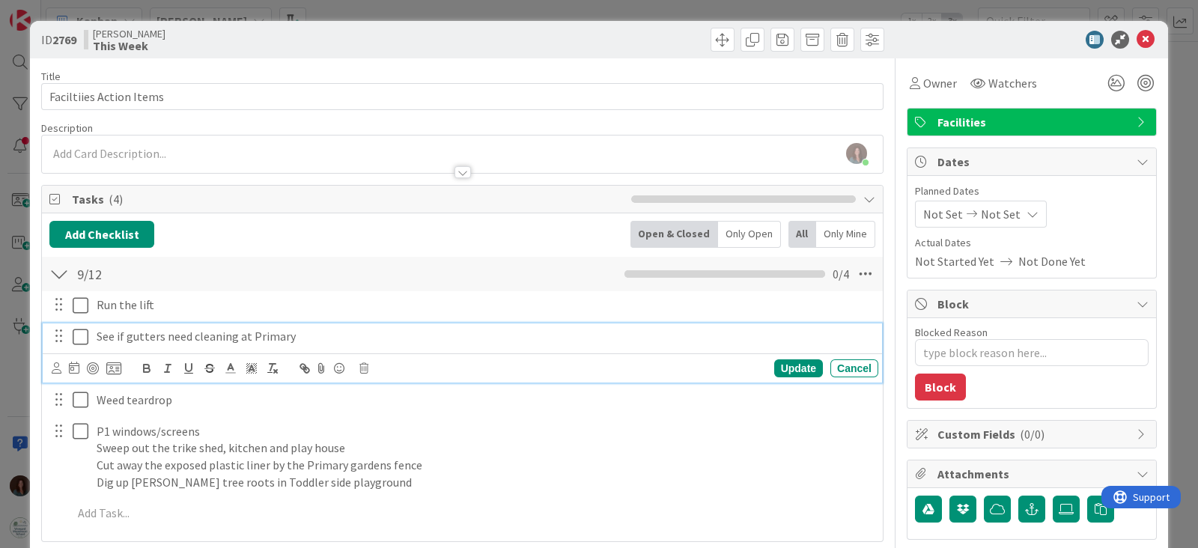
click at [210, 339] on p "See if gutters need cleaning at Primary" at bounding box center [485, 336] width 776 height 17
copy p "See if gutters need cleaning at Primary"
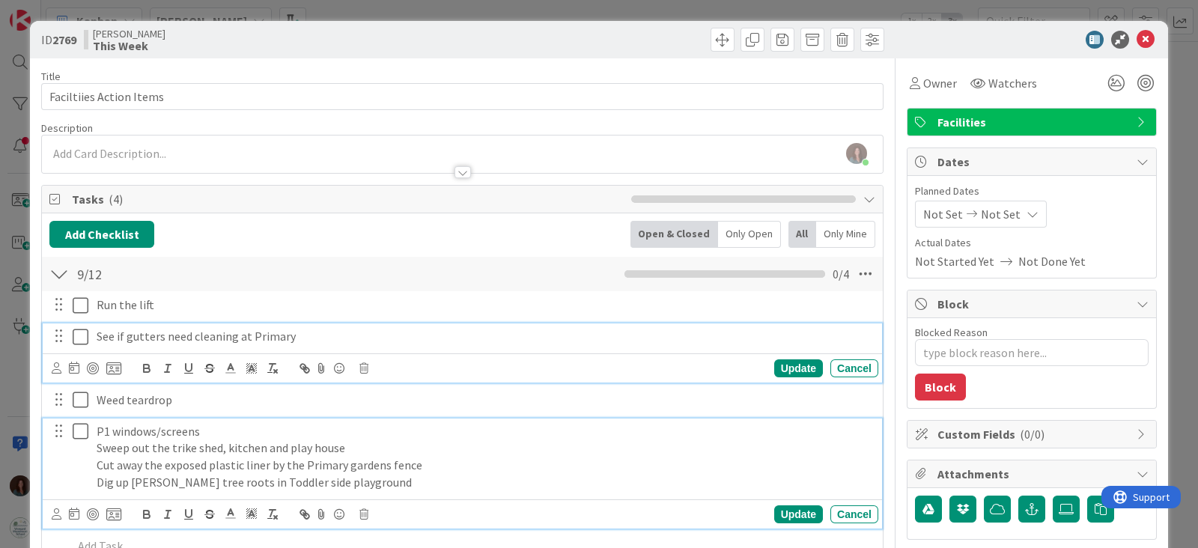
click at [97, 428] on p "P1 windows/screens" at bounding box center [485, 431] width 776 height 17
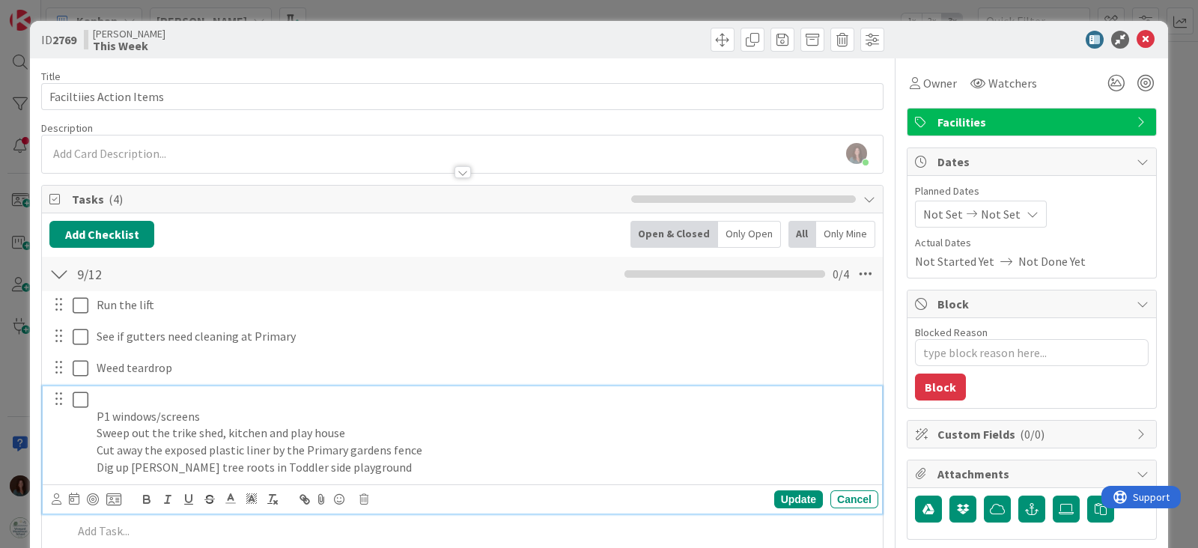
click at [99, 395] on p at bounding box center [485, 399] width 776 height 17
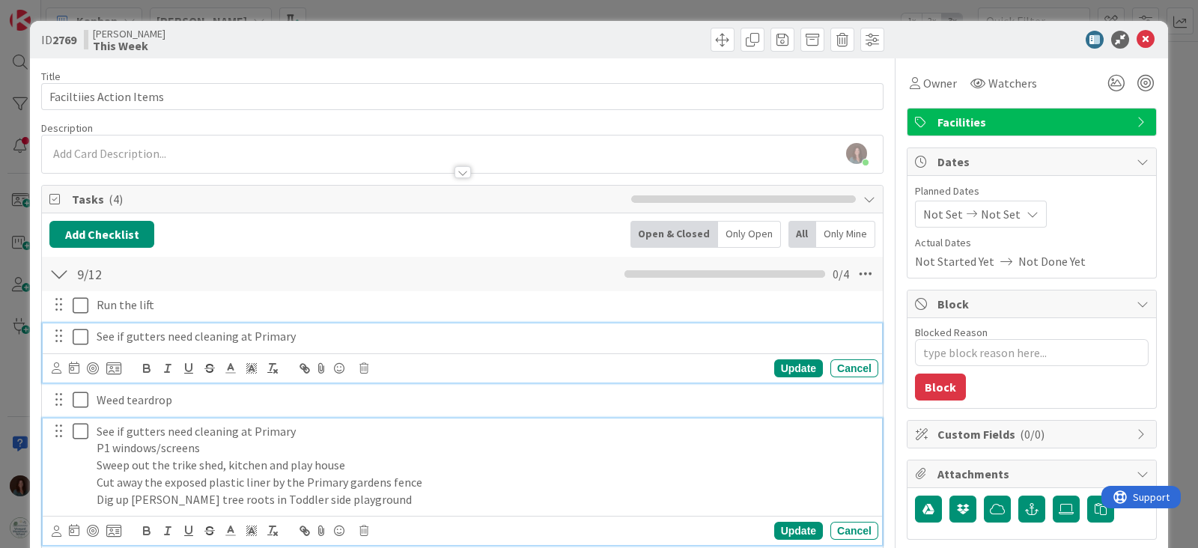
click at [152, 345] on div "See if gutters need cleaning at Primary" at bounding box center [485, 337] width 788 height 26
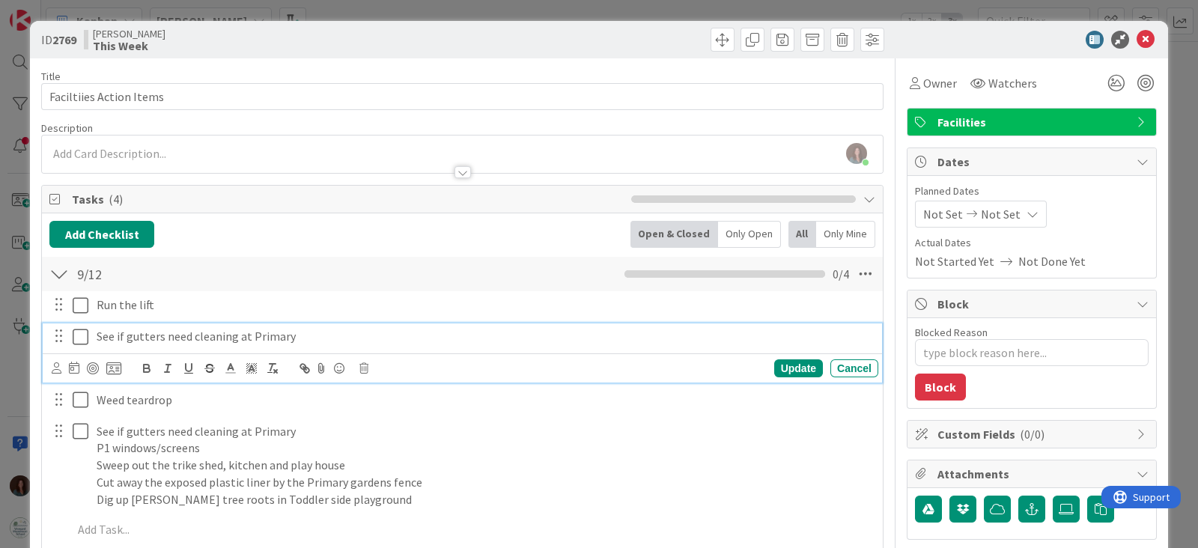
click at [152, 345] on div "See if gutters need cleaning at Primary" at bounding box center [485, 337] width 788 height 26
click at [851, 366] on div "Cancel" at bounding box center [855, 369] width 48 height 18
click at [276, 339] on p "See if gutters need cleaning at Primary" at bounding box center [485, 336] width 776 height 17
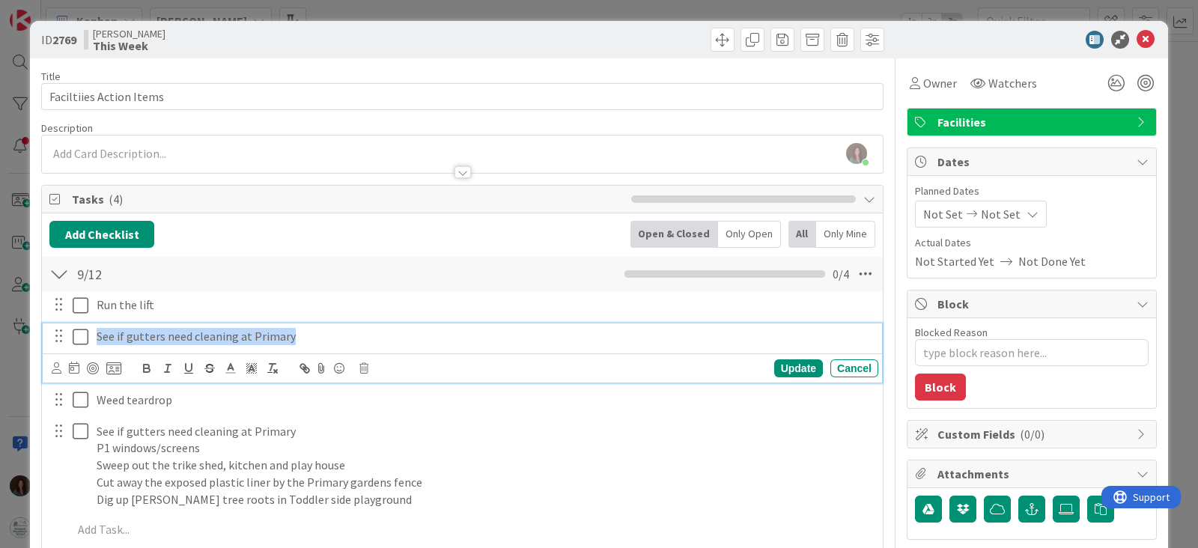
click at [276, 339] on p "See if gutters need cleaning at Primary" at bounding box center [485, 336] width 776 height 17
click at [797, 365] on div "Update" at bounding box center [798, 369] width 49 height 18
type textarea "x"
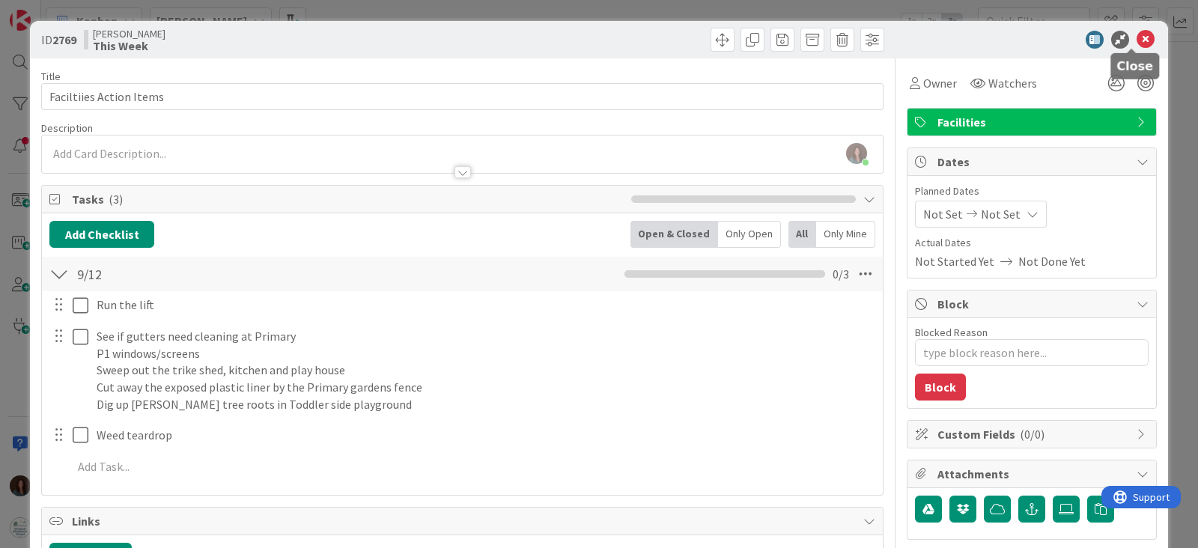
click at [1137, 39] on icon at bounding box center [1146, 40] width 18 height 18
